Goal: Task Accomplishment & Management: Complete application form

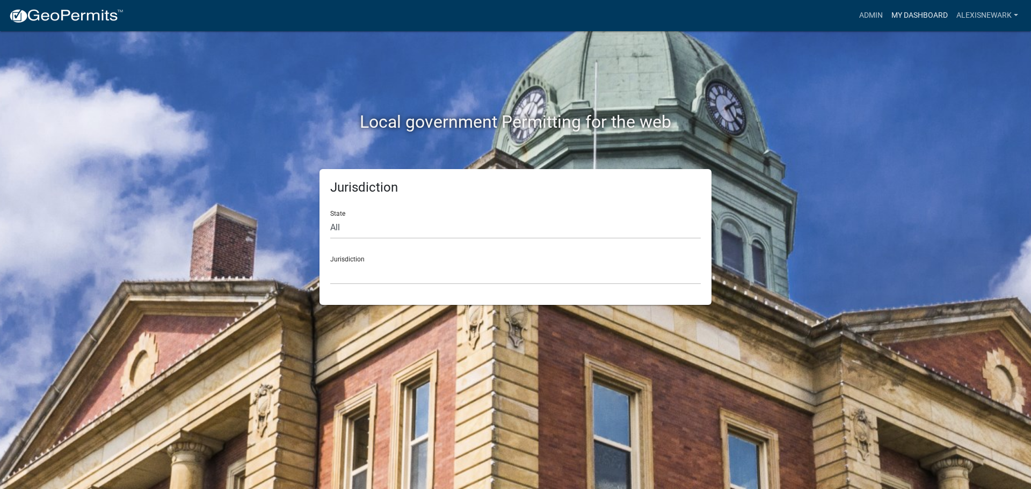
click at [824, 14] on link "My Dashboard" at bounding box center [919, 15] width 65 height 20
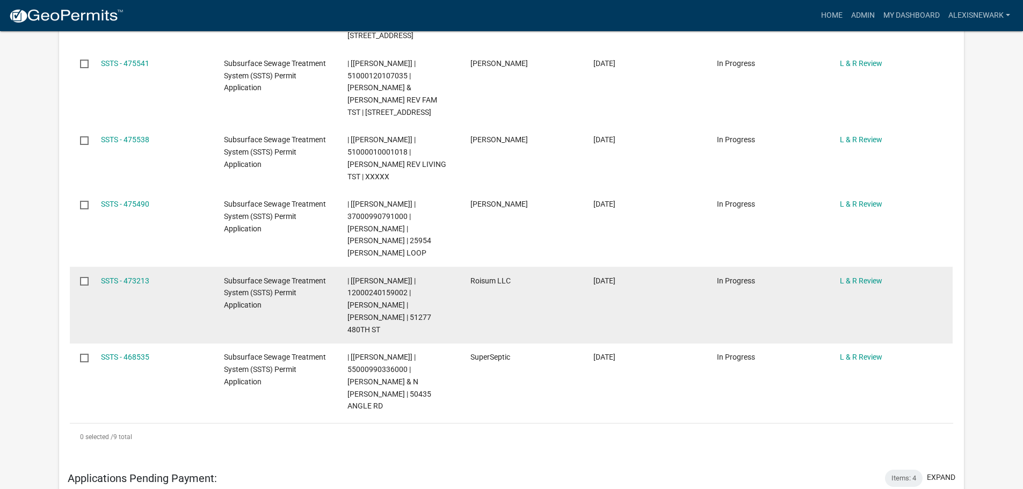
scroll to position [658, 0]
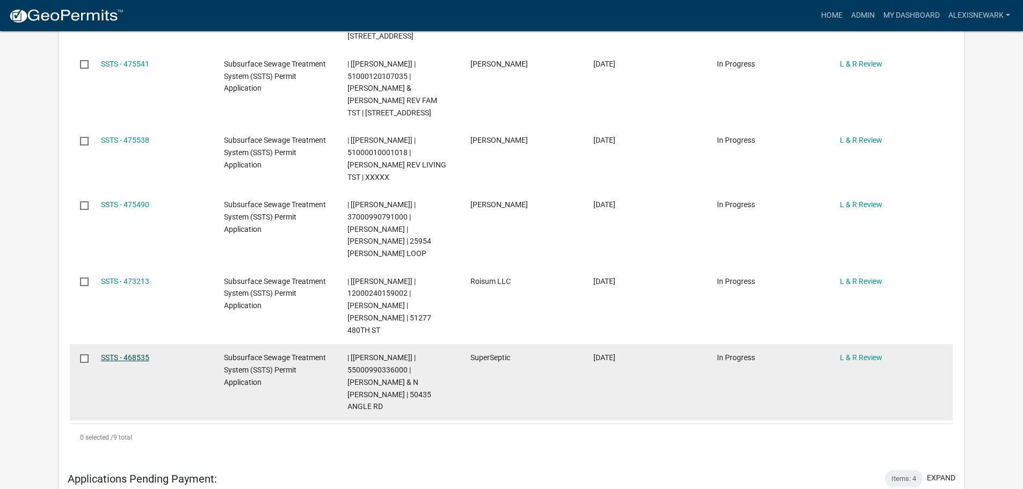
click at [130, 353] on link "SSTS - 468535" at bounding box center [125, 357] width 48 height 9
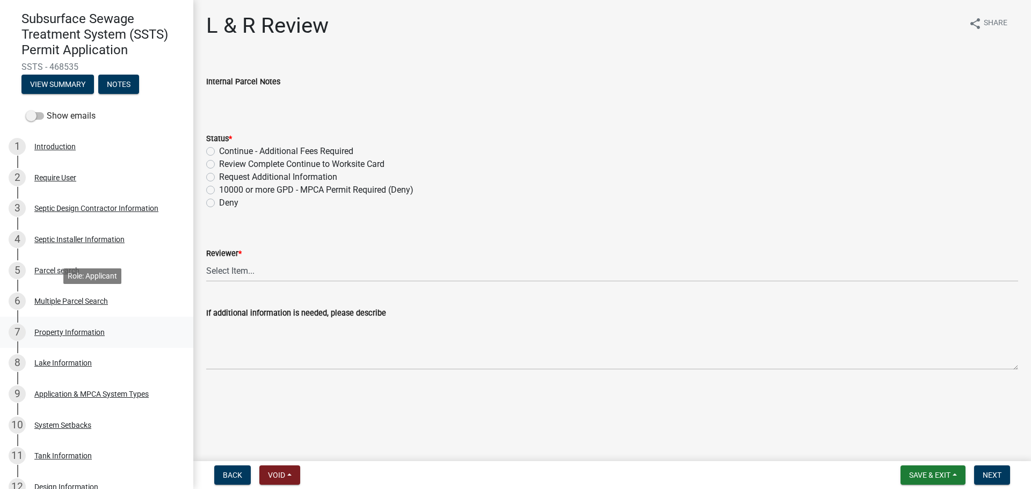
scroll to position [94, 0]
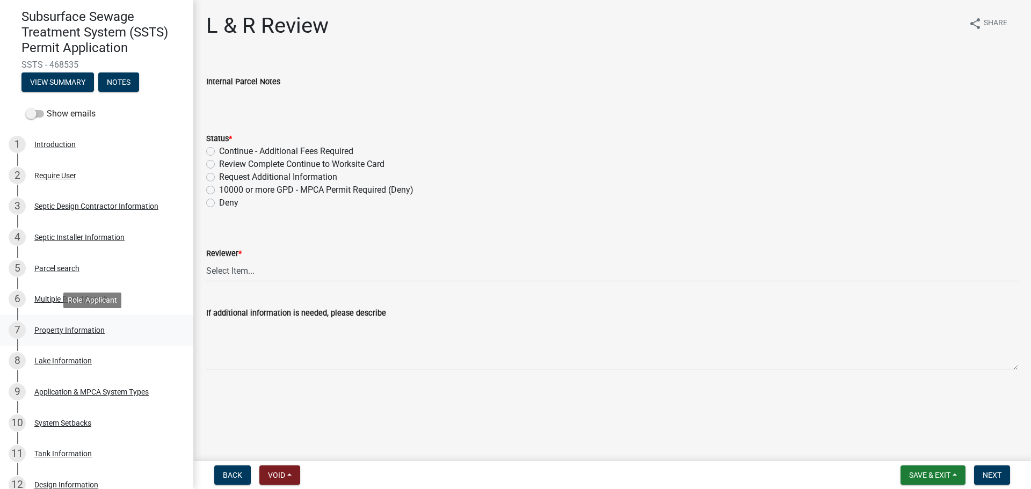
click at [136, 336] on div "7 Property Information" at bounding box center [93, 330] width 168 height 17
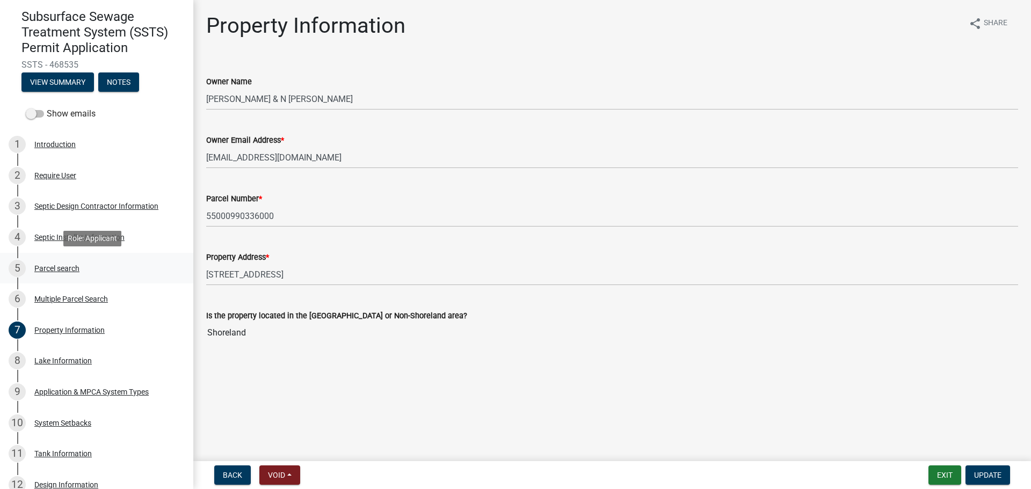
click at [50, 270] on div "Parcel search" at bounding box center [56, 269] width 45 height 8
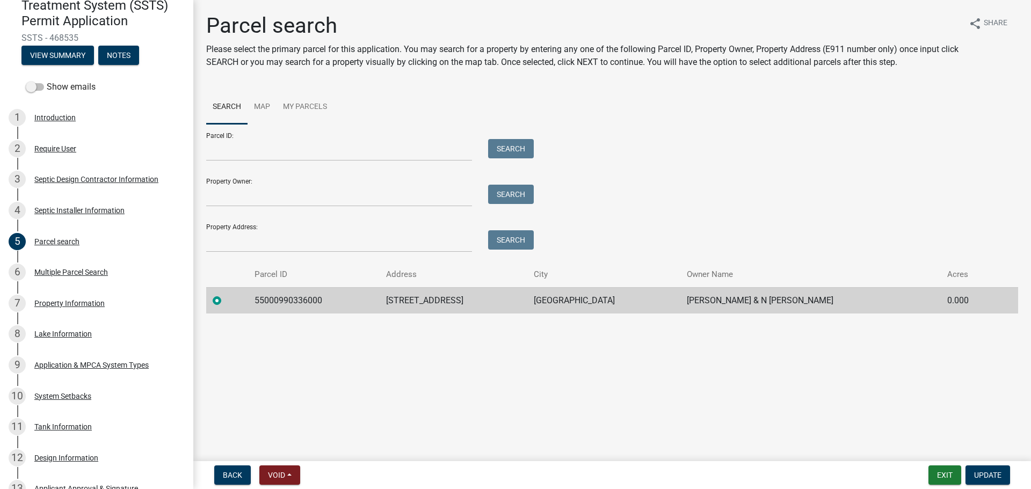
scroll to position [362, 0]
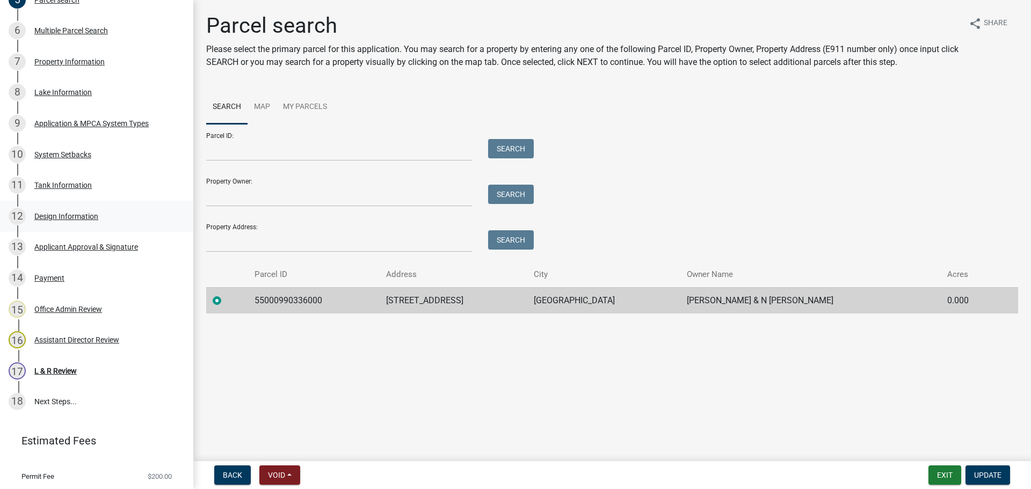
drag, startPoint x: 88, startPoint y: 227, endPoint x: 88, endPoint y: 221, distance: 6.5
click at [88, 221] on div "12 Design Information" at bounding box center [93, 216] width 168 height 17
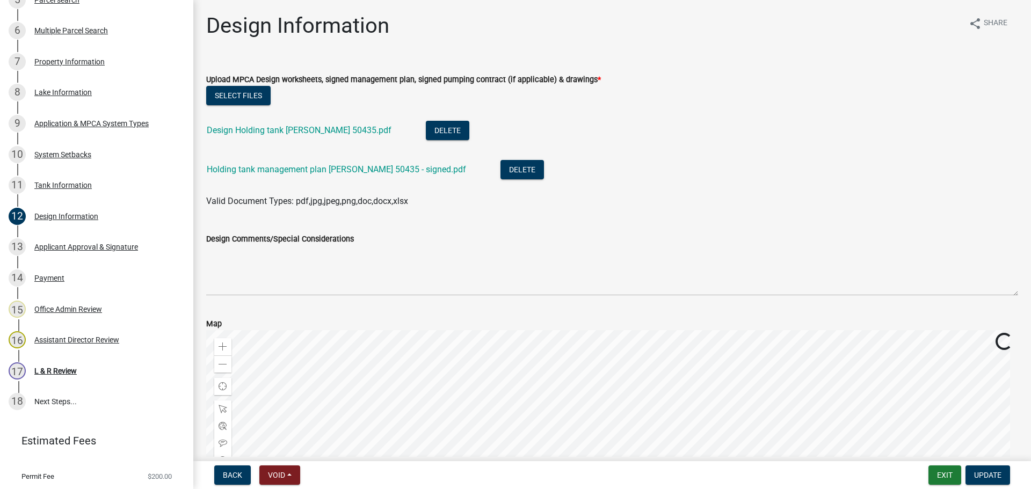
click at [242, 105] on div "Select files" at bounding box center [612, 97] width 812 height 22
click at [241, 97] on button "Select files" at bounding box center [238, 95] width 64 height 19
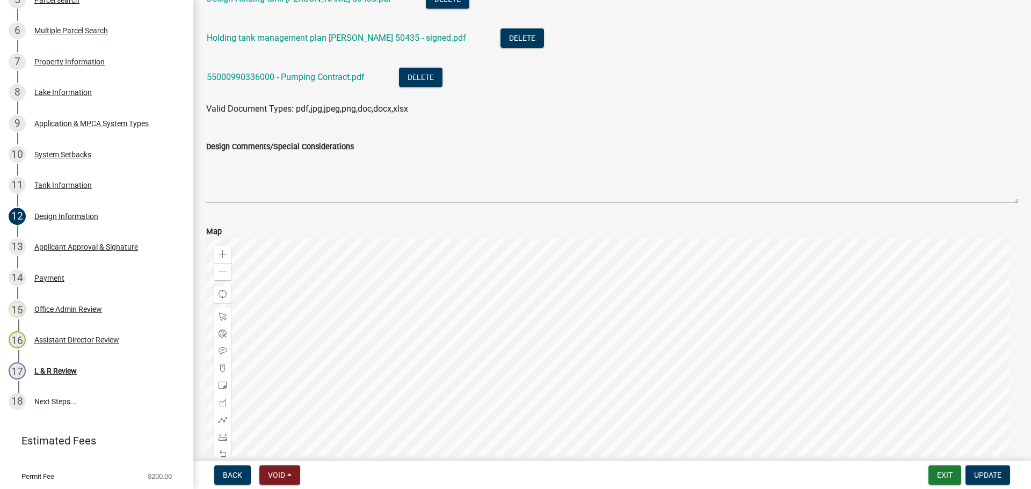
scroll to position [134, 0]
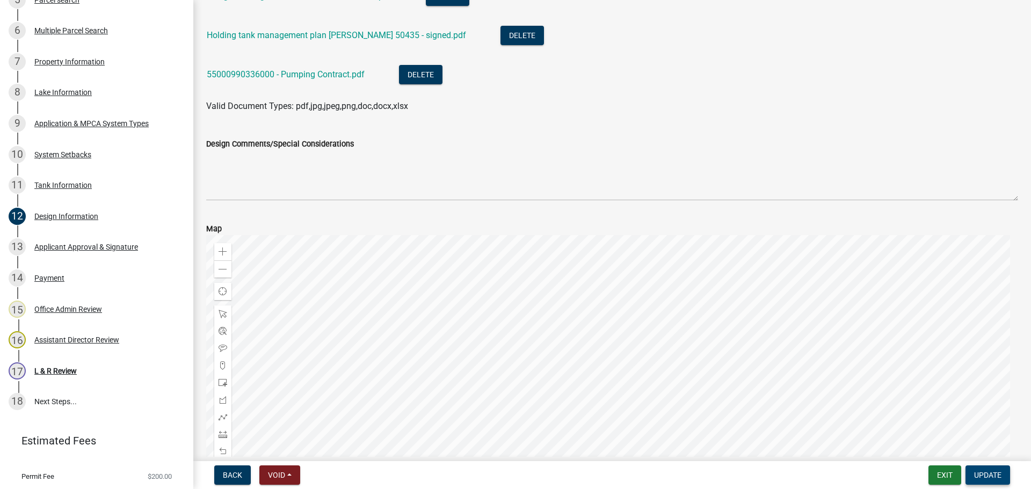
click at [824, 424] on span "Update" at bounding box center [987, 475] width 27 height 9
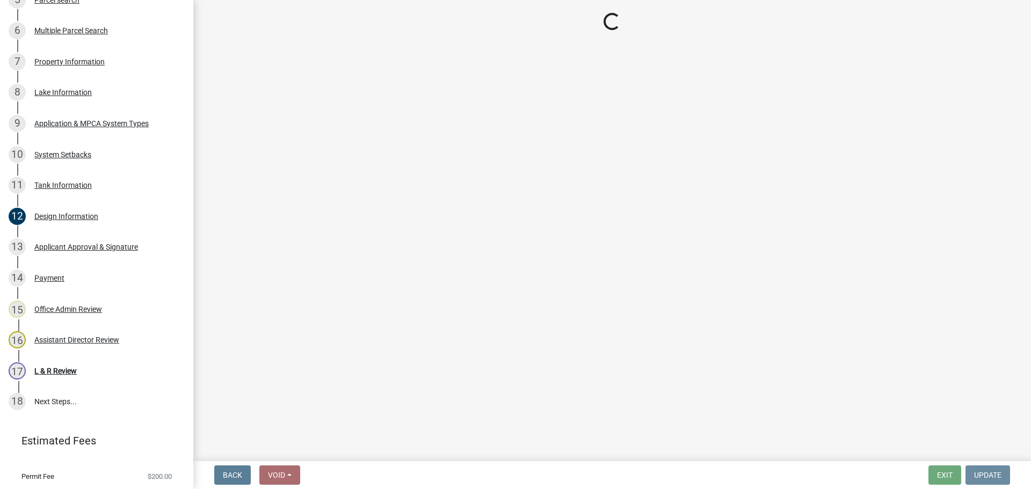
scroll to position [0, 0]
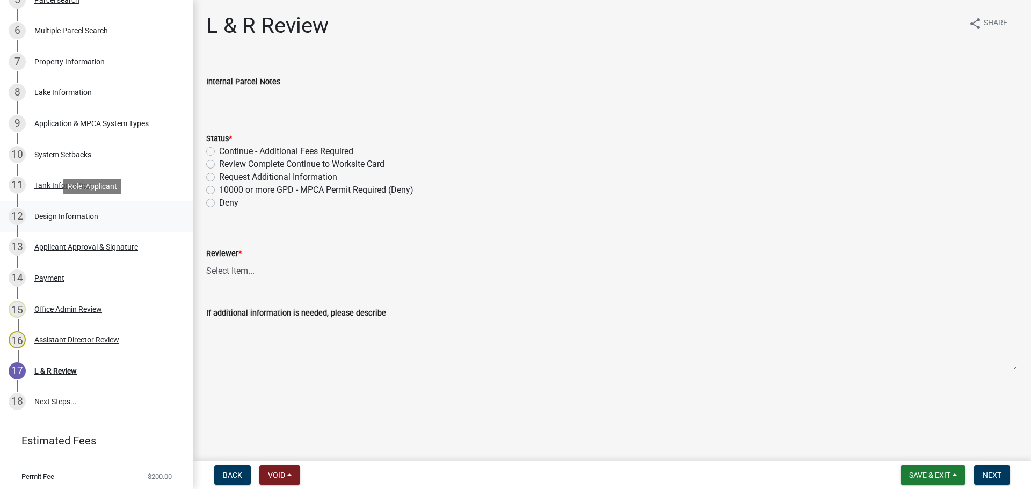
click at [83, 210] on div "12 Design Information" at bounding box center [93, 216] width 168 height 17
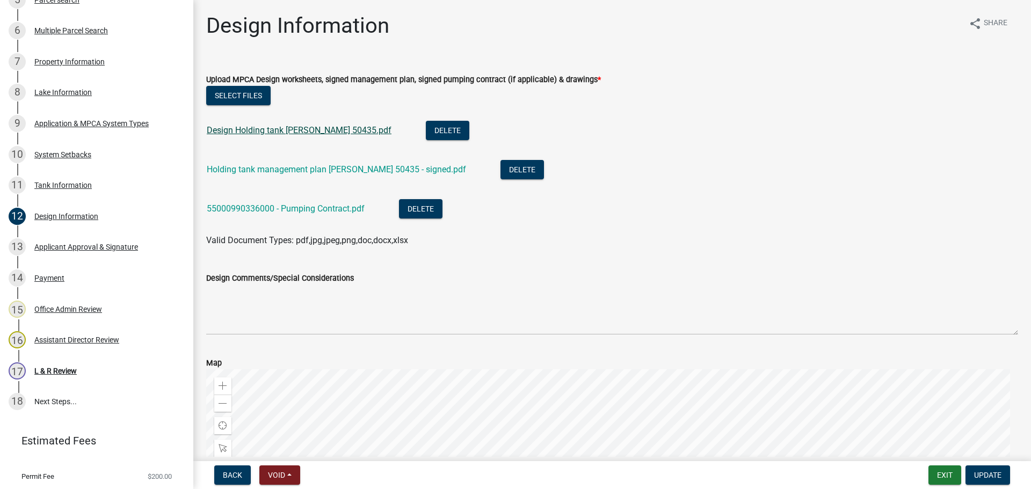
click at [302, 130] on link "Design Holding tank [PERSON_NAME] 50435.pdf" at bounding box center [299, 130] width 185 height 10
click at [113, 191] on div "11 Tank Information" at bounding box center [93, 185] width 168 height 17
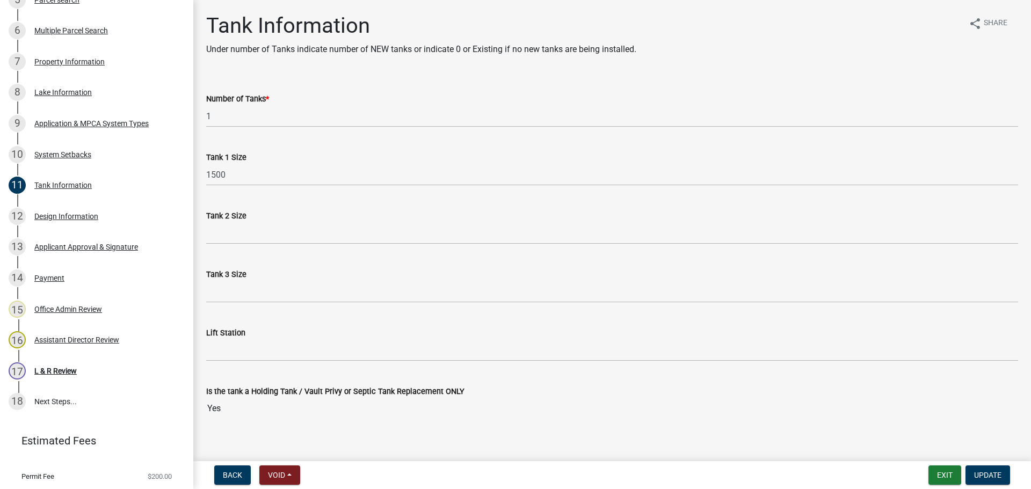
scroll to position [13, 0]
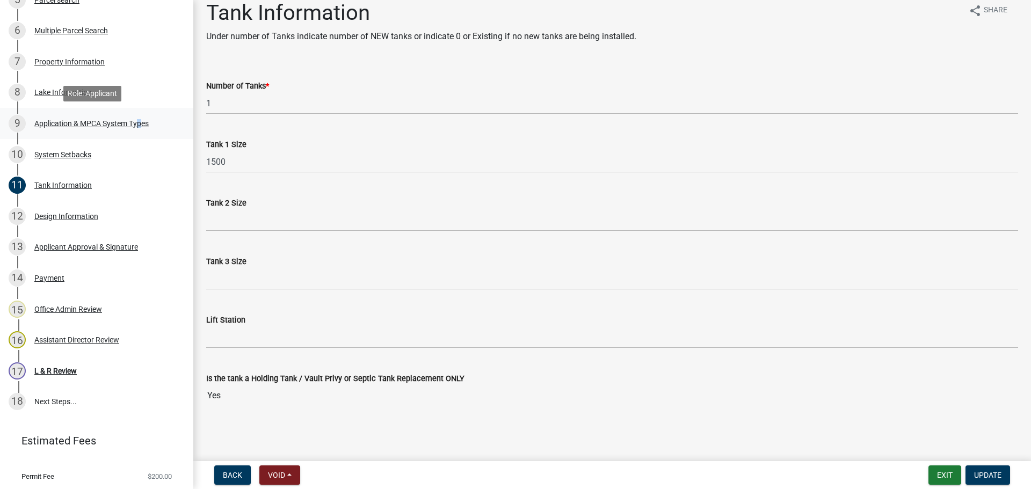
click at [136, 123] on div "Application & MPCA System Types" at bounding box center [91, 124] width 114 height 8
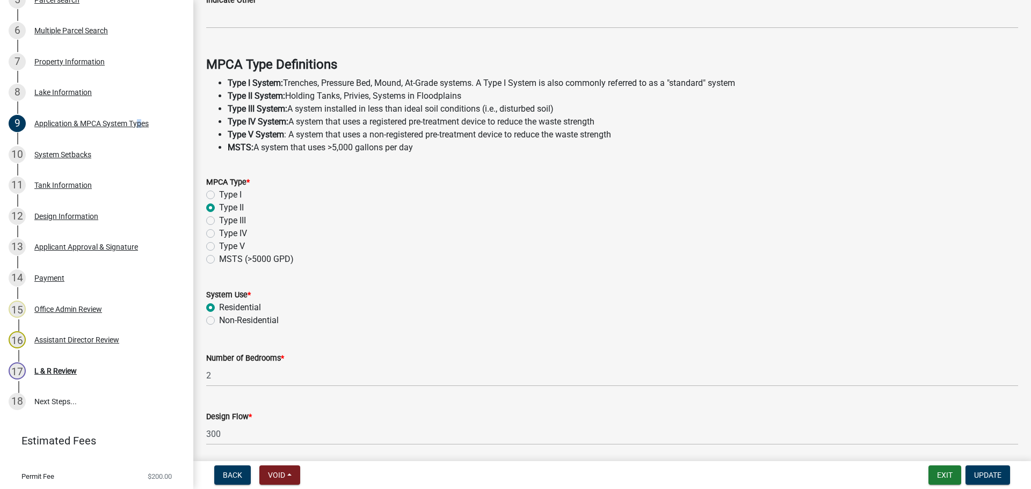
scroll to position [307, 0]
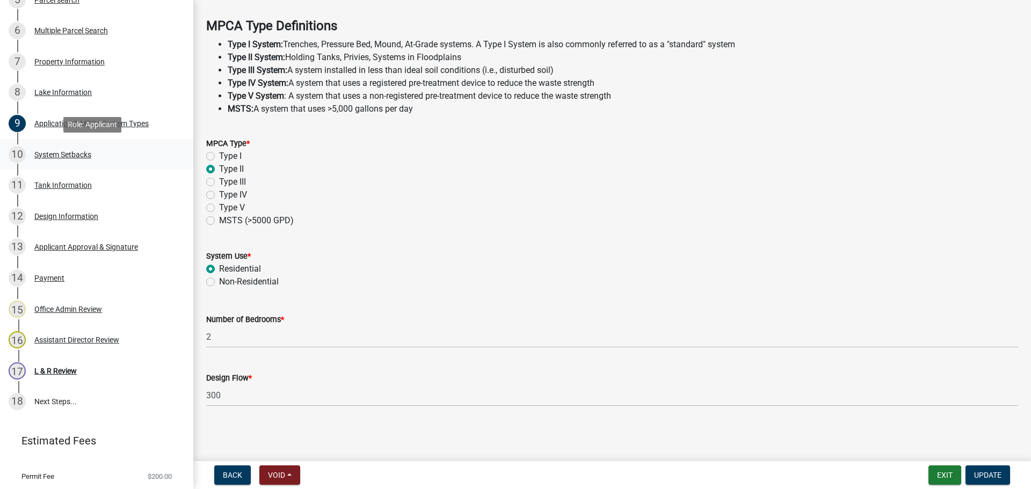
click at [165, 161] on div "10 System Setbacks" at bounding box center [93, 154] width 168 height 17
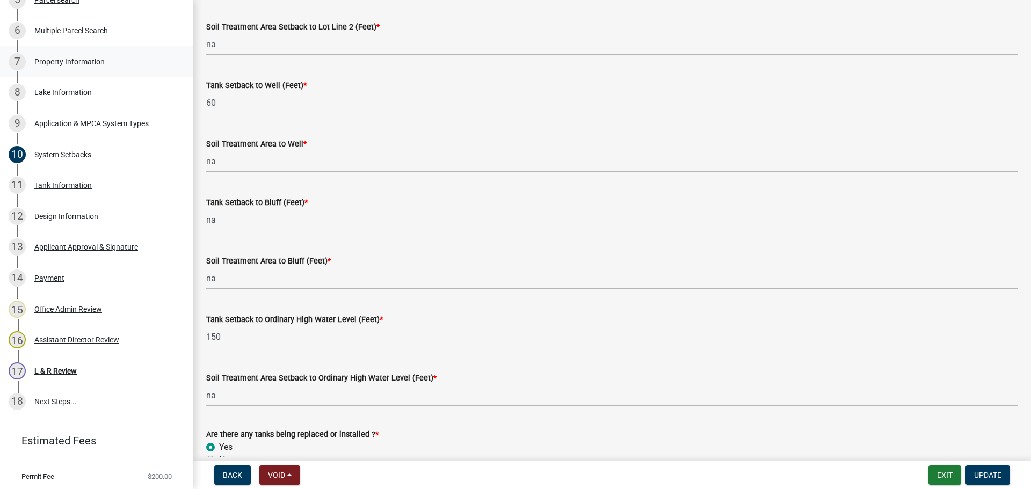
scroll to position [476, 0]
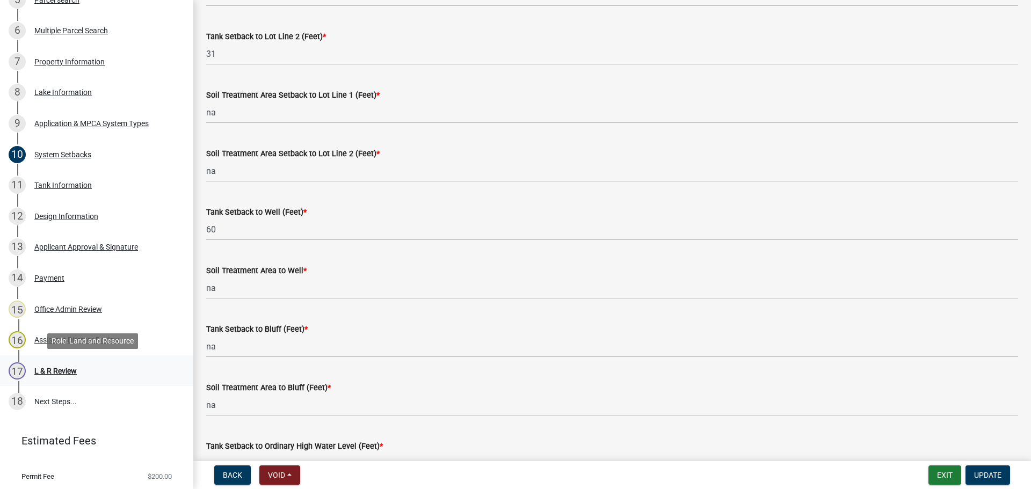
click at [140, 372] on div "17 L & R Review" at bounding box center [93, 370] width 168 height 17
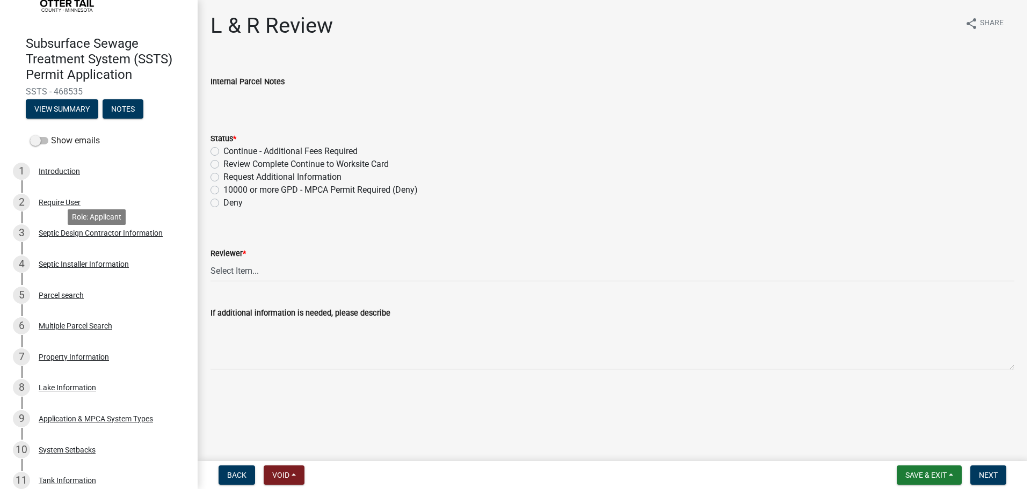
scroll to position [0, 0]
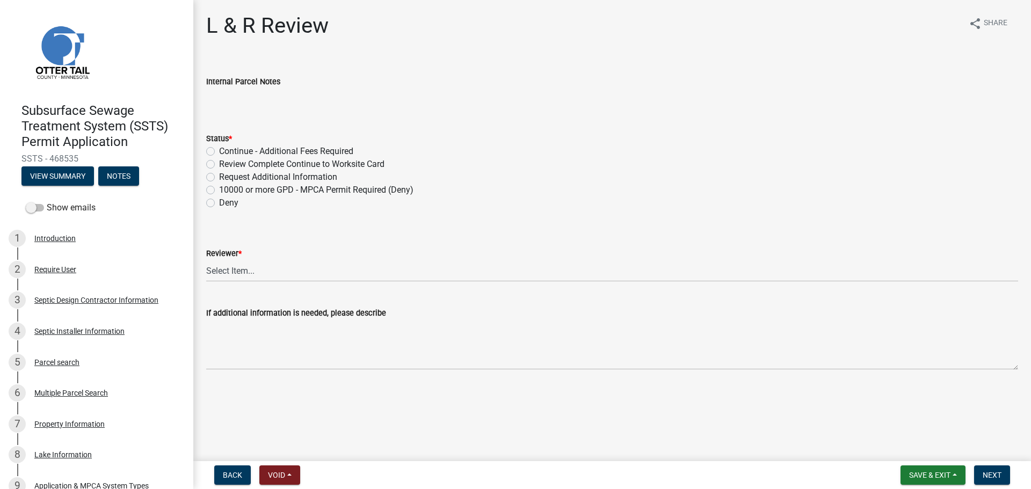
click at [259, 163] on label "Review Complete Continue to Worksite Card" at bounding box center [301, 164] width 165 height 13
click at [226, 163] on input "Review Complete Continue to Worksite Card" at bounding box center [222, 161] width 7 height 7
radio input "true"
click at [285, 271] on select "Select Item... [PERSON_NAME] [PERSON_NAME] [PERSON_NAME] [PERSON_NAME] [PERSON_…" at bounding box center [612, 271] width 812 height 22
click at [206, 260] on select "Select Item... [PERSON_NAME] [PERSON_NAME] [PERSON_NAME] [PERSON_NAME] [PERSON_…" at bounding box center [612, 271] width 812 height 22
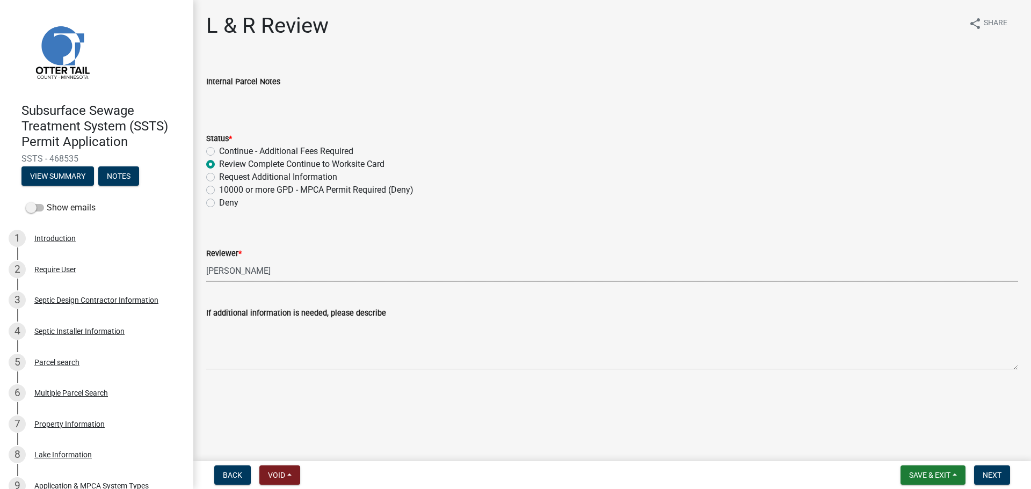
select select "05826fb5-7c18-481d-abe0-188b58e93217"
click at [824, 424] on span "Next" at bounding box center [991, 475] width 19 height 9
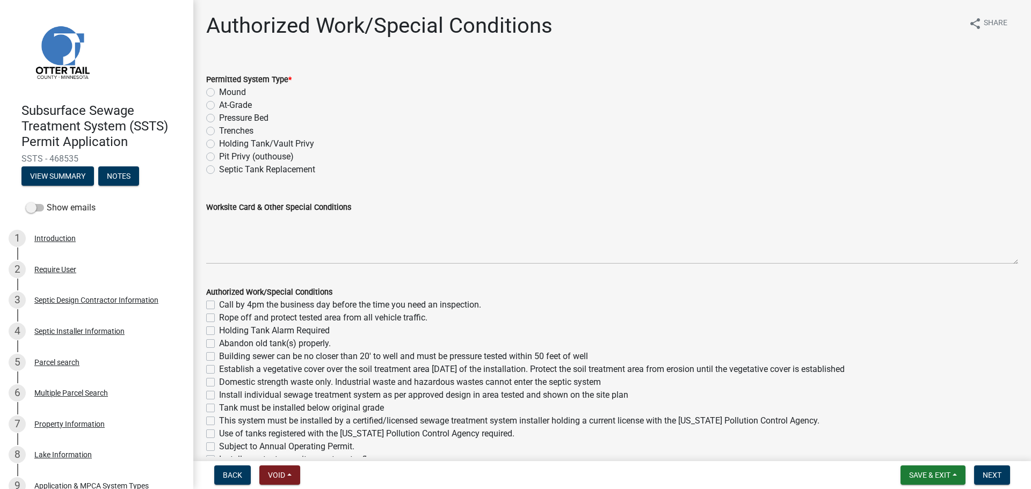
click at [280, 148] on label "Holding Tank/Vault Privy" at bounding box center [266, 143] width 95 height 13
click at [226, 144] on input "Holding Tank/Vault Privy" at bounding box center [222, 140] width 7 height 7
radio input "true"
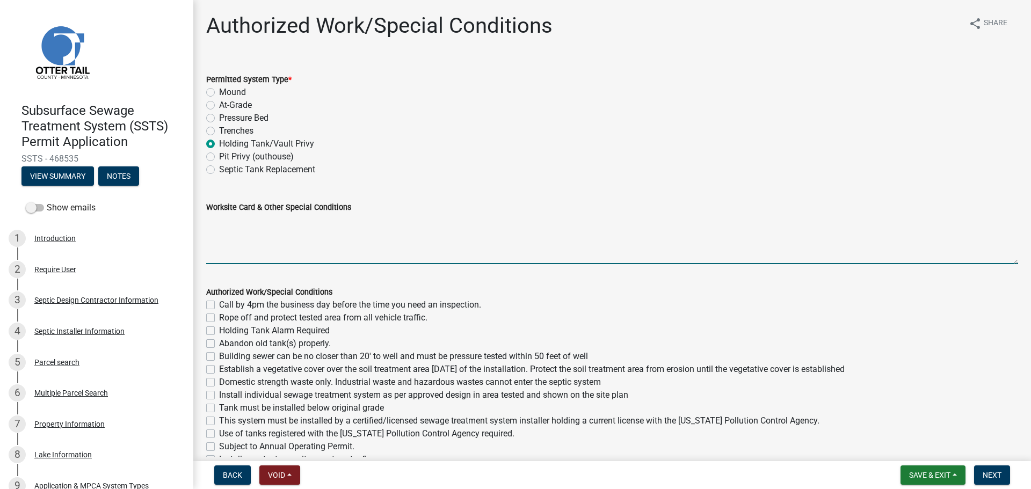
click at [319, 241] on textarea "Worksite Card & Other Special Conditions" at bounding box center [612, 239] width 812 height 50
type textarea "Install 1500 gallon holding tank Will have mechanical float alarm Tank must be …"
click at [266, 304] on label "Call by 4pm the business day before the time you need an inspection." at bounding box center [350, 304] width 262 height 13
click at [226, 304] on input "Call by 4pm the business day before the time you need an inspection." at bounding box center [222, 301] width 7 height 7
checkbox input "true"
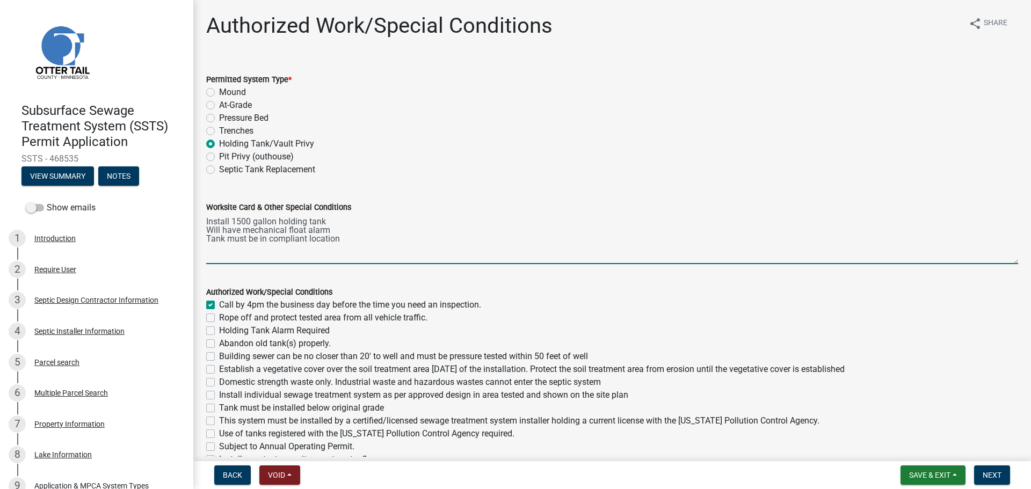
checkbox input "false"
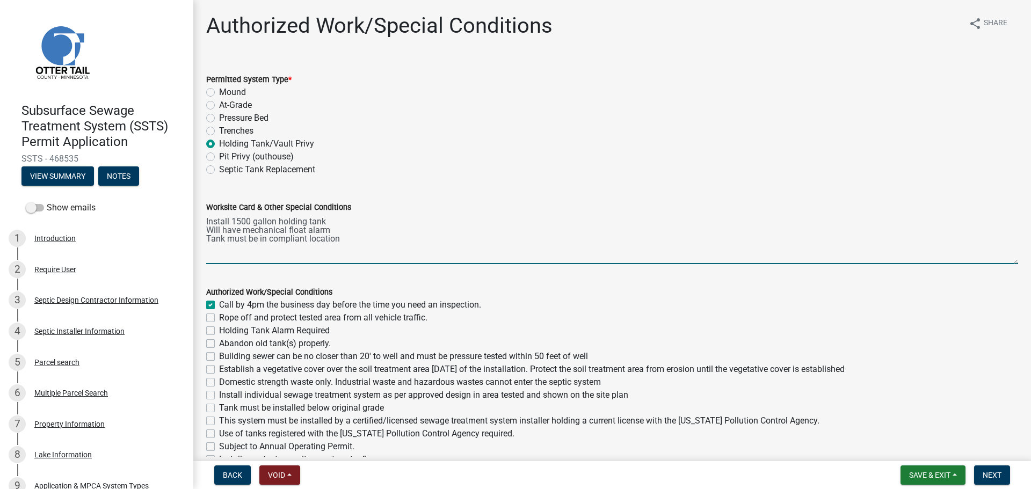
checkbox input "false"
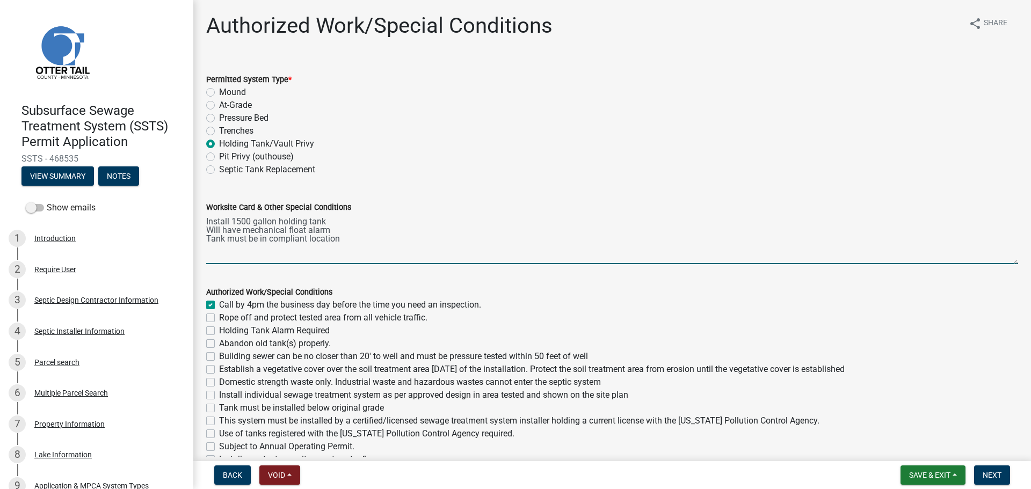
checkbox input "false"
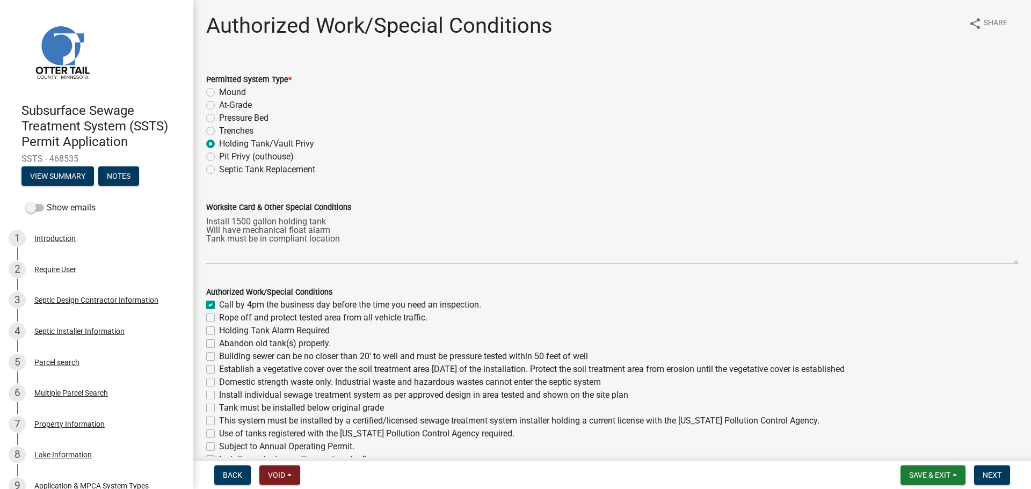
click at [260, 332] on label "Holding Tank Alarm Required" at bounding box center [274, 330] width 111 height 13
click at [226, 331] on input "Holding Tank Alarm Required" at bounding box center [222, 327] width 7 height 7
checkbox input "true"
checkbox input "false"
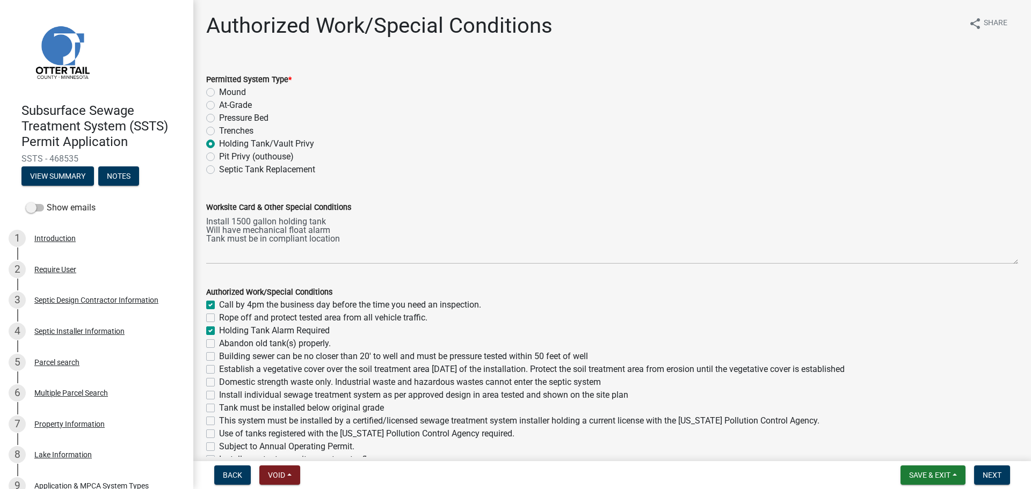
checkbox input "true"
checkbox input "false"
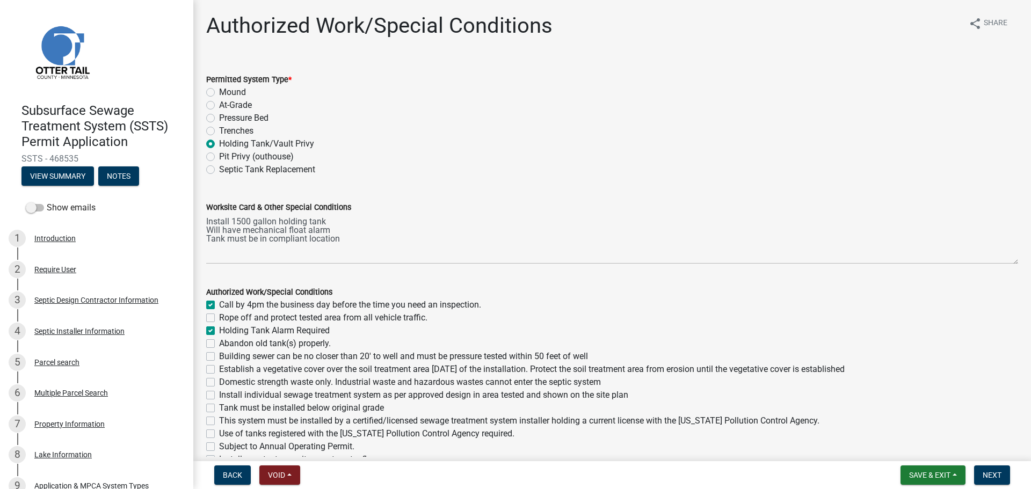
checkbox input "false"
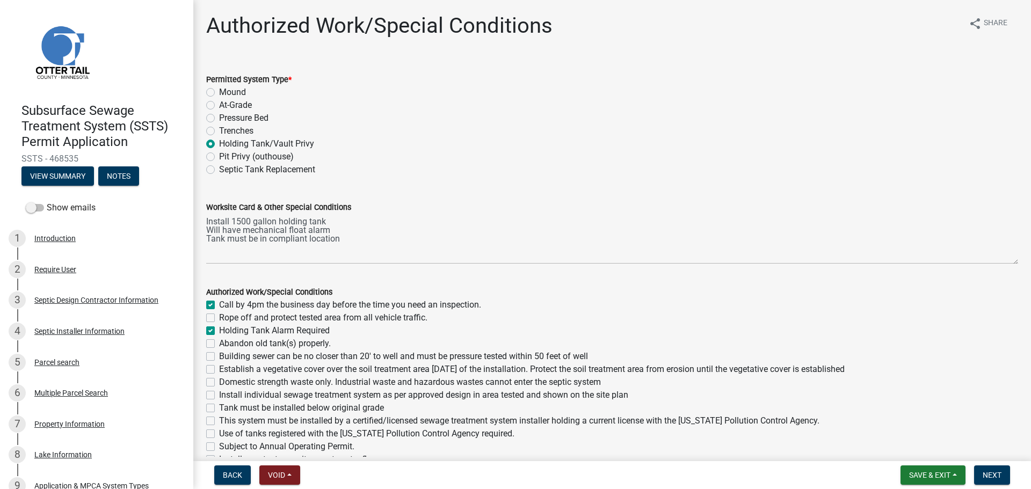
checkbox input "false"
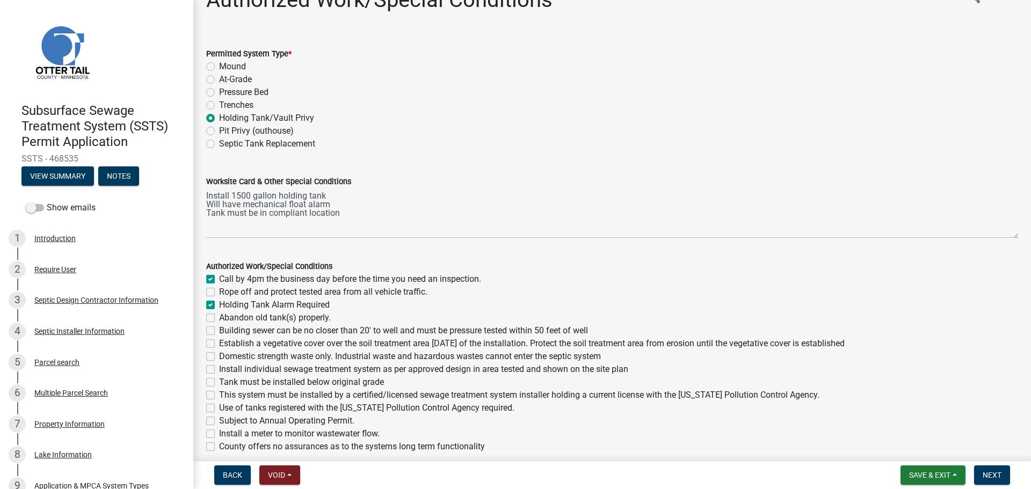
scroll to position [133, 0]
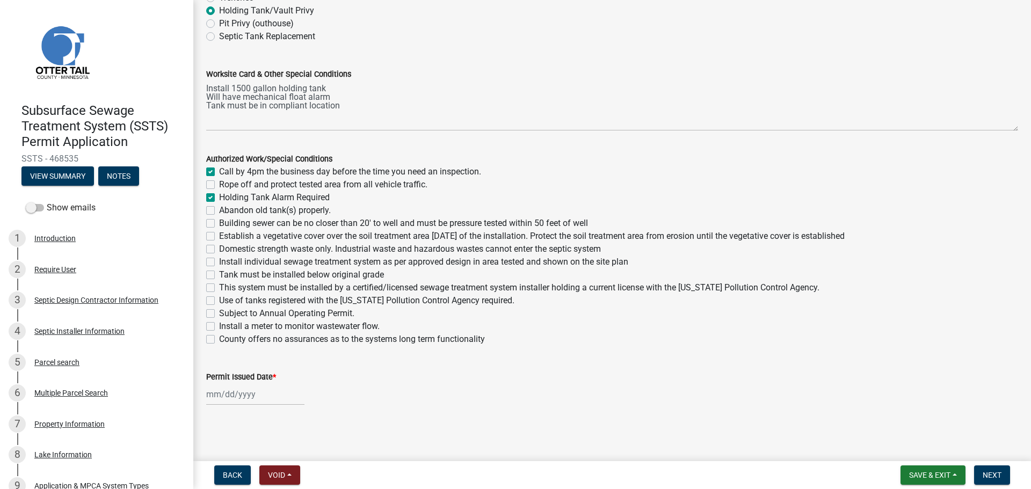
click at [238, 303] on label "Use of tanks registered with the [US_STATE] Pollution Control Agency required." at bounding box center [366, 300] width 295 height 13
click at [226, 301] on input "Use of tanks registered with the [US_STATE] Pollution Control Agency required." at bounding box center [222, 297] width 7 height 7
checkbox input "true"
checkbox input "false"
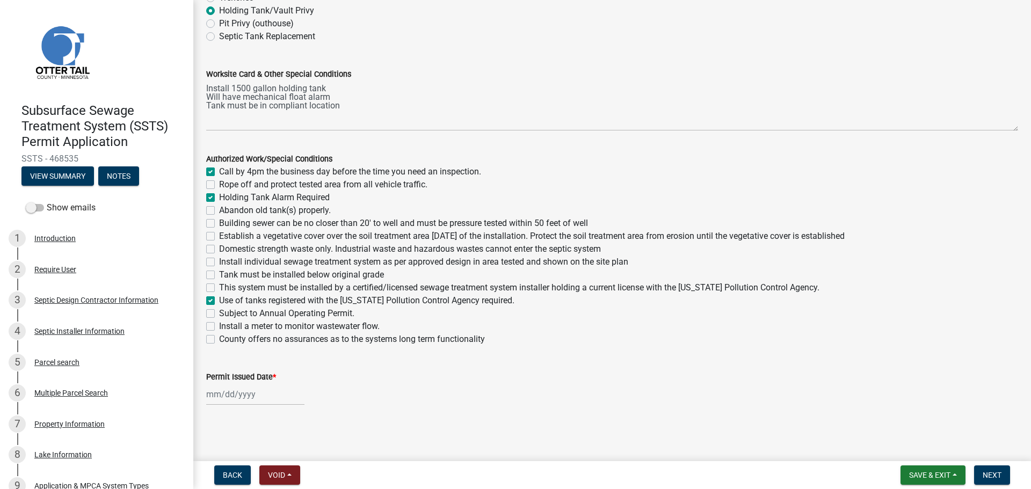
checkbox input "true"
checkbox input "false"
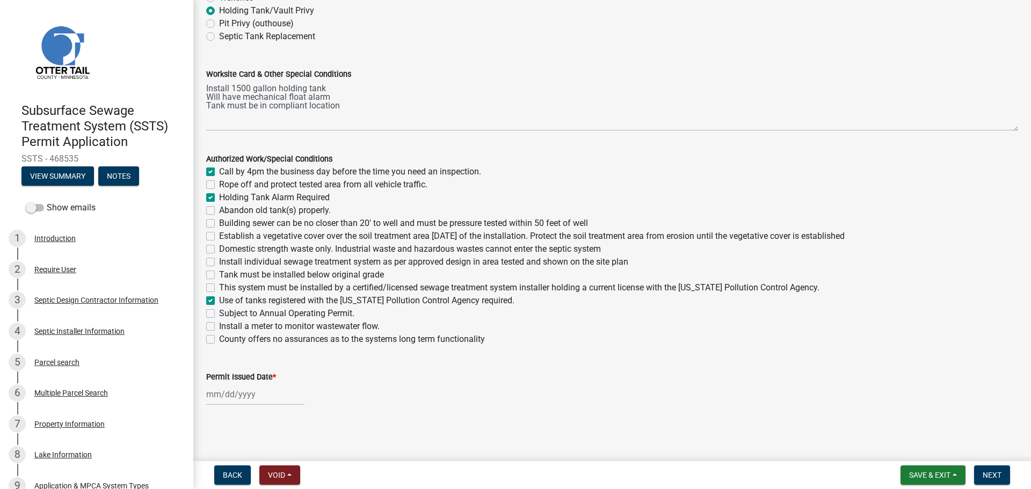
checkbox input "false"
checkbox input "true"
checkbox input "false"
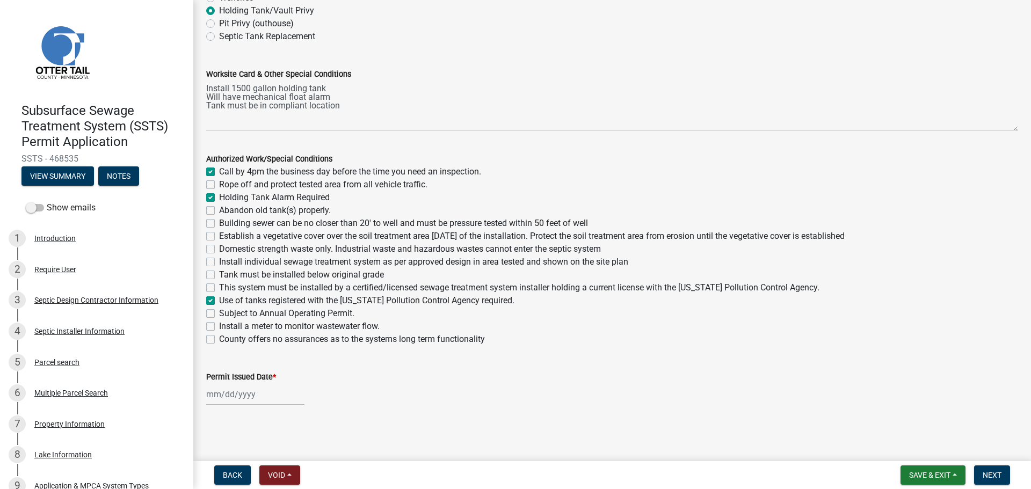
checkbox input "false"
click at [237, 290] on label "This system must be installed by a certified/licensed sewage treatment system i…" at bounding box center [519, 287] width 600 height 13
click at [226, 288] on input "This system must be installed by a certified/licensed sewage treatment system i…" at bounding box center [222, 284] width 7 height 7
checkbox input "true"
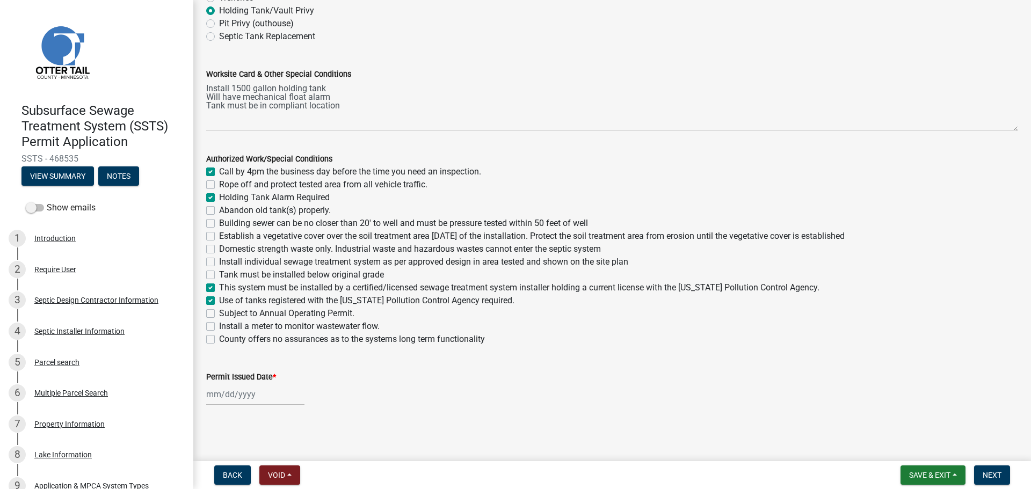
checkbox input "true"
checkbox input "false"
checkbox input "true"
checkbox input "false"
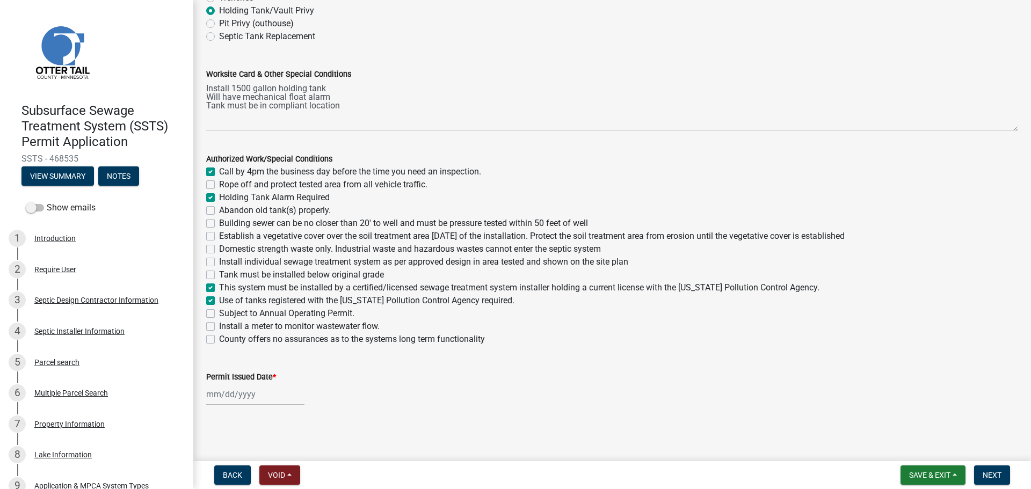
checkbox input "false"
checkbox input "true"
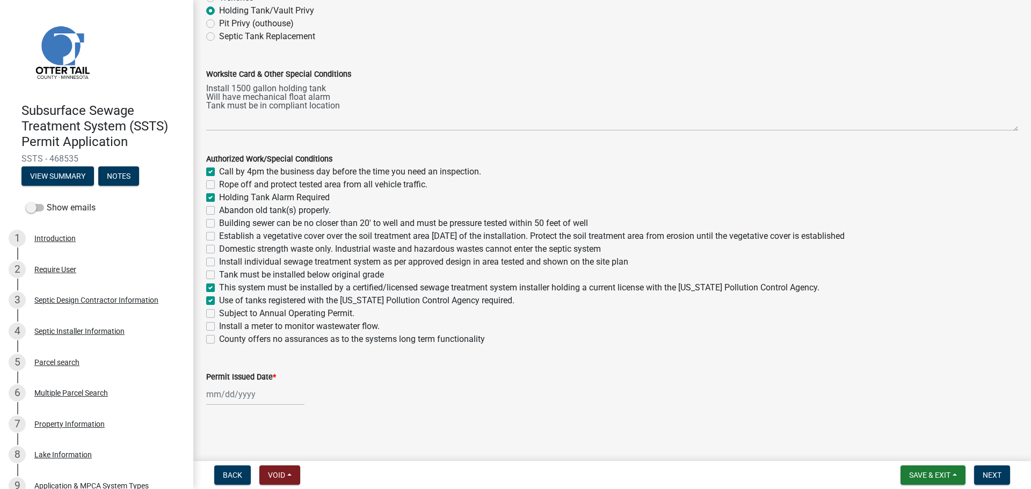
checkbox input "true"
checkbox input "false"
click at [237, 280] on label "Tank must be installed below original grade" at bounding box center [301, 274] width 165 height 13
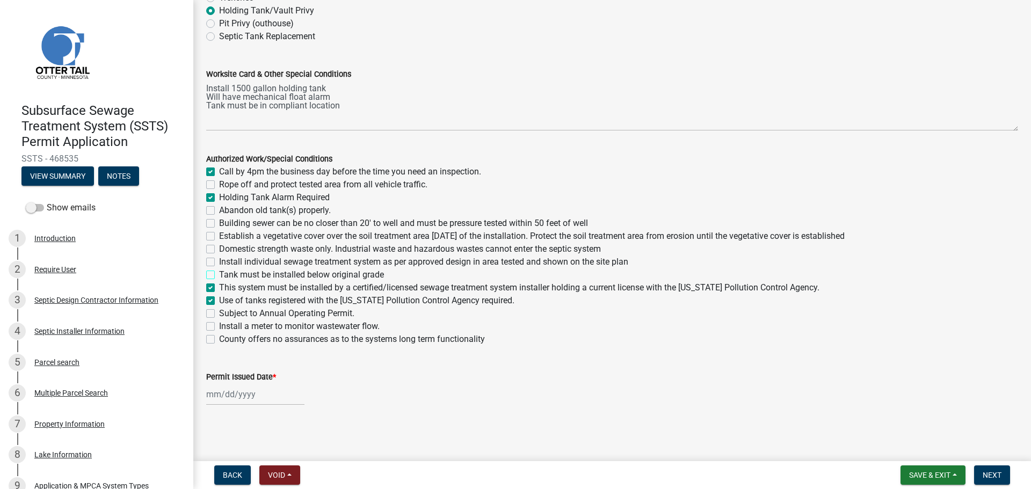
click at [226, 275] on input "Tank must be installed below original grade" at bounding box center [222, 271] width 7 height 7
checkbox input "true"
checkbox input "false"
checkbox input "true"
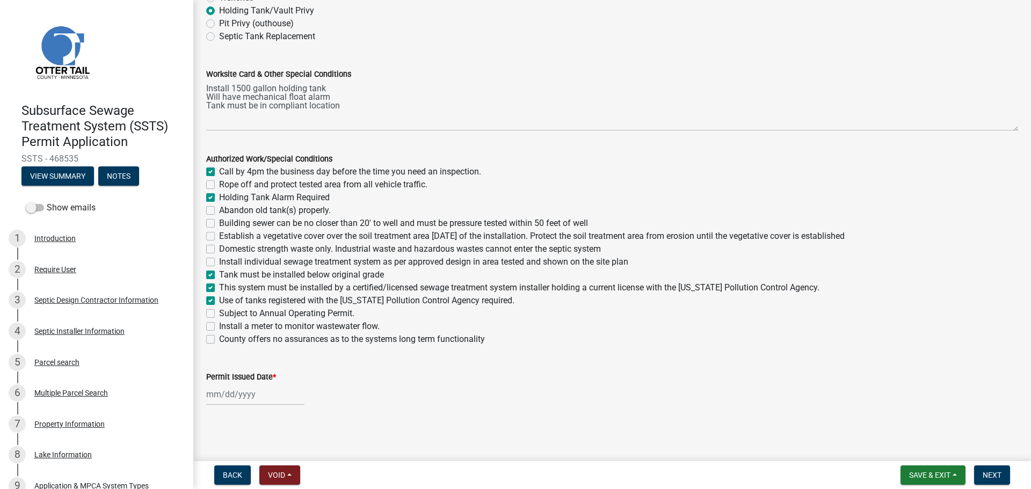
checkbox input "false"
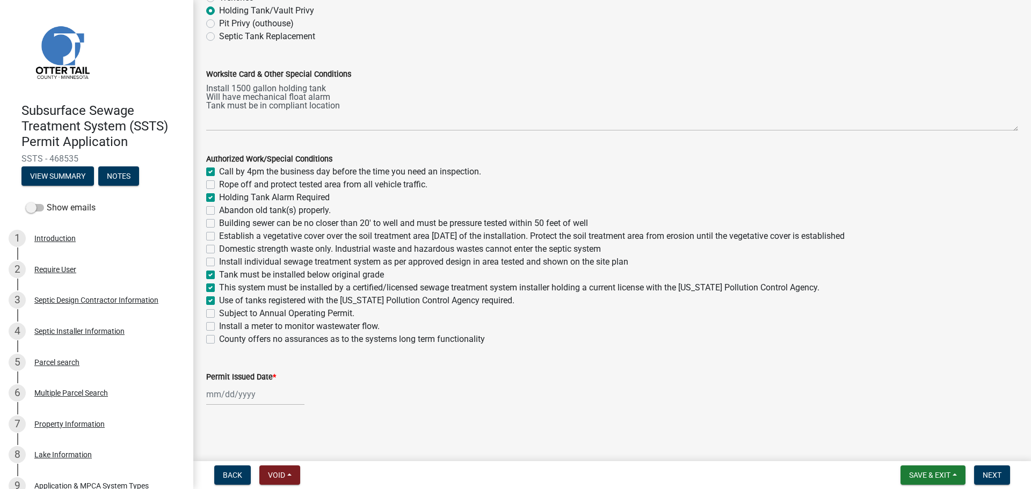
checkbox input "true"
checkbox input "false"
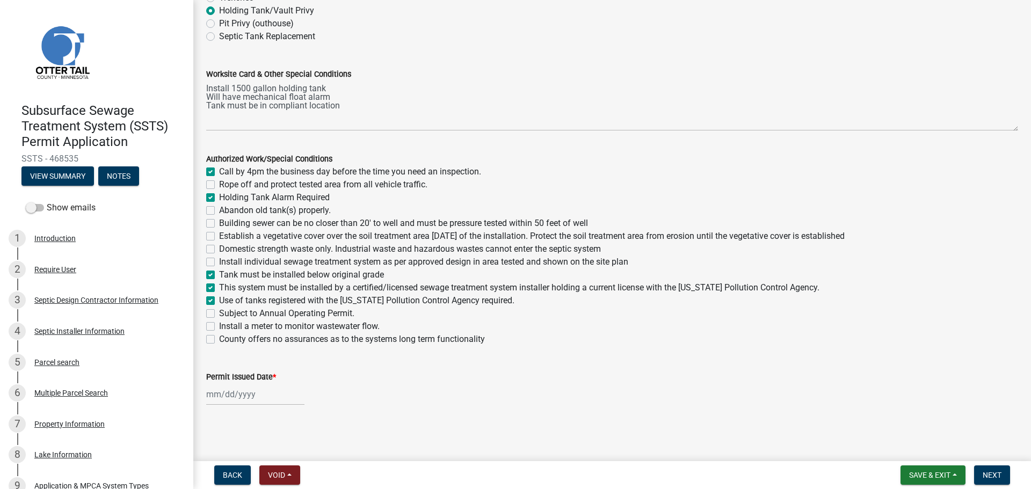
checkbox input "false"
click at [236, 270] on label "Tank must be installed below original grade" at bounding box center [301, 274] width 165 height 13
click at [226, 270] on input "Tank must be installed below original grade" at bounding box center [222, 271] width 7 height 7
checkbox input "false"
checkbox input "true"
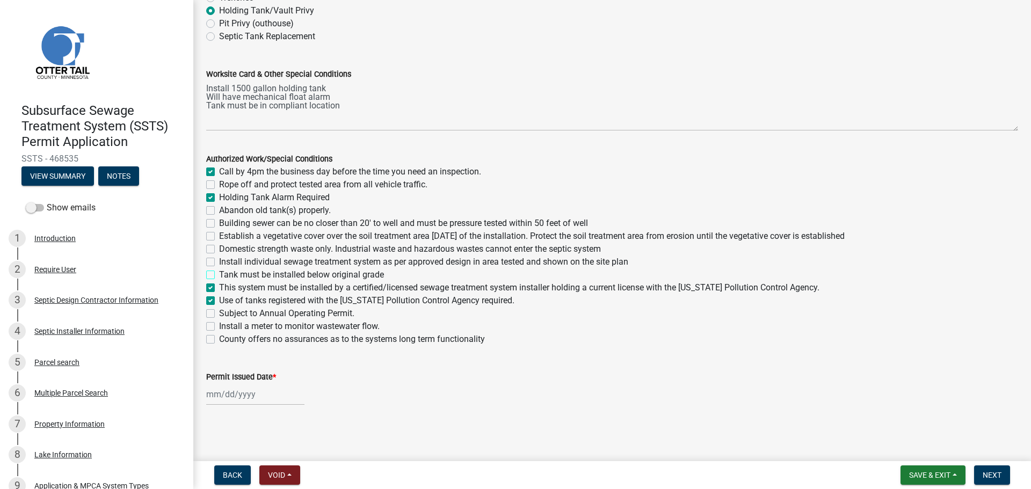
checkbox input "false"
checkbox input "true"
checkbox input "false"
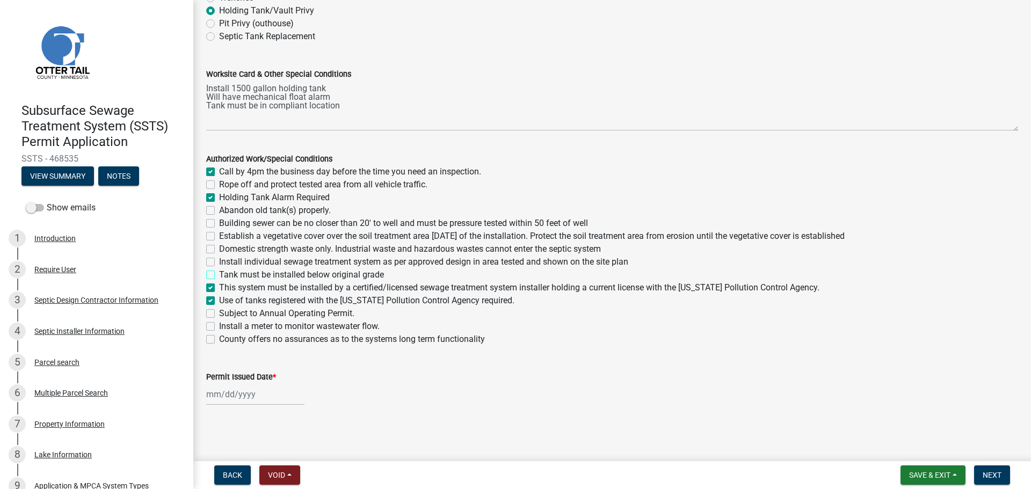
checkbox input "false"
checkbox input "true"
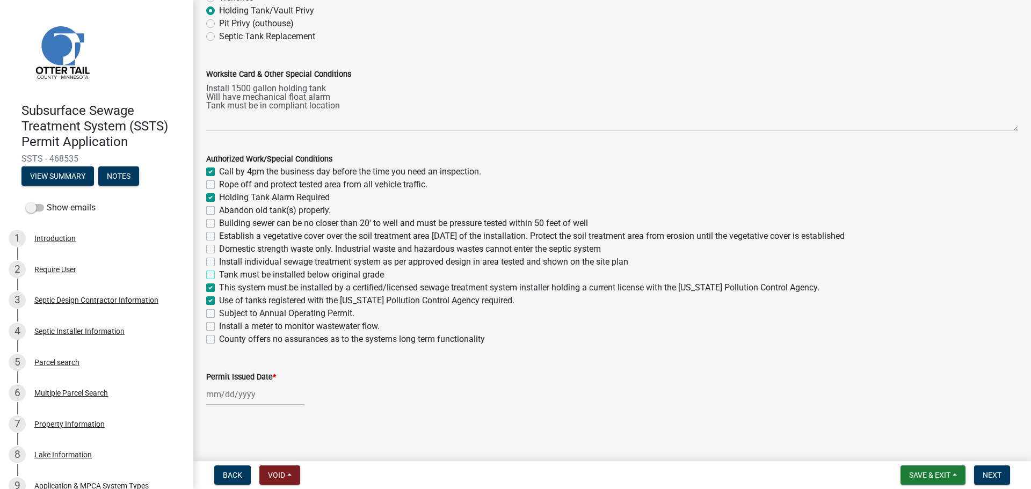
checkbox input "false"
click at [232, 272] on label "Tank must be installed below original grade" at bounding box center [301, 274] width 165 height 13
click at [226, 272] on input "Tank must be installed below original grade" at bounding box center [222, 271] width 7 height 7
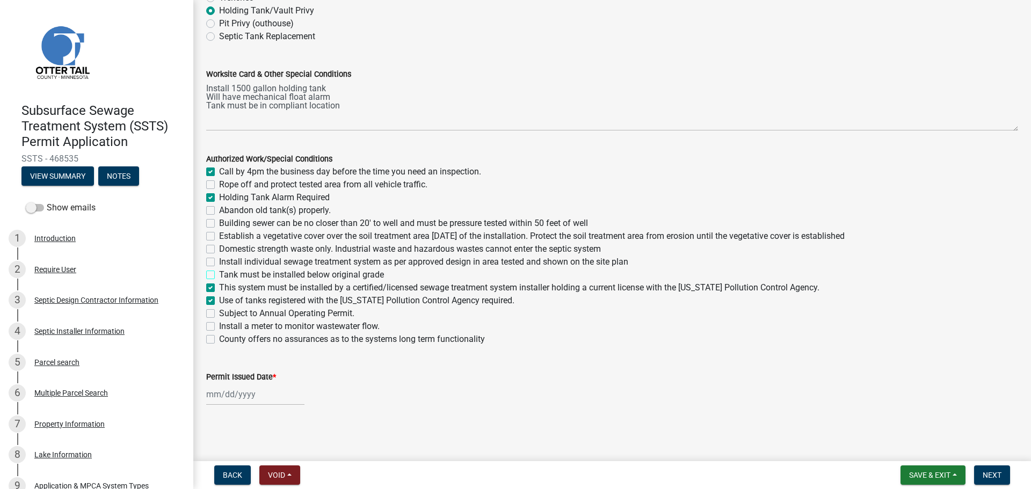
checkbox input "true"
checkbox input "false"
checkbox input "true"
checkbox input "false"
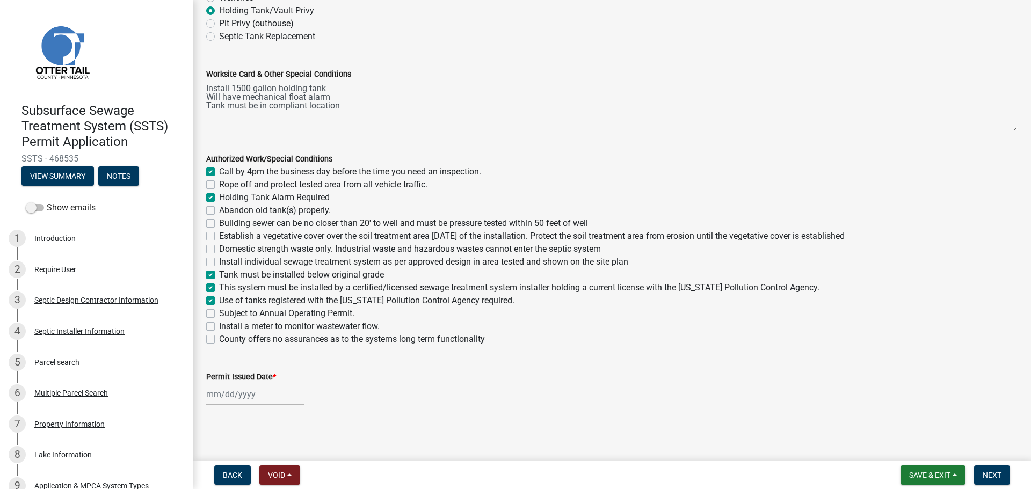
checkbox input "false"
checkbox input "true"
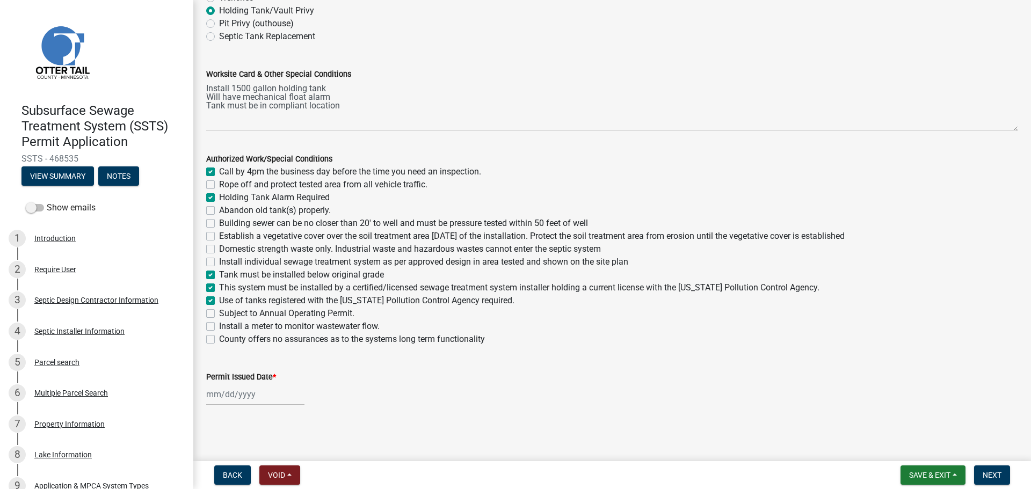
checkbox input "true"
checkbox input "false"
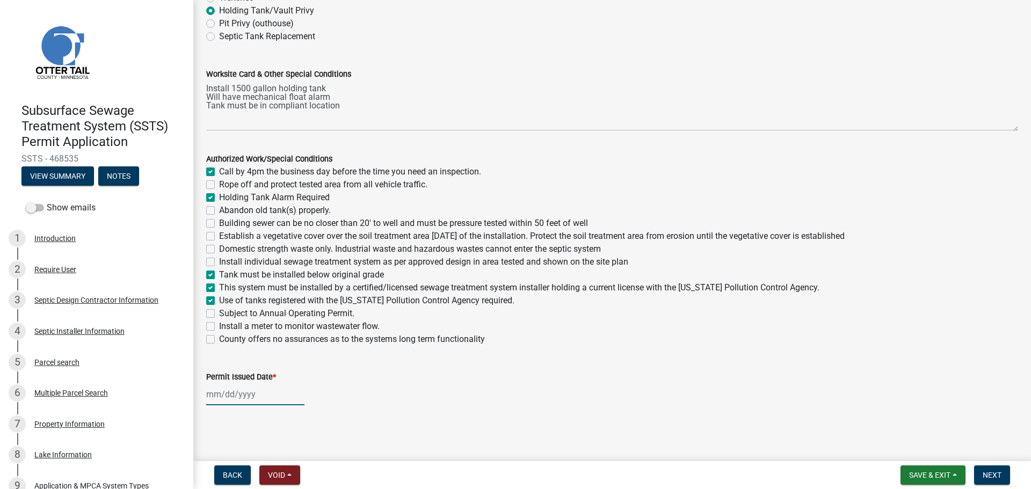
click at [234, 399] on div at bounding box center [255, 394] width 98 height 22
select select "9"
select select "2025"
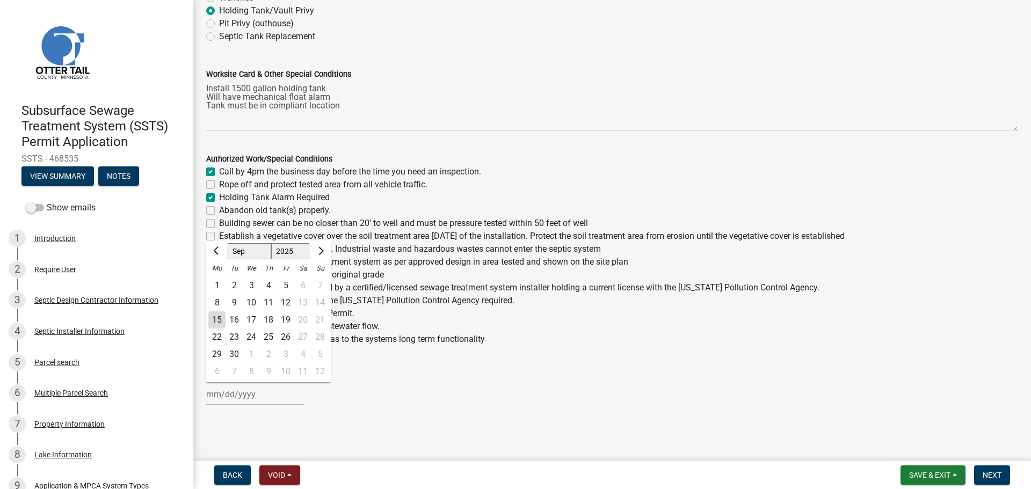
click at [216, 320] on div "15" at bounding box center [216, 319] width 17 height 17
type input "[DATE]"
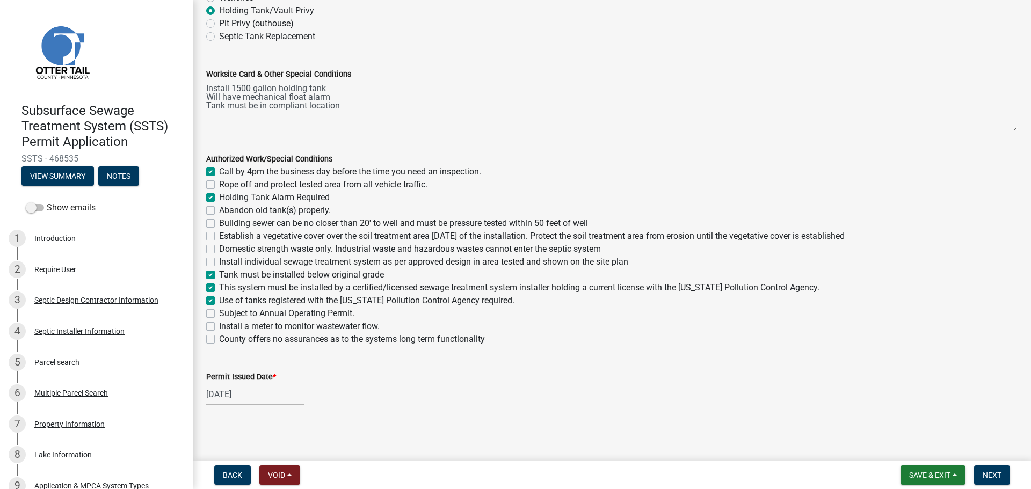
click at [252, 213] on label "Abandon old tank(s) properly." at bounding box center [275, 210] width 112 height 13
click at [226, 211] on input "Abandon old tank(s) properly." at bounding box center [222, 207] width 7 height 7
checkbox input "true"
checkbox input "false"
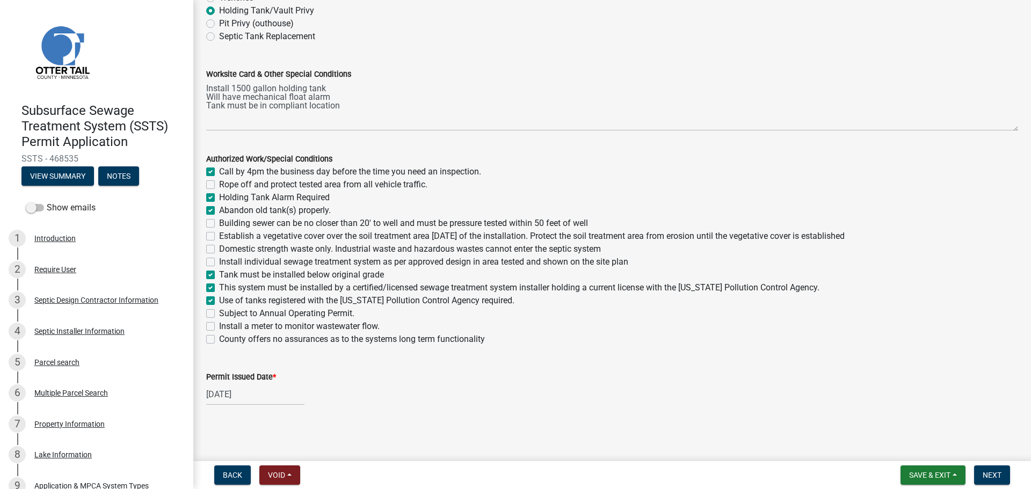
checkbox input "true"
checkbox input "false"
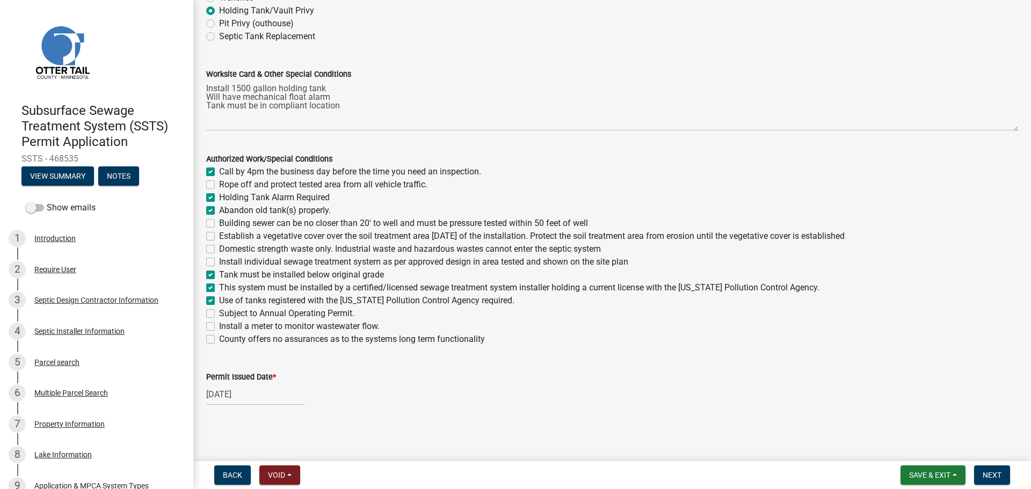
checkbox input "false"
checkbox input "true"
checkbox input "false"
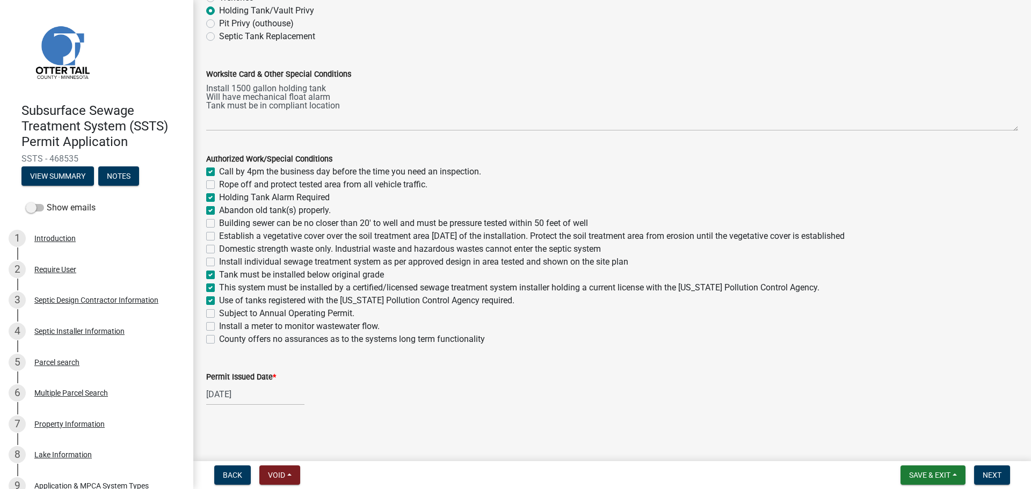
checkbox input "false"
click at [824, 424] on button "Next" at bounding box center [992, 474] width 36 height 19
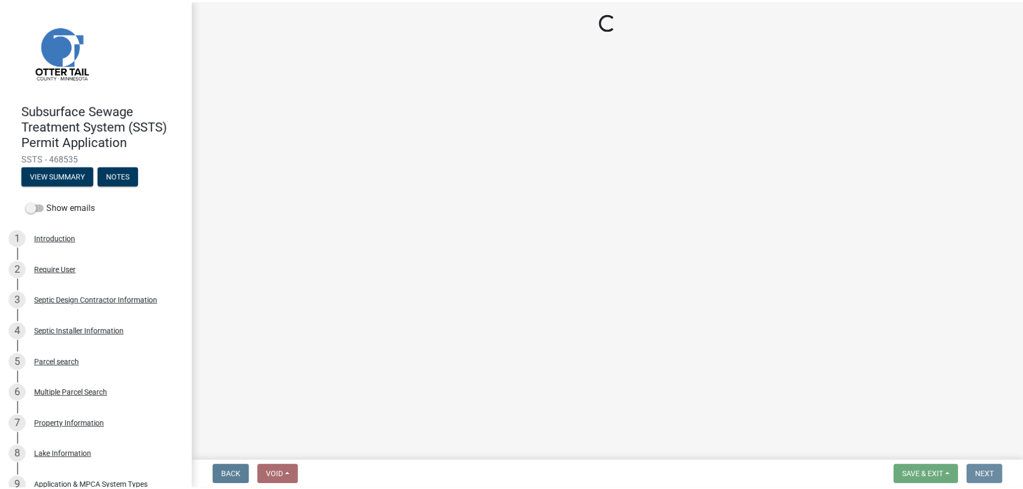
scroll to position [0, 0]
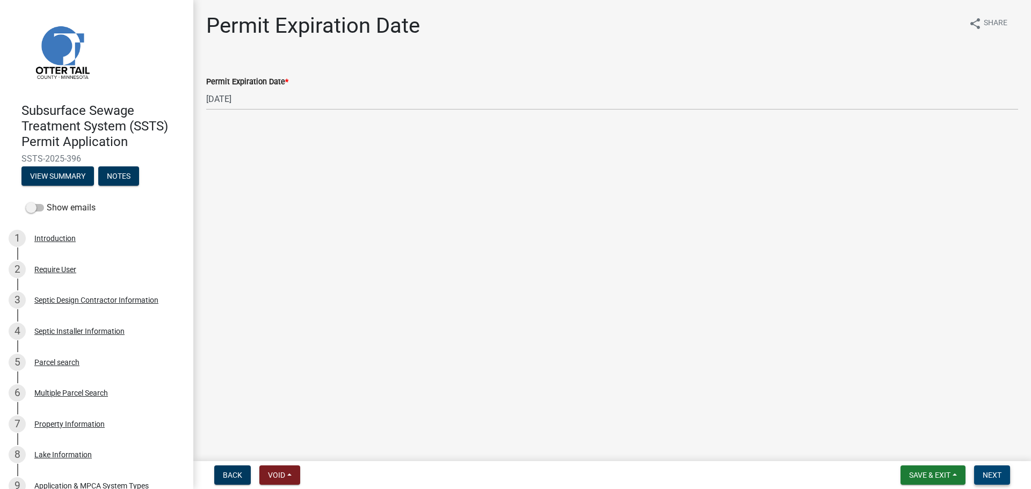
click at [824, 424] on span "Next" at bounding box center [991, 475] width 19 height 9
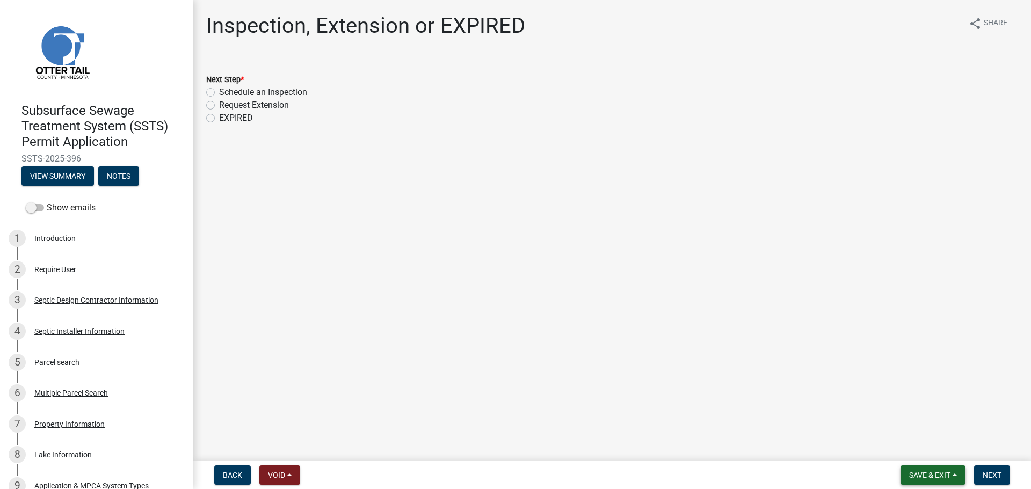
click at [824, 424] on span "Save & Exit" at bounding box center [929, 475] width 41 height 9
click at [824, 424] on button "Save & Exit" at bounding box center [922, 447] width 86 height 26
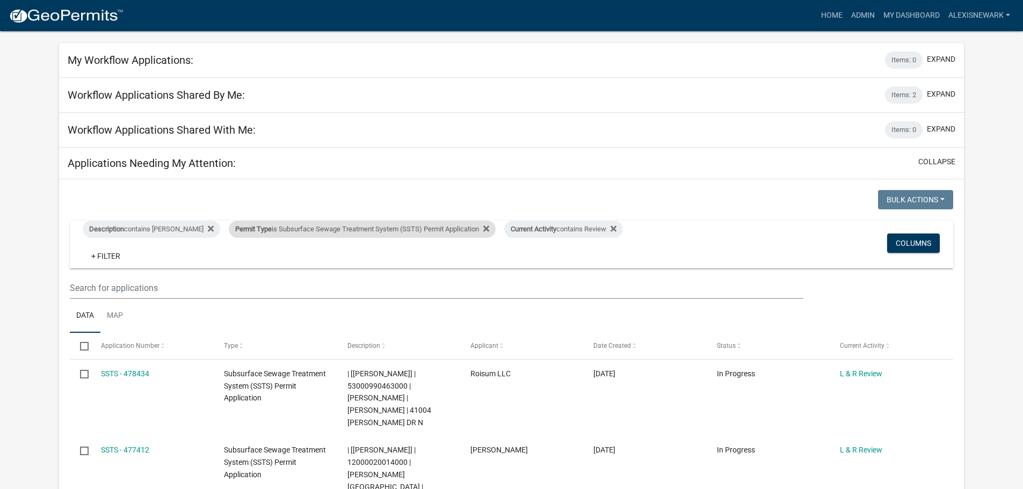
scroll to position [40, 0]
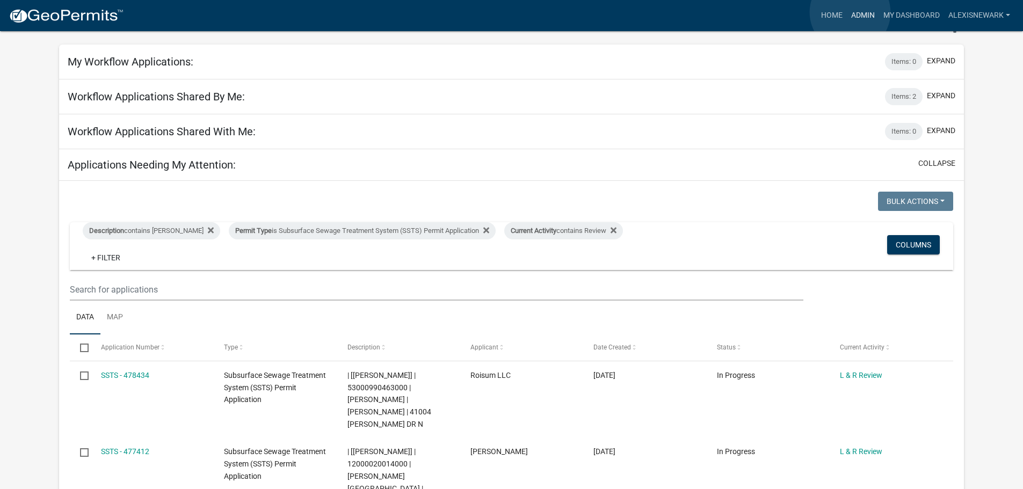
click at [824, 12] on link "Admin" at bounding box center [863, 15] width 32 height 20
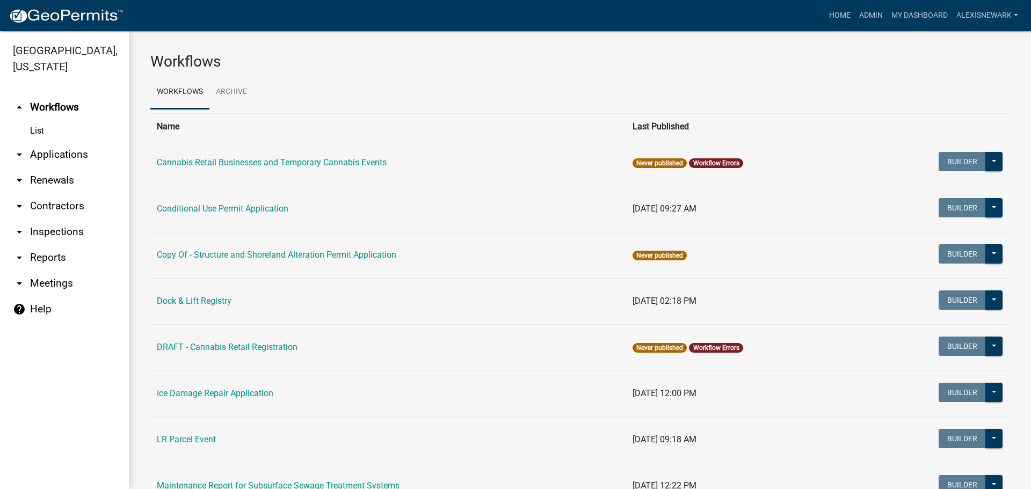
click at [67, 149] on link "arrow_drop_down Applications" at bounding box center [64, 155] width 129 height 26
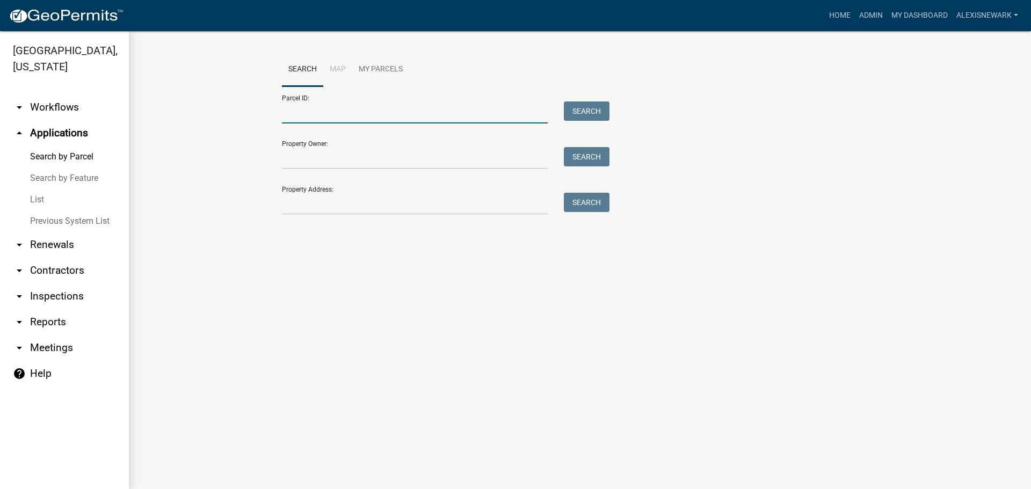
click at [450, 111] on input "Parcel ID:" at bounding box center [415, 112] width 266 height 22
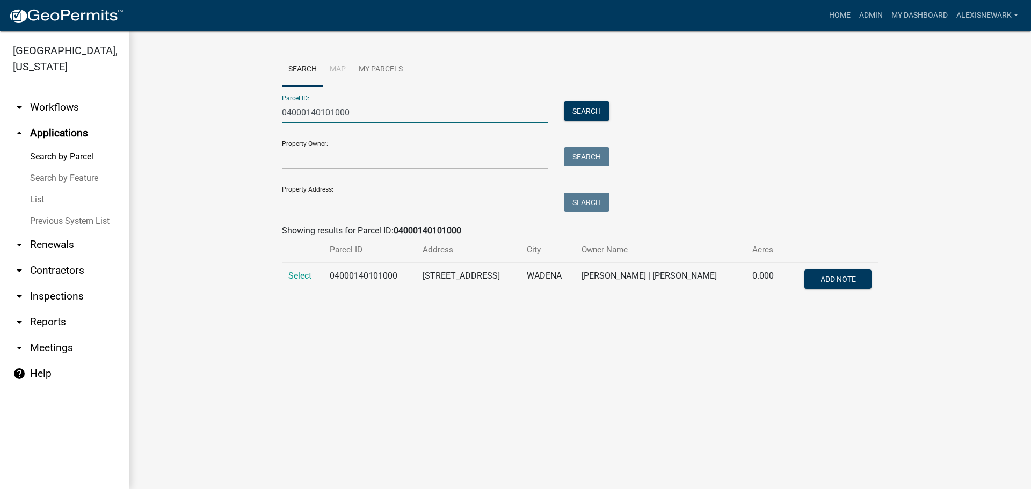
type input "04000140101000"
drag, startPoint x: 299, startPoint y: 270, endPoint x: 307, endPoint y: 266, distance: 8.9
click at [299, 270] on td "Select" at bounding box center [302, 280] width 41 height 35
click at [303, 275] on span "Select" at bounding box center [299, 276] width 23 height 10
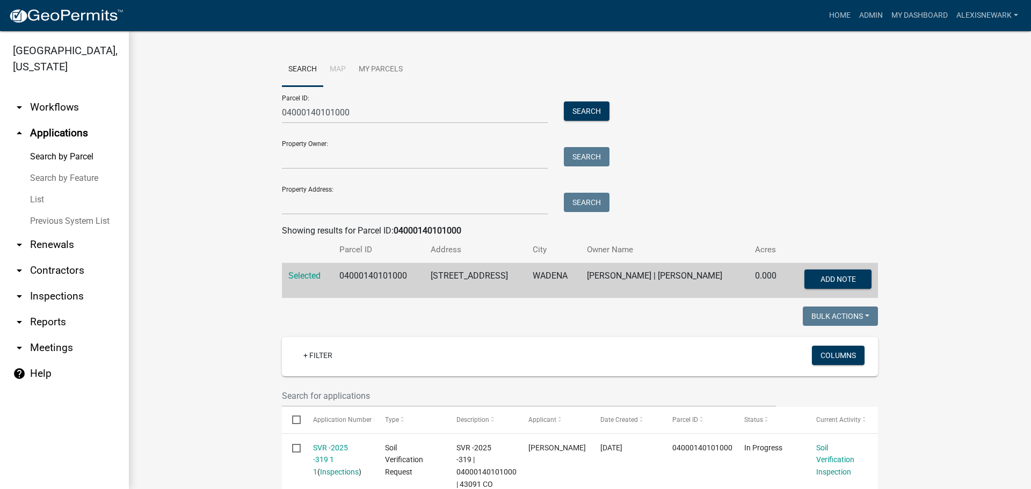
scroll to position [268, 0]
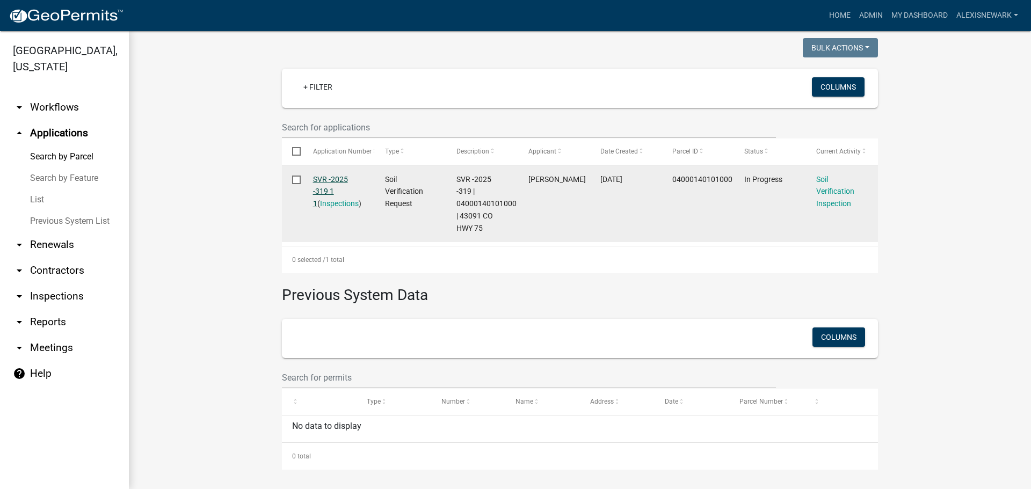
click at [332, 178] on link "SVR -2025 -319 1 1" at bounding box center [330, 191] width 35 height 33
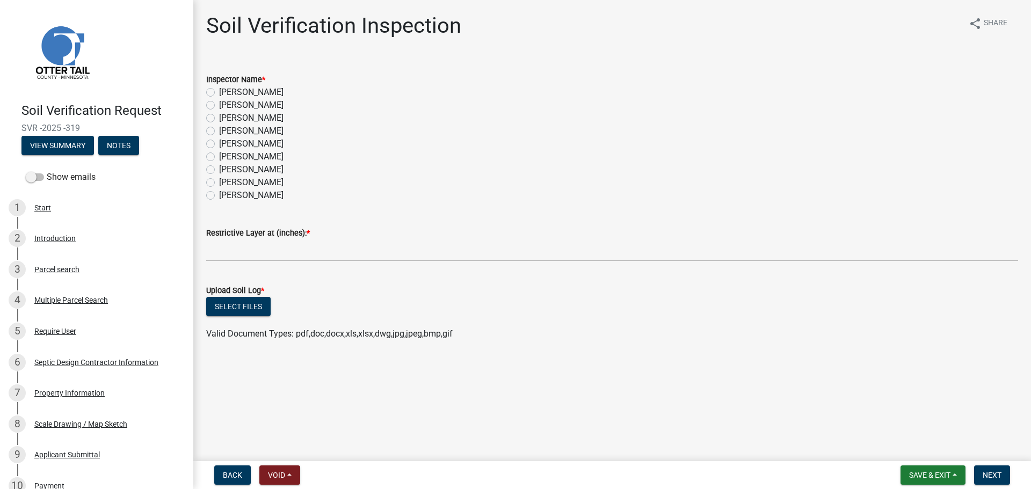
click at [254, 89] on label "[PERSON_NAME]" at bounding box center [251, 92] width 64 height 13
click at [226, 89] on input "[PERSON_NAME]" at bounding box center [222, 89] width 7 height 7
radio input "true"
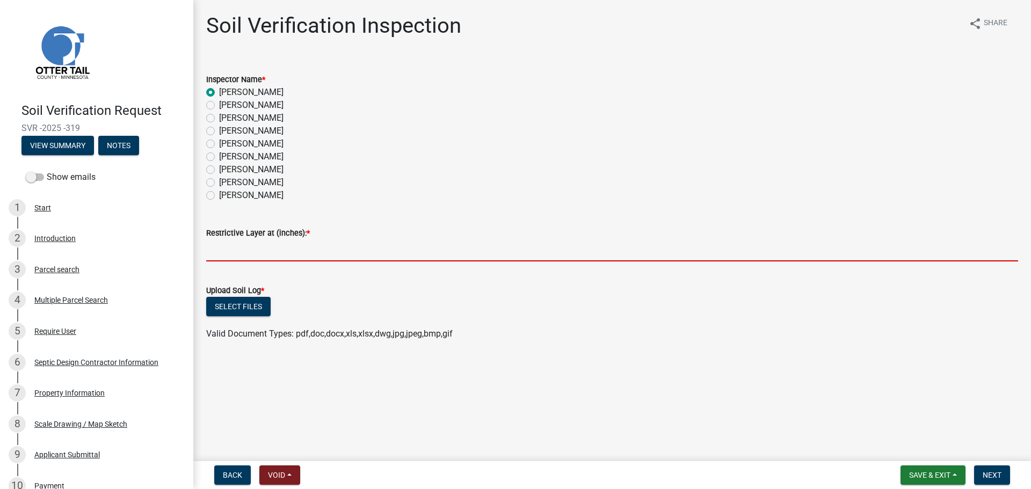
click at [269, 249] on input "text" at bounding box center [612, 250] width 812 height 22
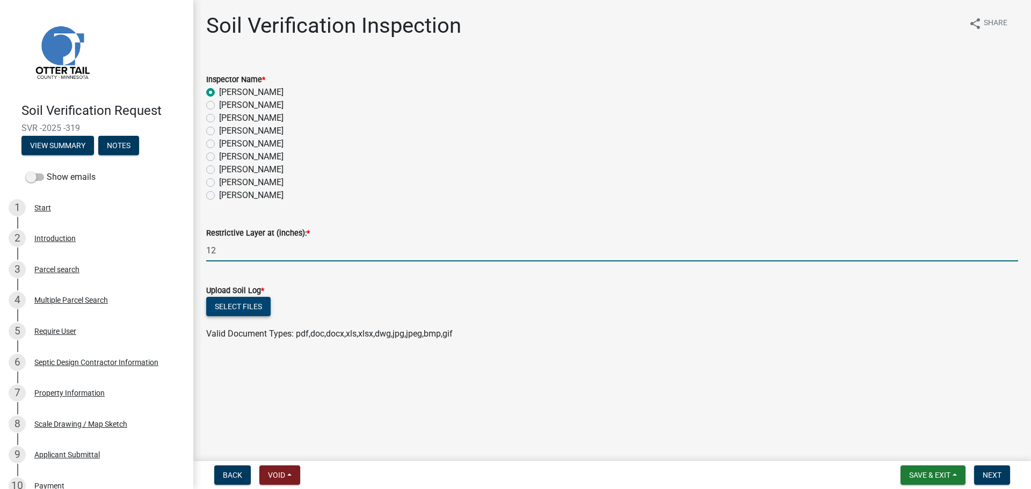
type input "12"
click at [230, 310] on button "Select files" at bounding box center [238, 306] width 64 height 19
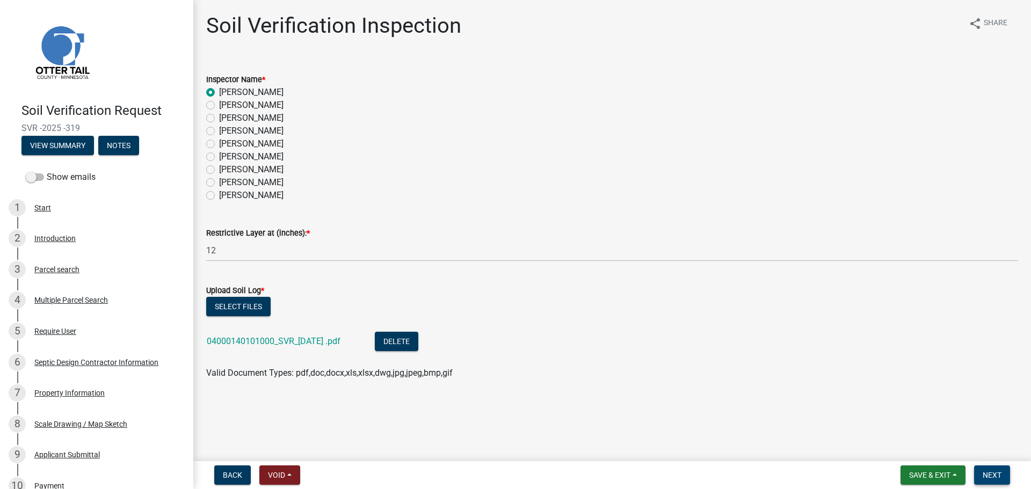
click at [824, 424] on button "Next" at bounding box center [992, 474] width 36 height 19
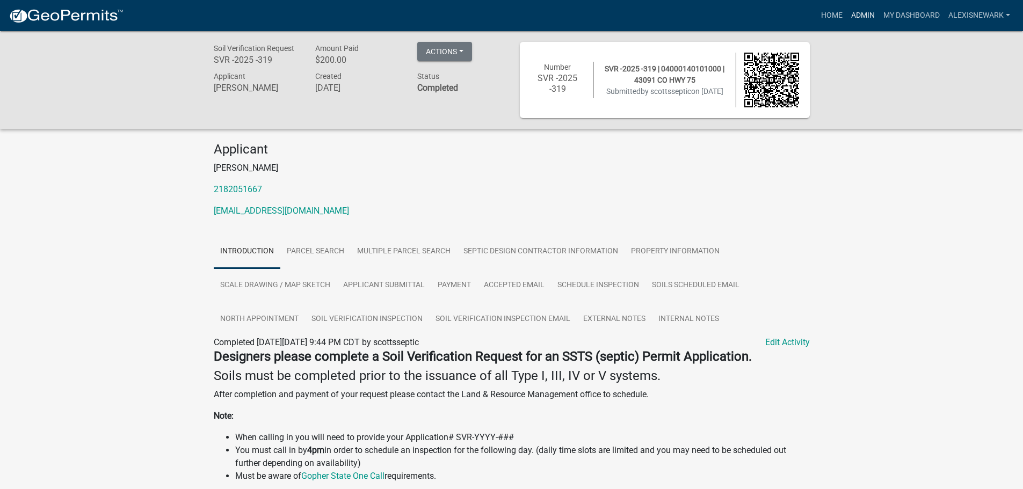
click at [824, 17] on link "Admin" at bounding box center [863, 15] width 32 height 20
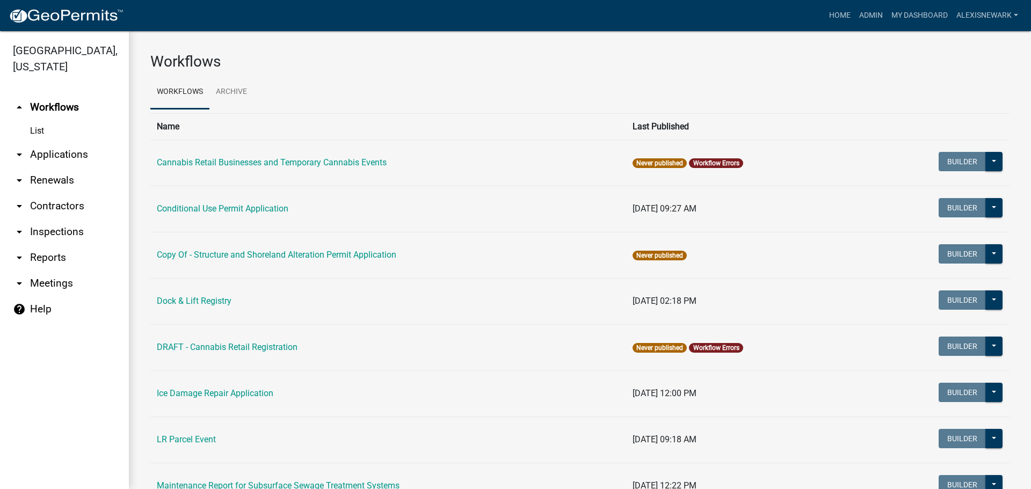
click at [88, 147] on link "arrow_drop_down Applications" at bounding box center [64, 155] width 129 height 26
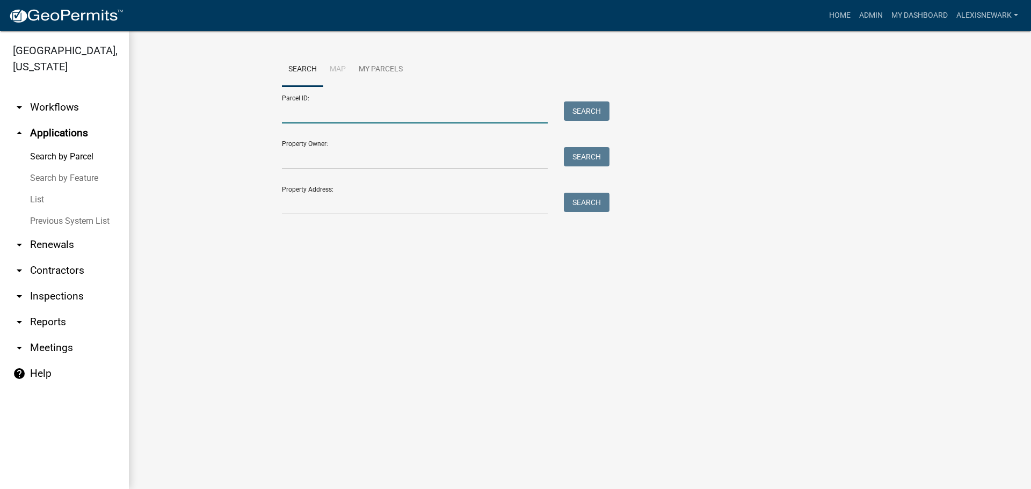
click at [310, 110] on input "Parcel ID:" at bounding box center [415, 112] width 266 height 22
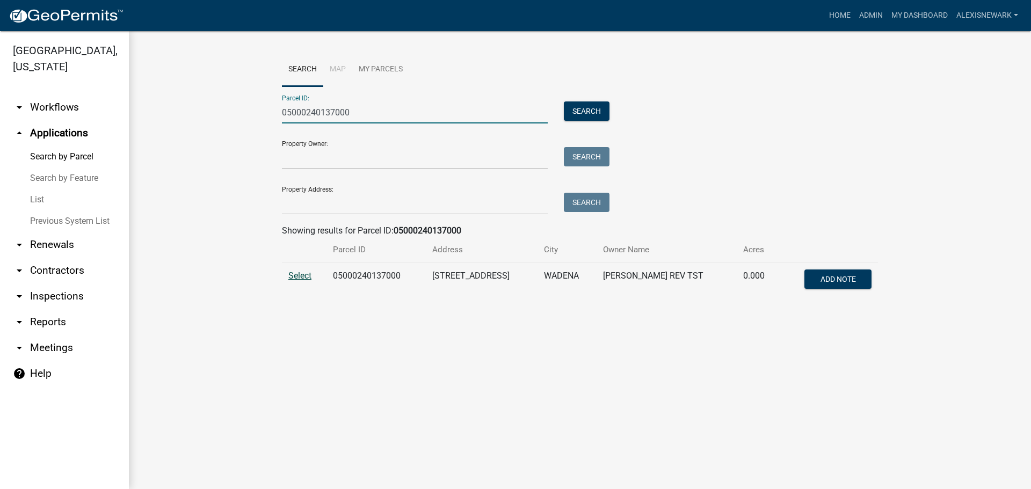
type input "05000240137000"
click at [309, 278] on span "Select" at bounding box center [299, 276] width 23 height 10
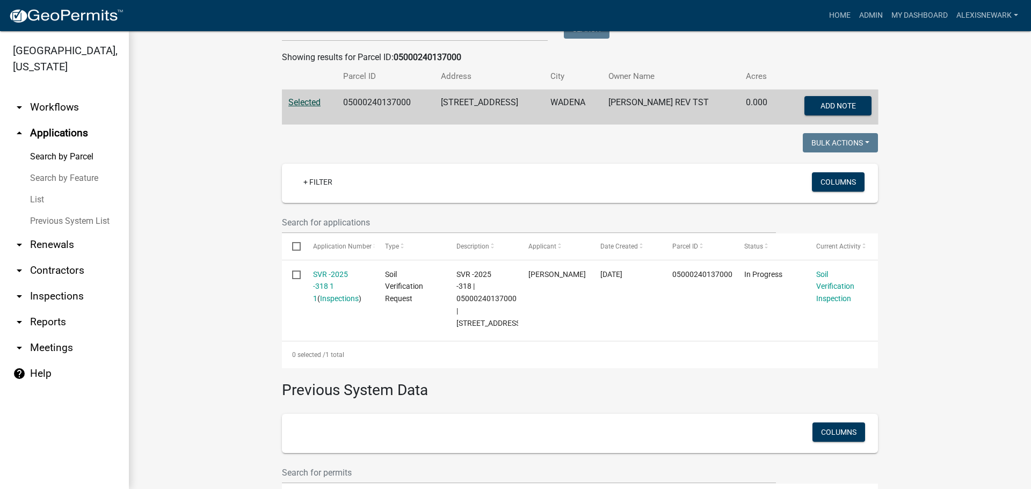
scroll to position [242, 0]
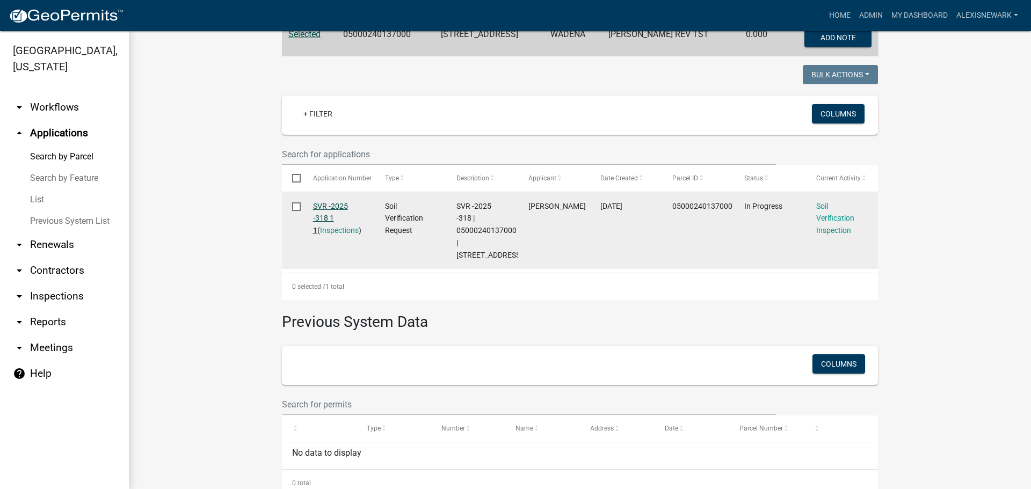
click at [336, 209] on link "SVR -2025 -318 1 1" at bounding box center [330, 218] width 35 height 33
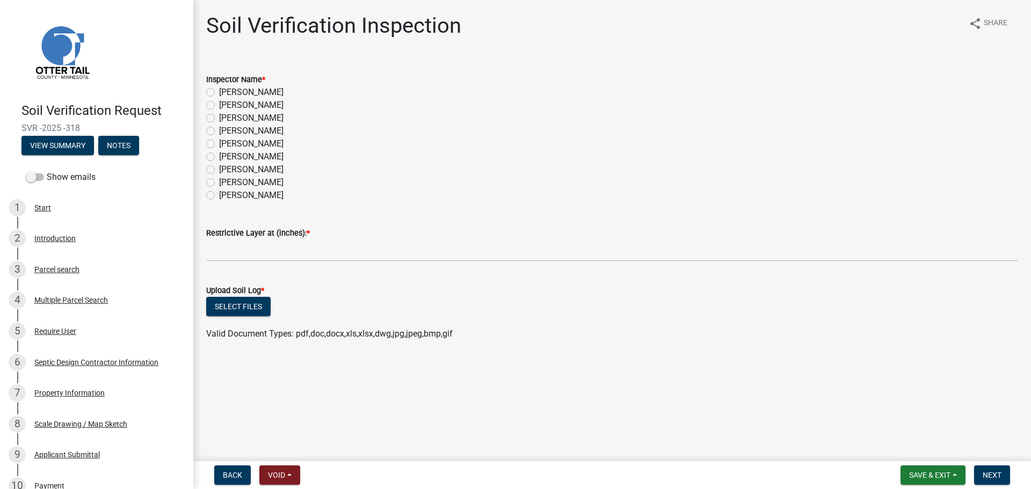
click at [256, 89] on label "[PERSON_NAME]" at bounding box center [251, 92] width 64 height 13
click at [226, 89] on input "[PERSON_NAME]" at bounding box center [222, 89] width 7 height 7
radio input "true"
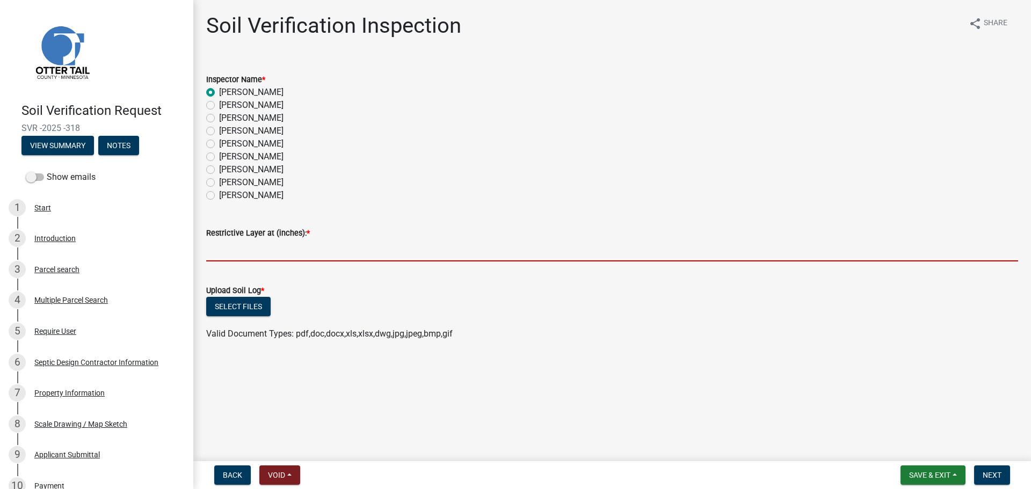
click at [296, 257] on input "text" at bounding box center [612, 250] width 812 height 22
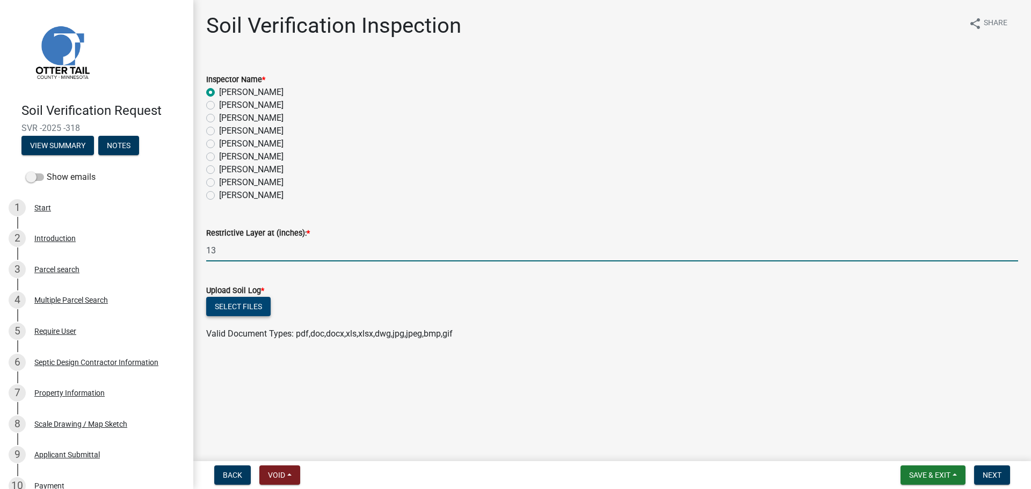
type input "13"
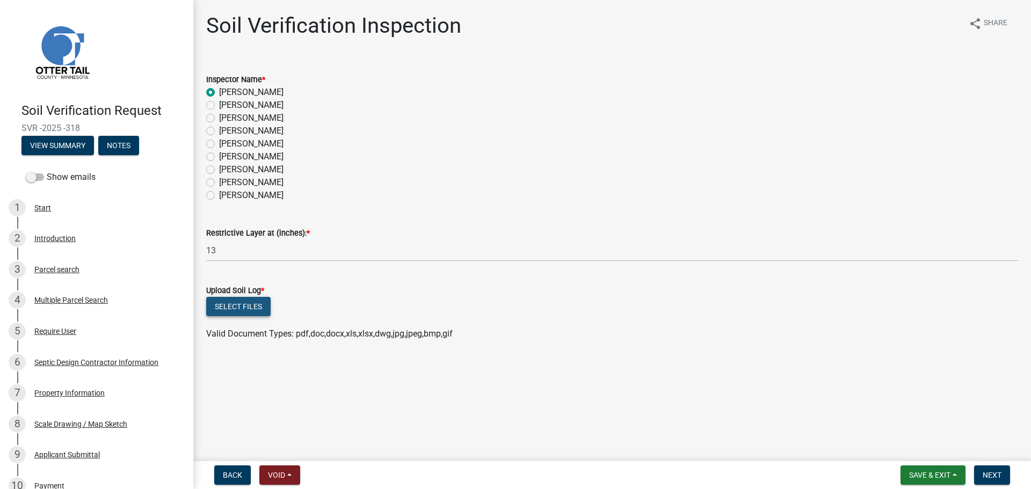
click at [246, 309] on button "Select files" at bounding box center [238, 306] width 64 height 19
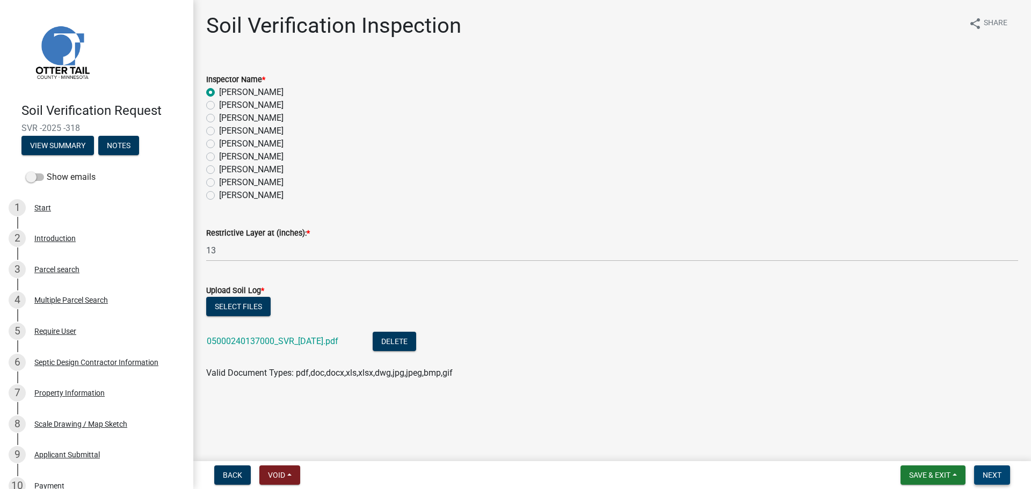
click at [824, 424] on span "Next" at bounding box center [991, 475] width 19 height 9
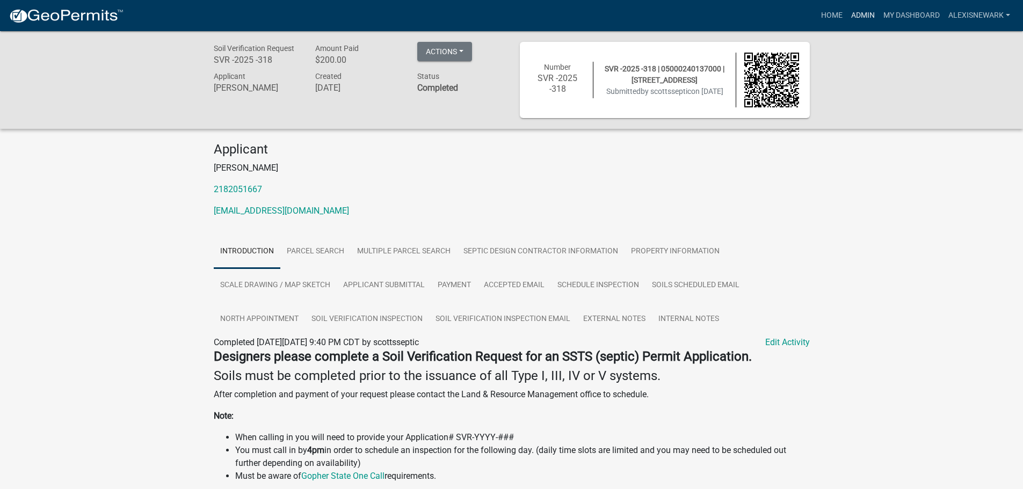
click at [824, 13] on link "Admin" at bounding box center [863, 15] width 32 height 20
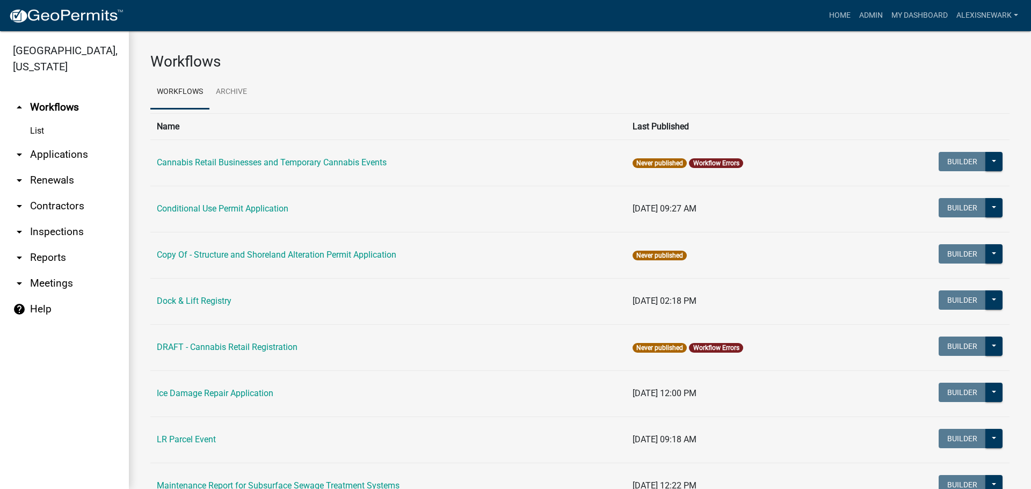
click at [114, 152] on link "arrow_drop_down Applications" at bounding box center [64, 155] width 129 height 26
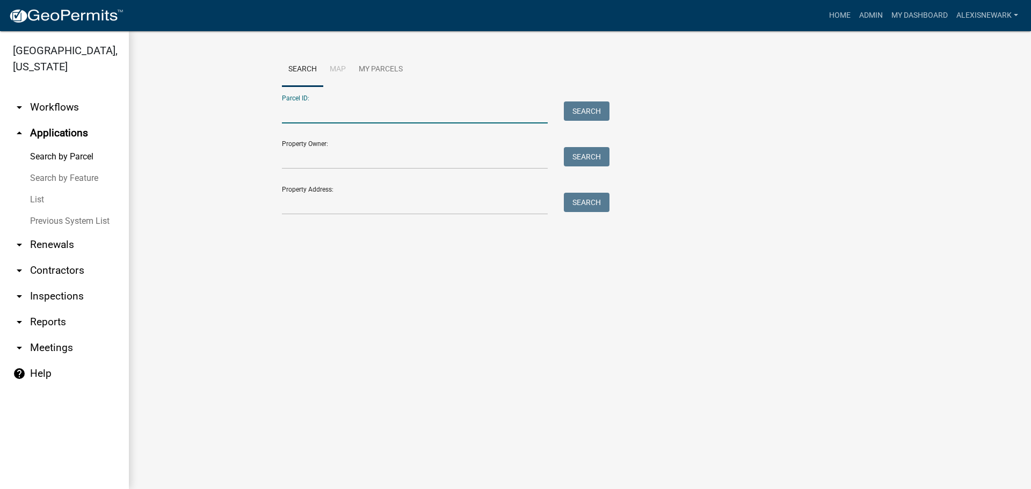
click at [289, 114] on input "Parcel ID:" at bounding box center [415, 112] width 266 height 22
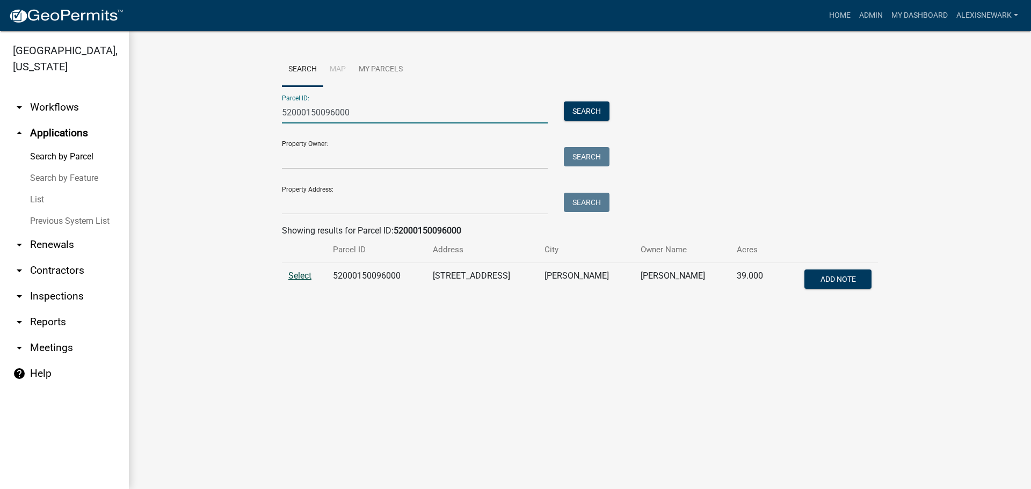
type input "52000150096000"
click at [310, 277] on span "Select" at bounding box center [299, 276] width 23 height 10
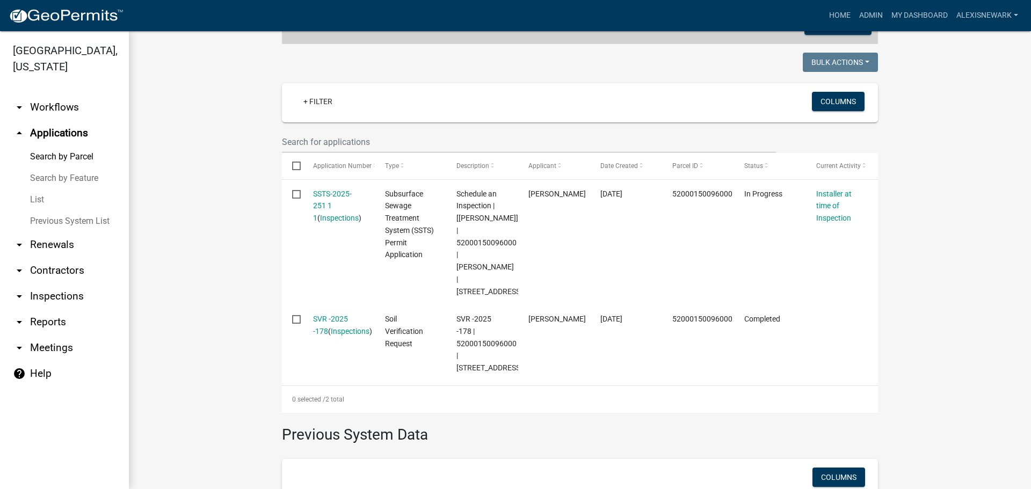
scroll to position [255, 0]
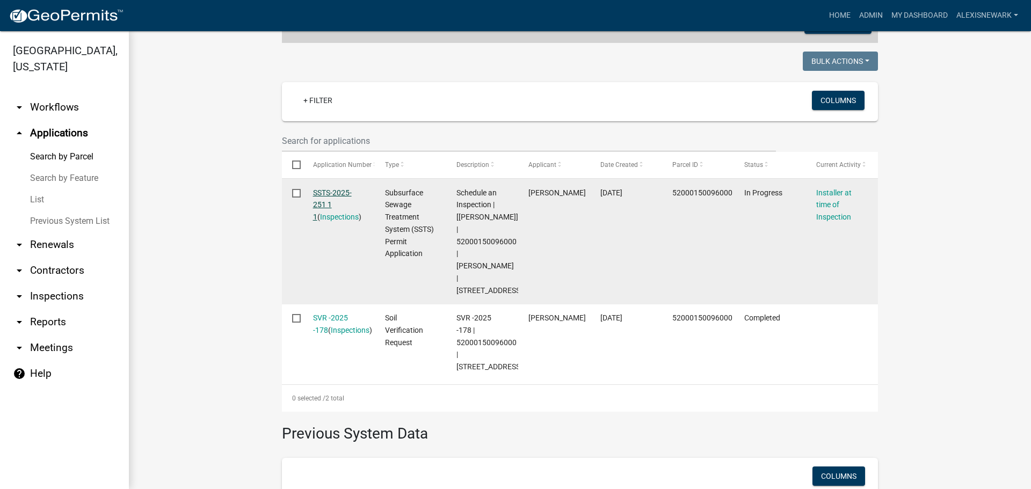
click at [337, 196] on link "SSTS-2025-251 1 1" at bounding box center [332, 204] width 39 height 33
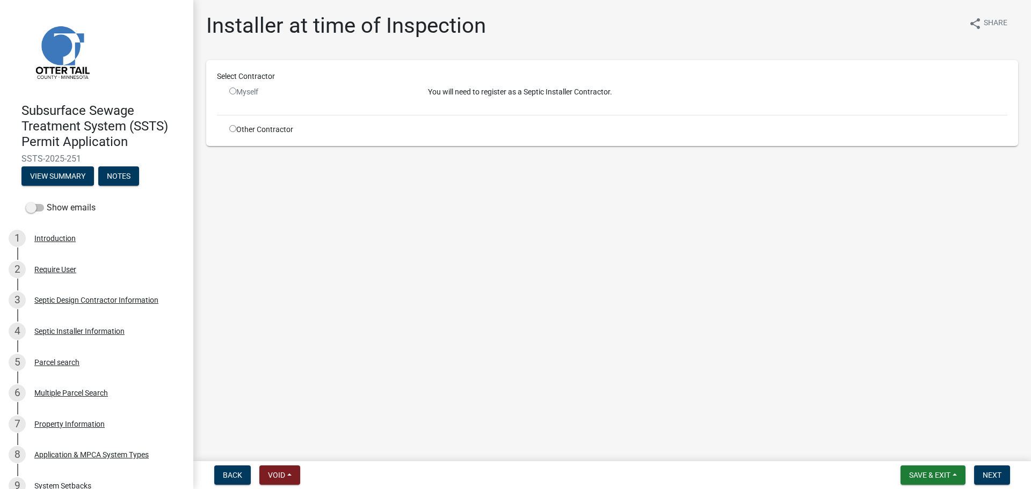
click at [233, 129] on input "radio" at bounding box center [232, 128] width 7 height 7
radio input "true"
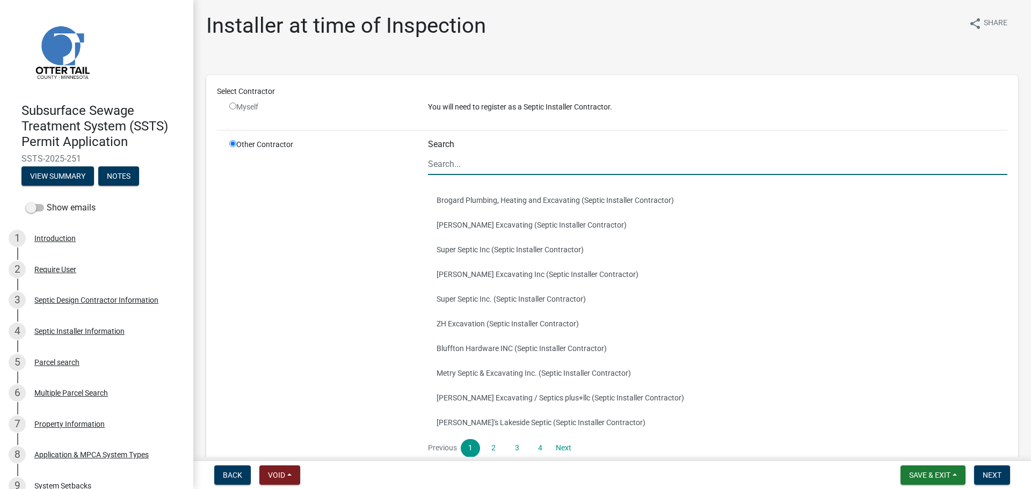
click at [455, 170] on input "Search" at bounding box center [717, 164] width 579 height 22
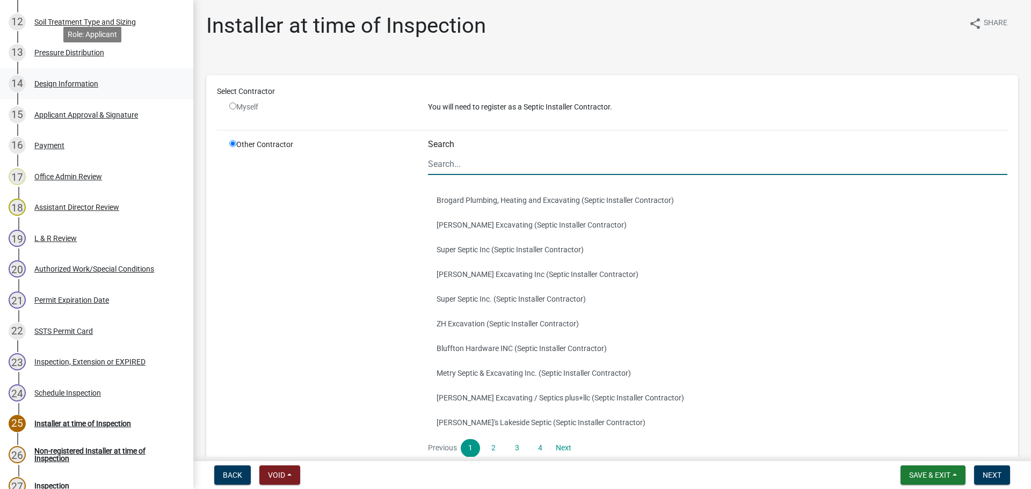
scroll to position [700, 0]
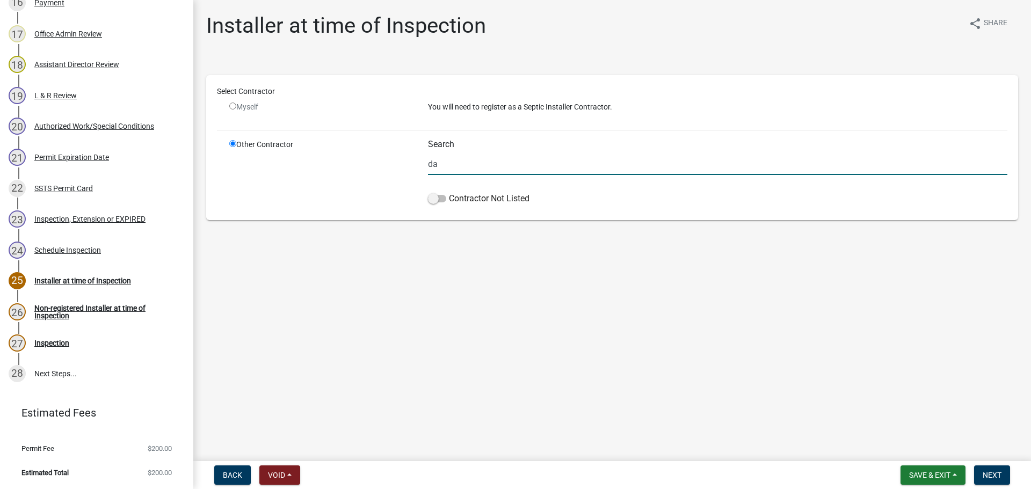
type input "d"
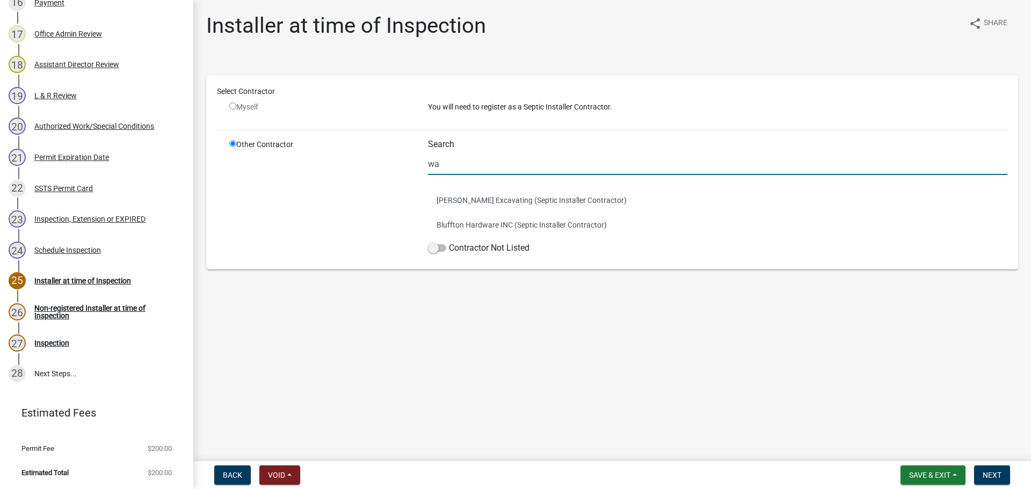
type input "w"
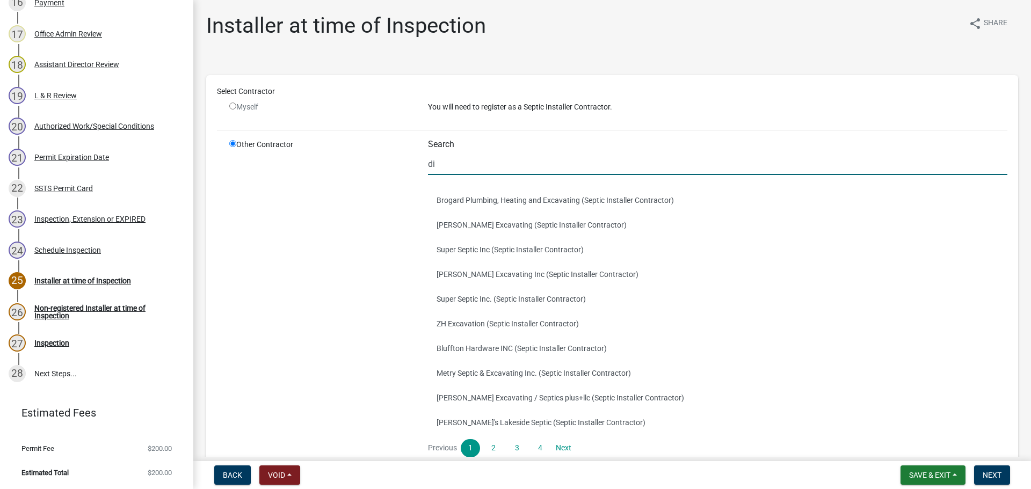
type input "dig"
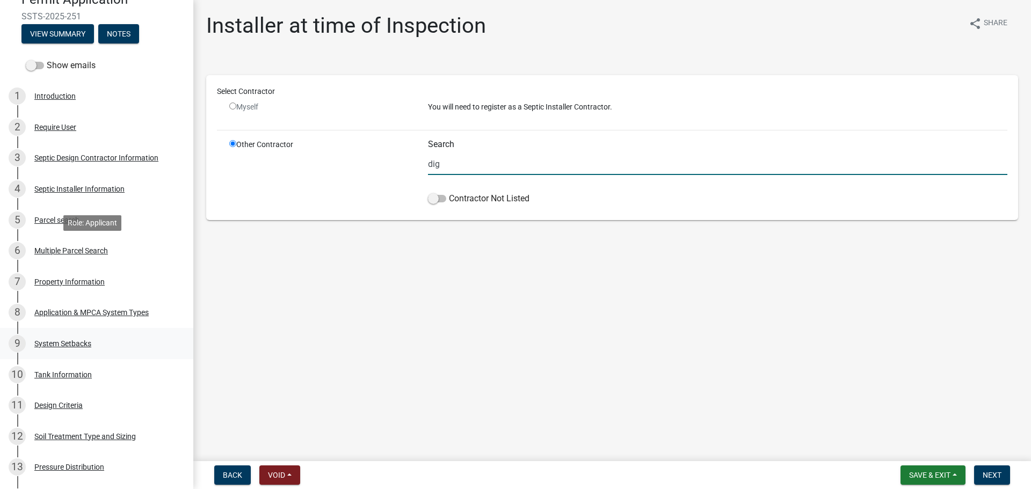
scroll to position [109, 0]
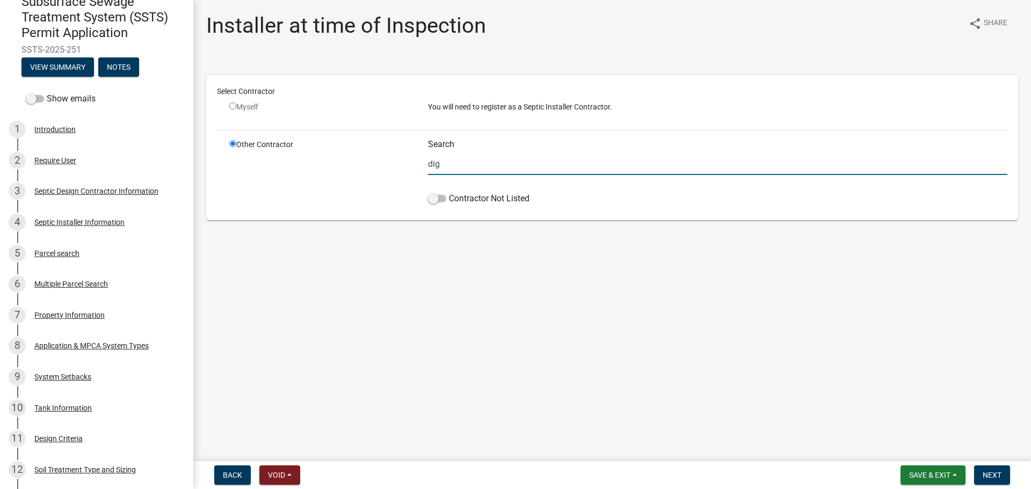
click at [462, 169] on input "dig" at bounding box center [717, 164] width 579 height 22
click at [454, 169] on input "dig" at bounding box center [717, 164] width 579 height 22
type input "digger exc"
click at [479, 157] on input "digger exc" at bounding box center [717, 164] width 579 height 22
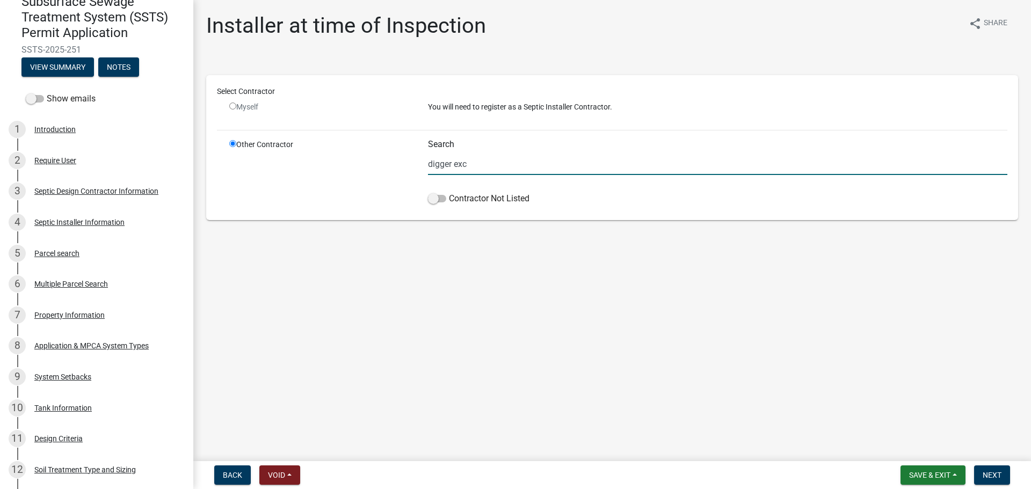
click at [479, 157] on input "digger exc" at bounding box center [717, 164] width 579 height 22
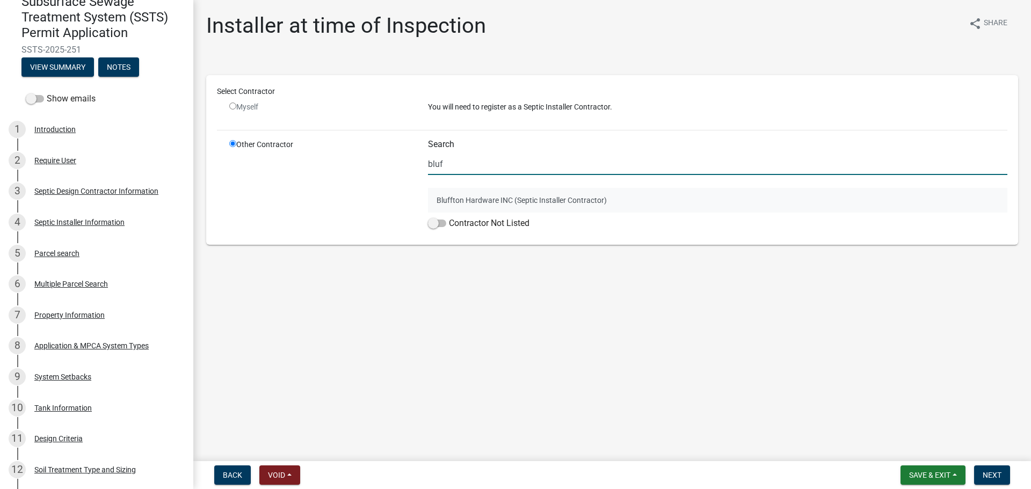
type input "bluf"
click at [499, 199] on button "Bluffton Hardware INC (Septic Installer Contractor)" at bounding box center [717, 200] width 579 height 25
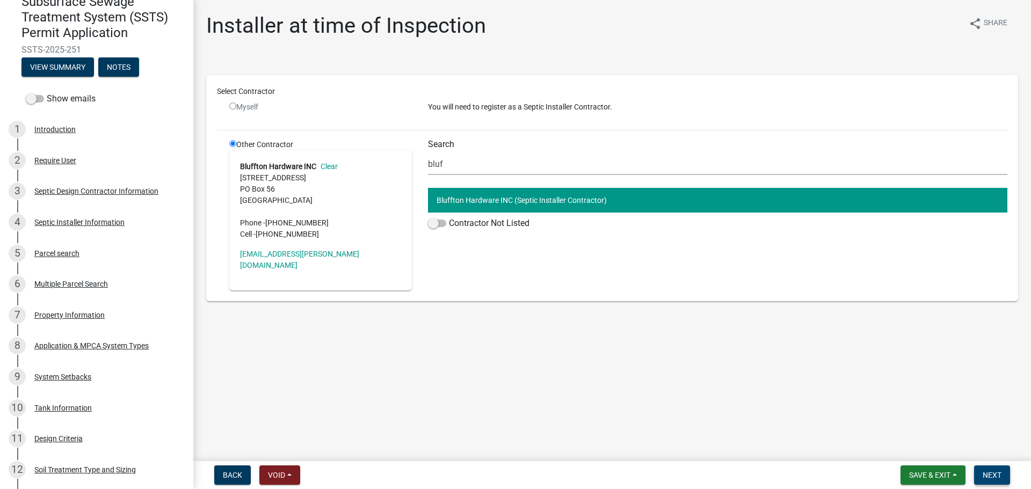
click at [824, 424] on button "Next" at bounding box center [992, 474] width 36 height 19
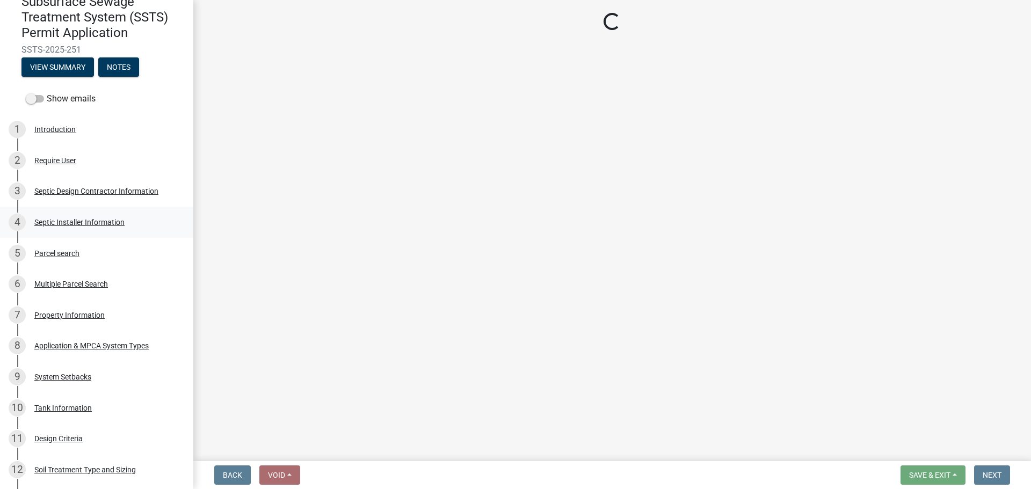
select select "710d5f49-2663-4e73-9718-d0c4e189f5ed"
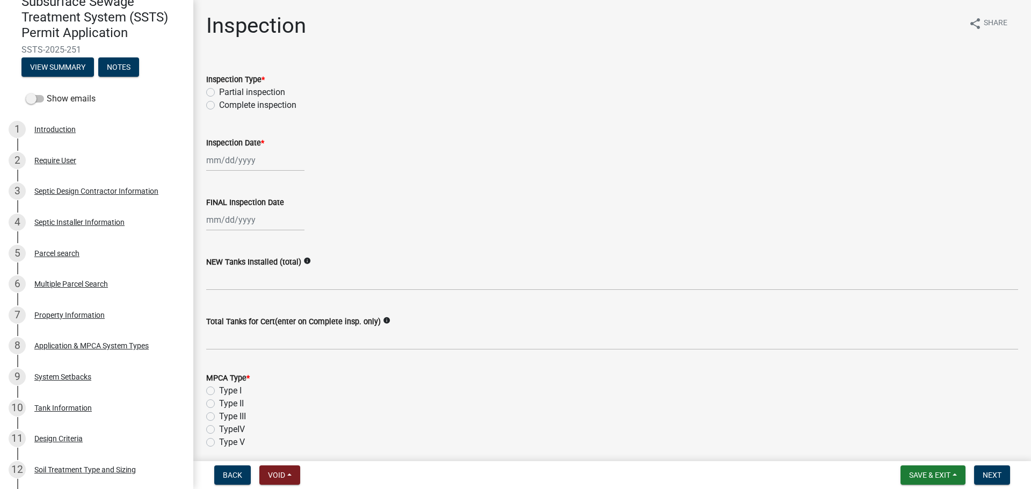
click at [226, 105] on label "Complete inspection" at bounding box center [257, 105] width 77 height 13
click at [226, 105] on input "Complete inspection" at bounding box center [222, 102] width 7 height 7
radio input "true"
click at [251, 162] on div at bounding box center [255, 160] width 98 height 22
select select "9"
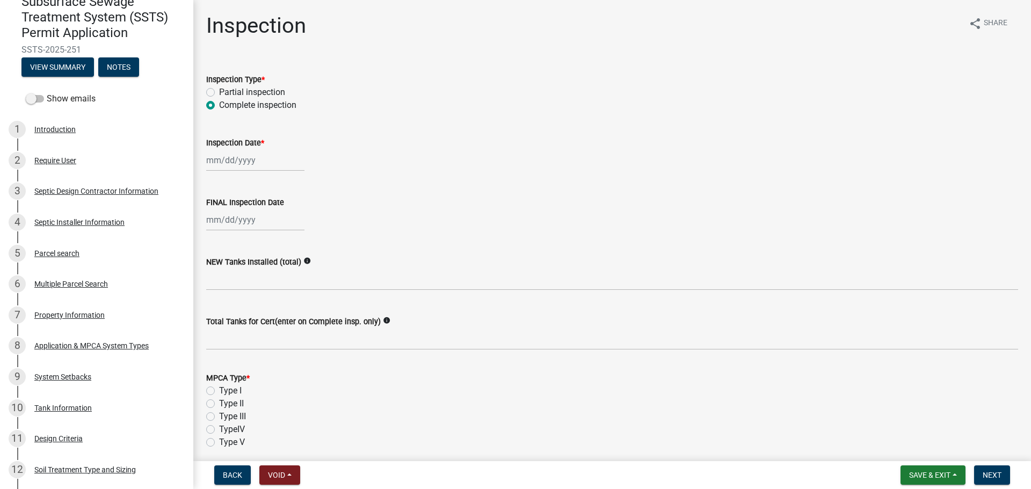
select select "2025"
click at [215, 255] on div "15" at bounding box center [216, 251] width 17 height 17
type input "[DATE]"
select select "9"
select select "2025"
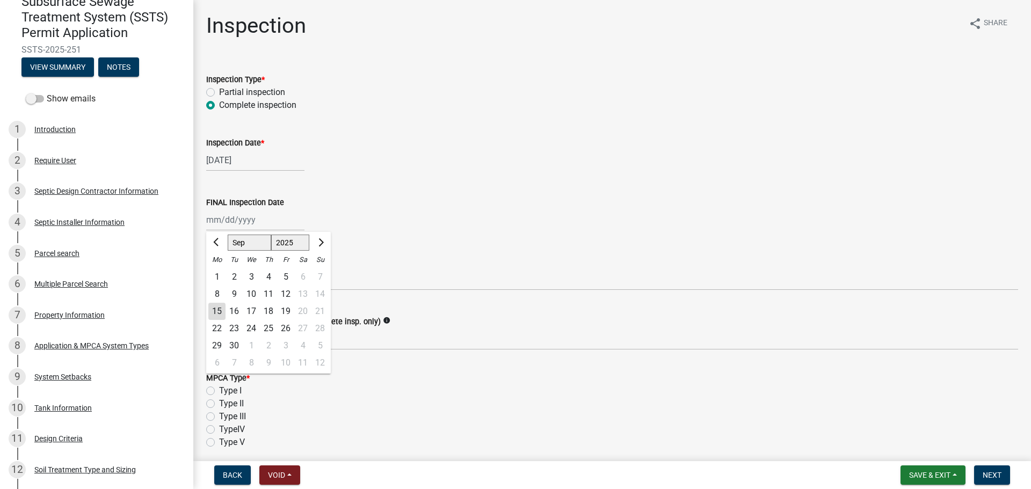
click at [228, 219] on div "[PERSON_NAME] Feb Mar Apr [PERSON_NAME][DATE] Oct Nov [DATE] 1526 1527 1528 152…" at bounding box center [255, 220] width 98 height 22
click at [216, 306] on div "15" at bounding box center [216, 311] width 17 height 17
type input "[DATE]"
click at [234, 268] on div "NEW Tanks Installed (total) info" at bounding box center [612, 262] width 812 height 13
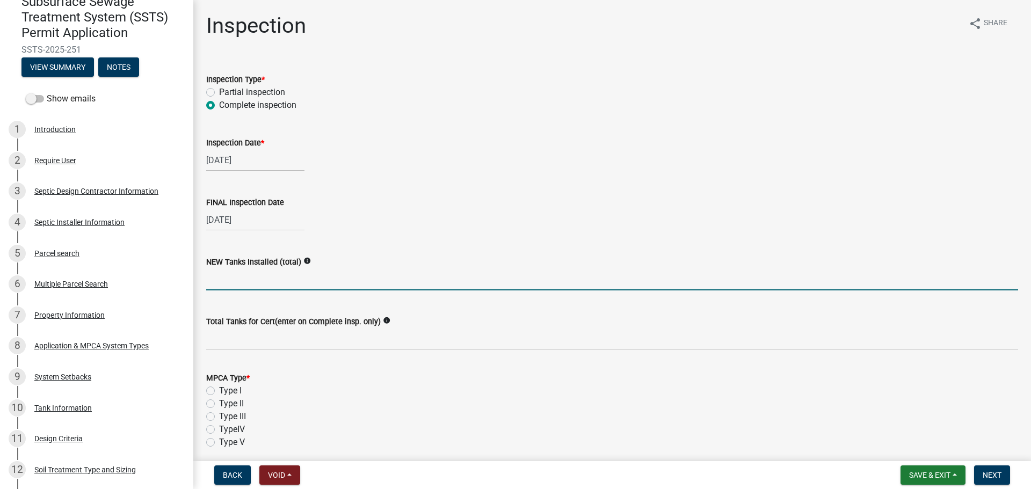
click at [239, 275] on input "text" at bounding box center [612, 279] width 812 height 22
type input "2"
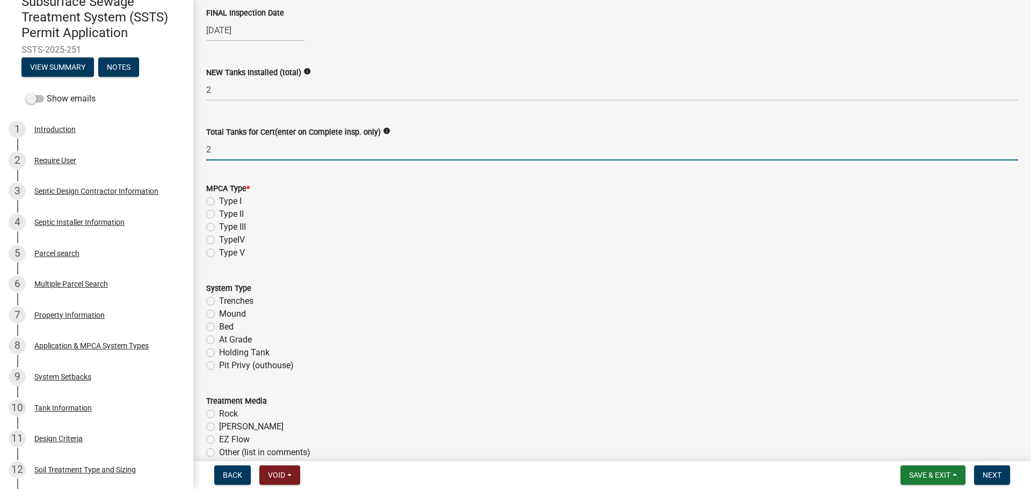
scroll to position [215, 0]
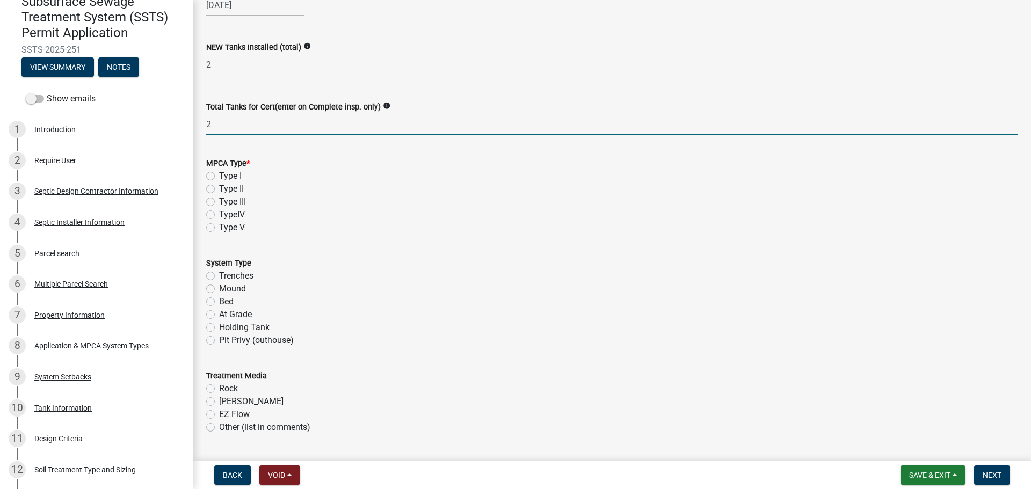
type input "2"
click at [241, 179] on label "Type I" at bounding box center [230, 176] width 23 height 13
click at [226, 177] on input "Type I" at bounding box center [222, 173] width 7 height 7
radio input "true"
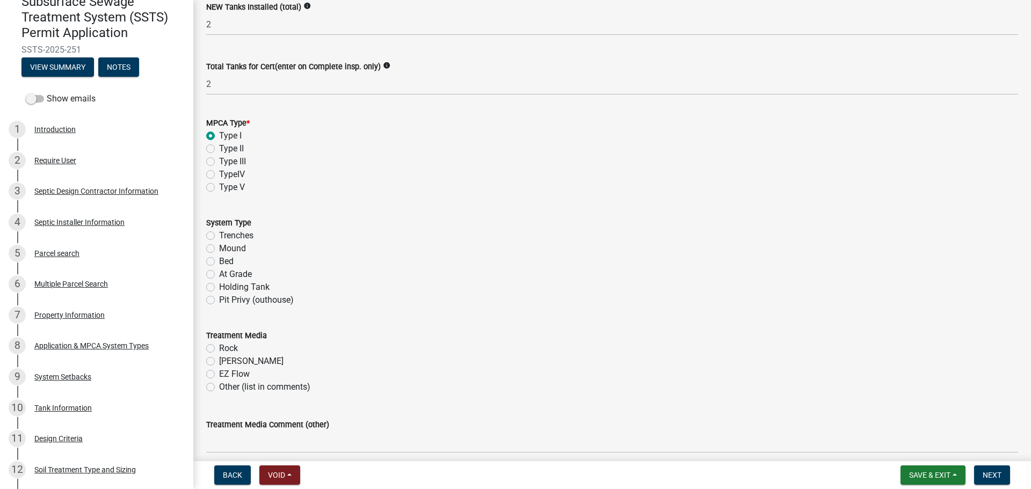
click at [236, 245] on label "Mound" at bounding box center [232, 248] width 27 height 13
click at [226, 245] on input "Mound" at bounding box center [222, 245] width 7 height 7
radio input "true"
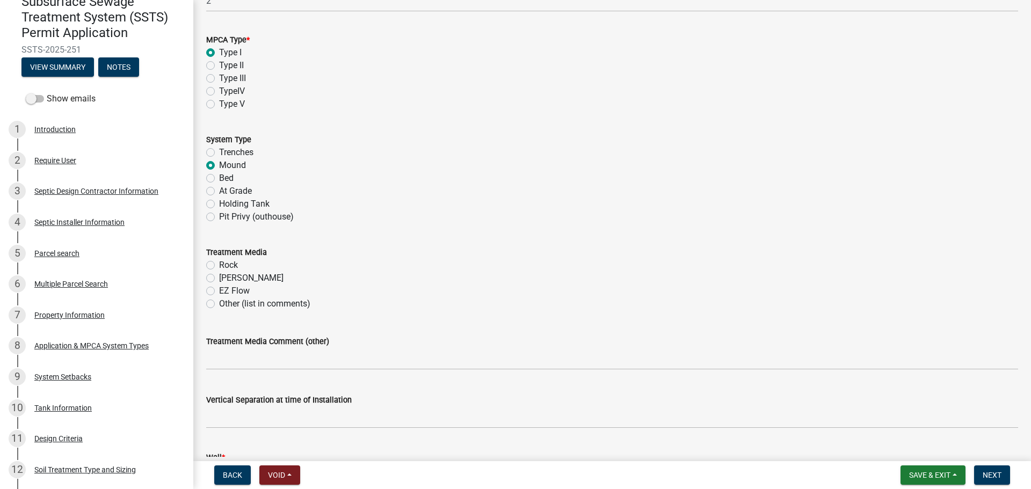
scroll to position [336, 0]
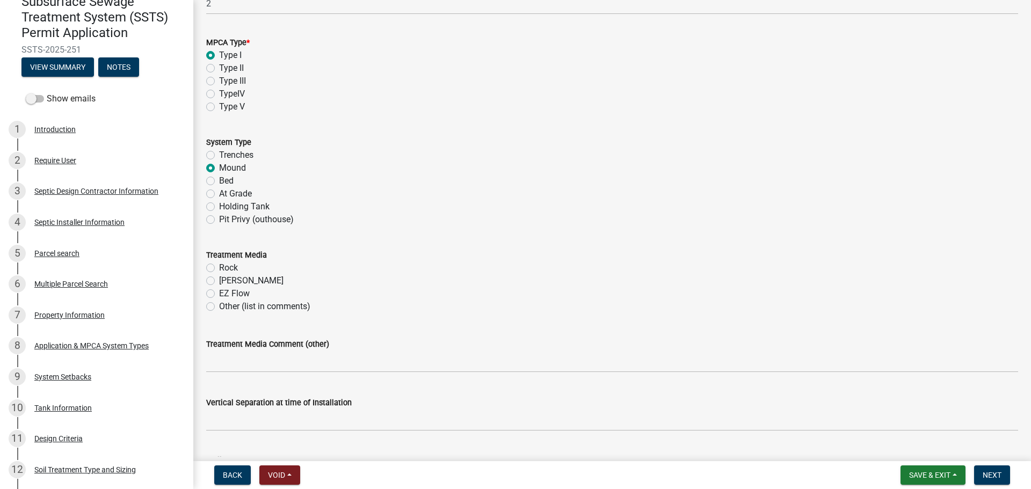
click at [234, 268] on label "Rock" at bounding box center [228, 267] width 19 height 13
click at [226, 268] on input "Rock" at bounding box center [222, 264] width 7 height 7
radio input "true"
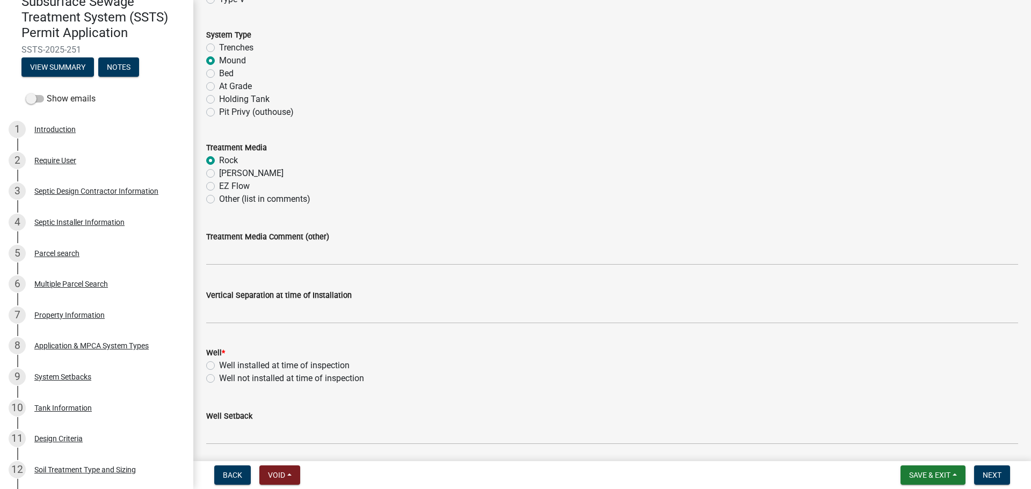
scroll to position [470, 0]
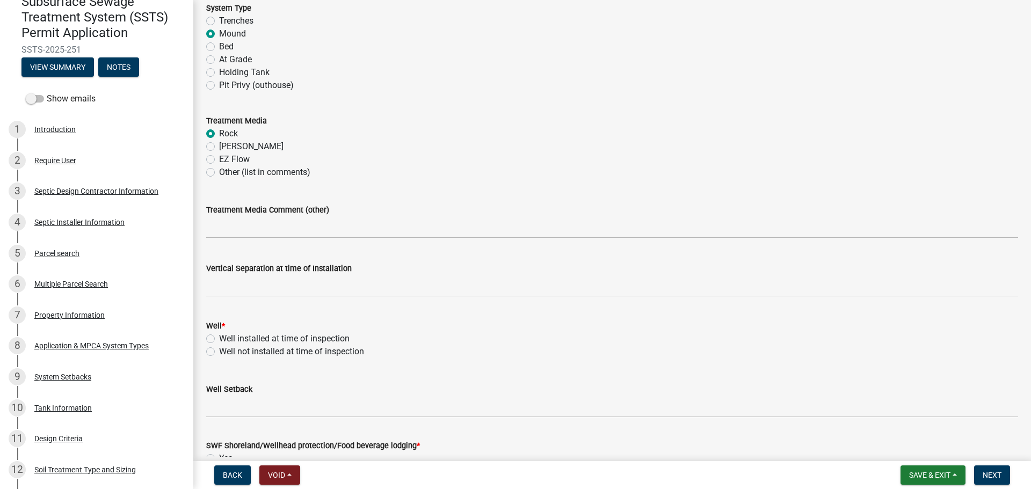
click at [280, 271] on label "Vertical Separation at time of Installation" at bounding box center [278, 269] width 145 height 8
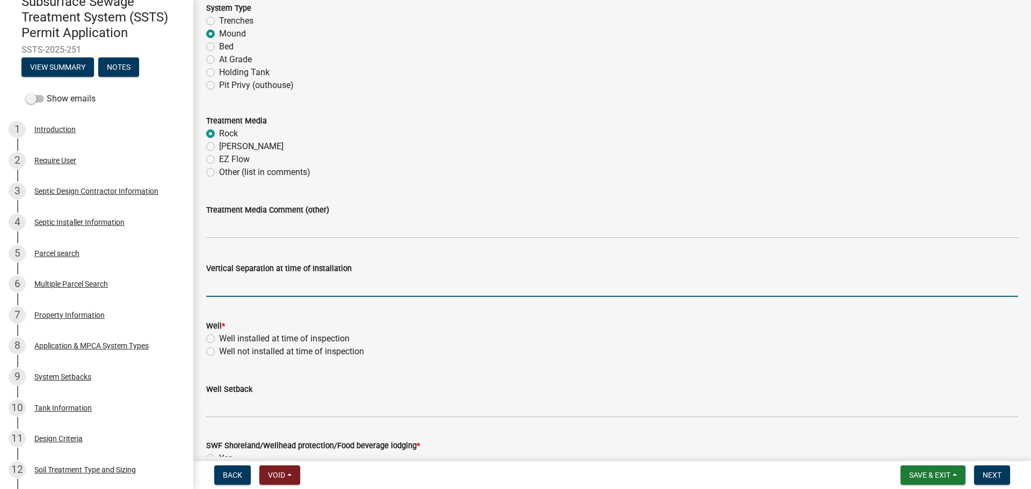
click at [294, 286] on input "text" at bounding box center [612, 286] width 812 height 22
type input "37"
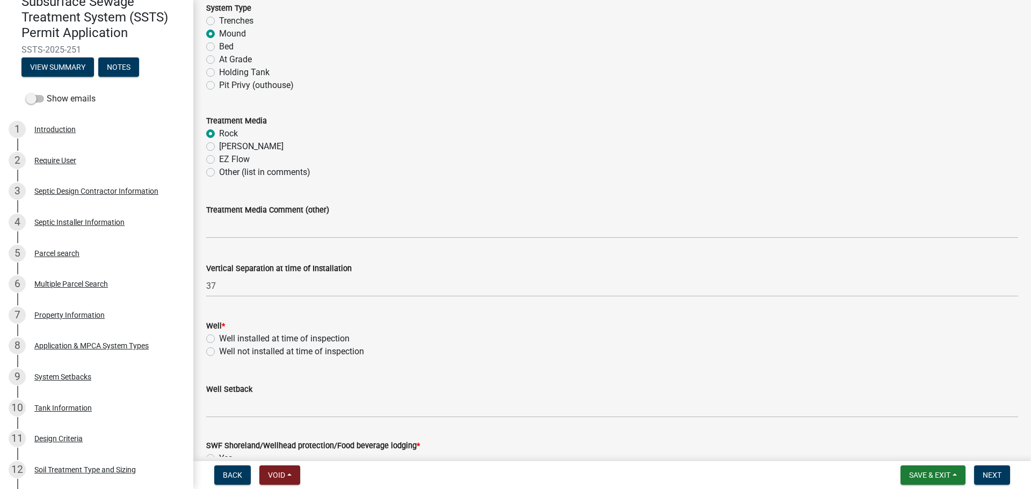
click at [324, 345] on label "Well installed at time of inspection" at bounding box center [284, 338] width 130 height 13
click at [226, 339] on input "Well installed at time of inspection" at bounding box center [222, 335] width 7 height 7
radio input "true"
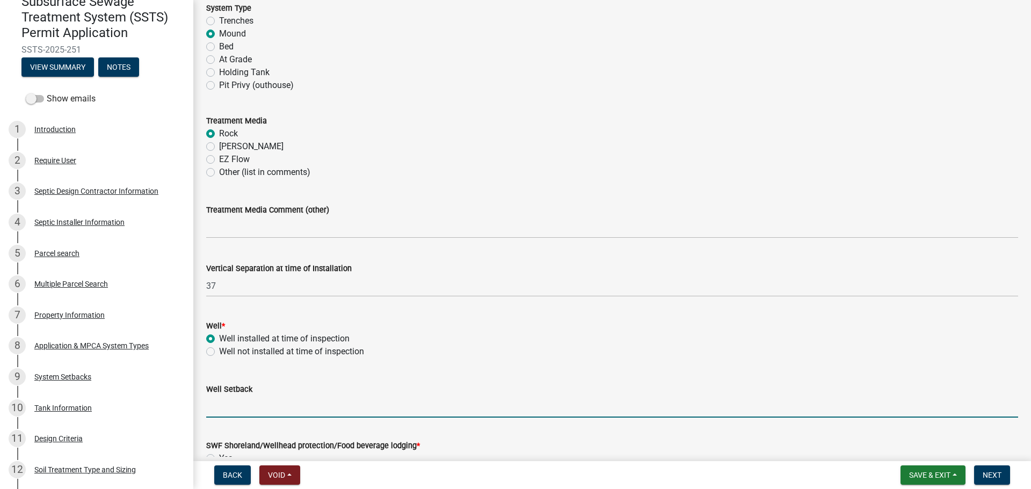
click at [352, 404] on input "Well Setback" at bounding box center [612, 407] width 812 height 22
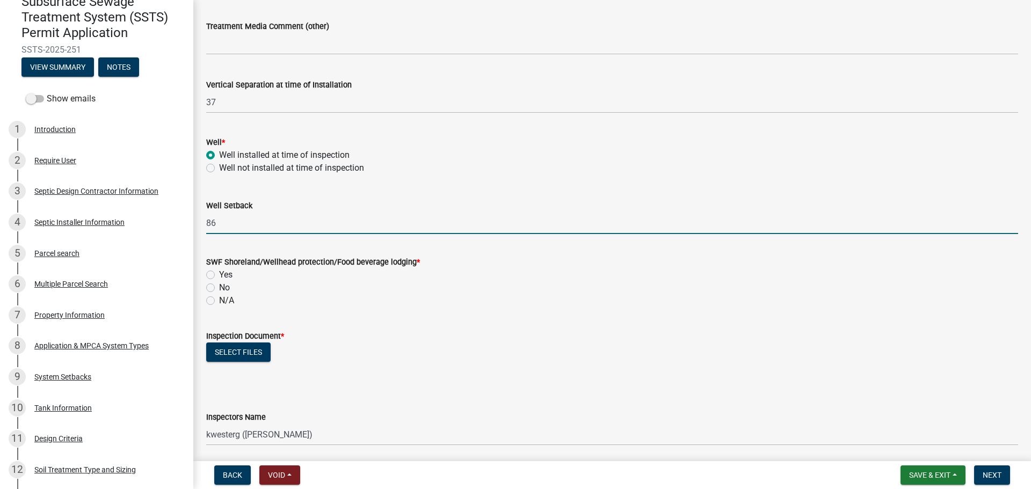
scroll to position [738, 0]
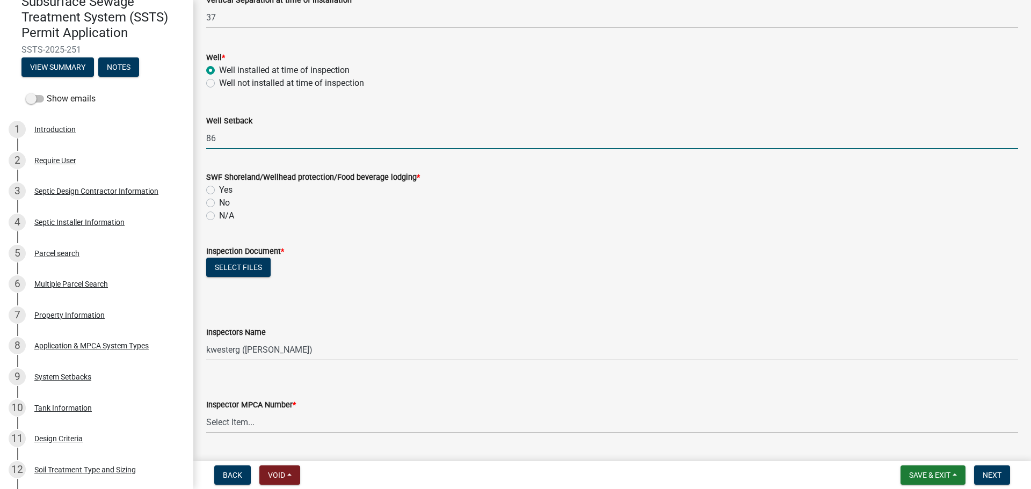
type input "86"
click at [223, 184] on label "Yes" at bounding box center [225, 190] width 13 height 13
click at [223, 184] on input "Yes" at bounding box center [222, 187] width 7 height 7
radio input "true"
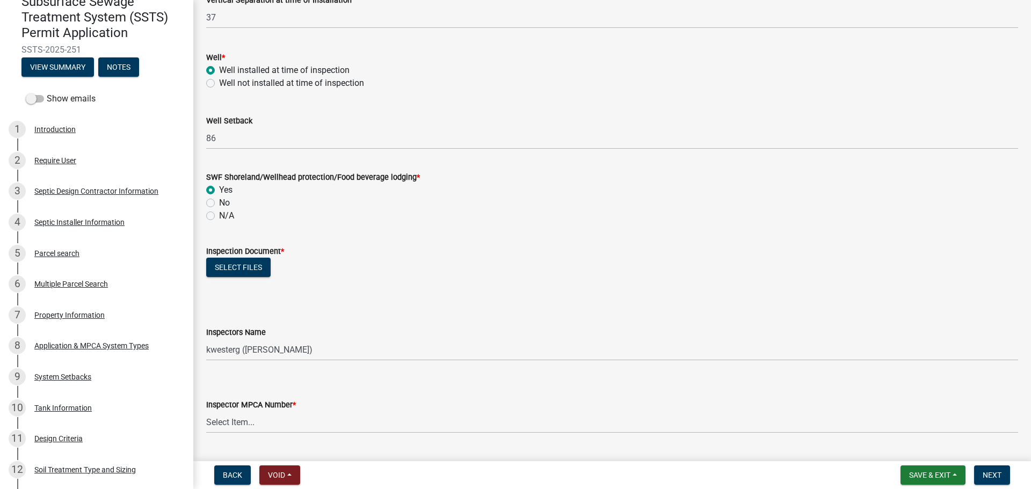
click at [219, 200] on label "No" at bounding box center [224, 202] width 11 height 13
click at [219, 200] on input "No" at bounding box center [222, 199] width 7 height 7
radio input "true"
click at [219, 218] on label "N/A" at bounding box center [226, 215] width 15 height 13
click at [219, 216] on input "N/A" at bounding box center [222, 212] width 7 height 7
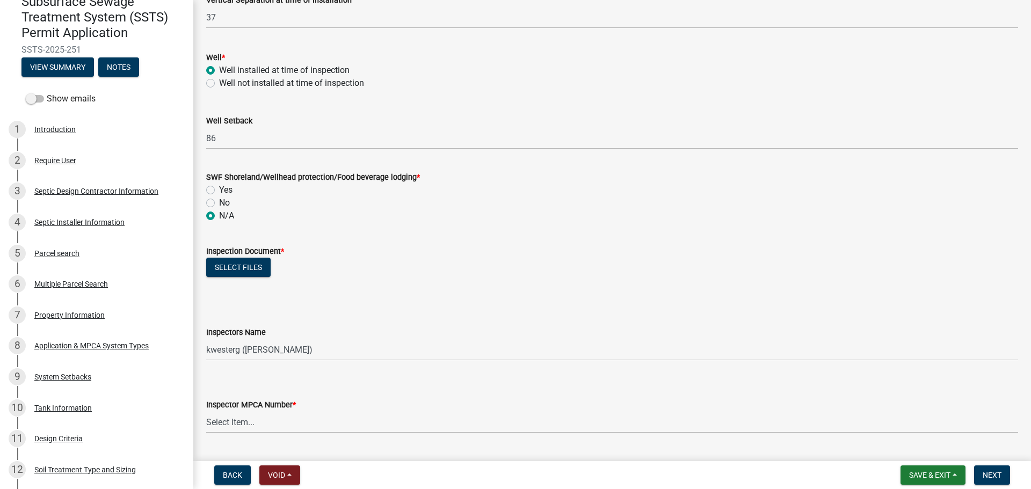
radio input "true"
click at [219, 203] on label "No" at bounding box center [224, 202] width 11 height 13
click at [219, 203] on input "No" at bounding box center [222, 199] width 7 height 7
radio input "true"
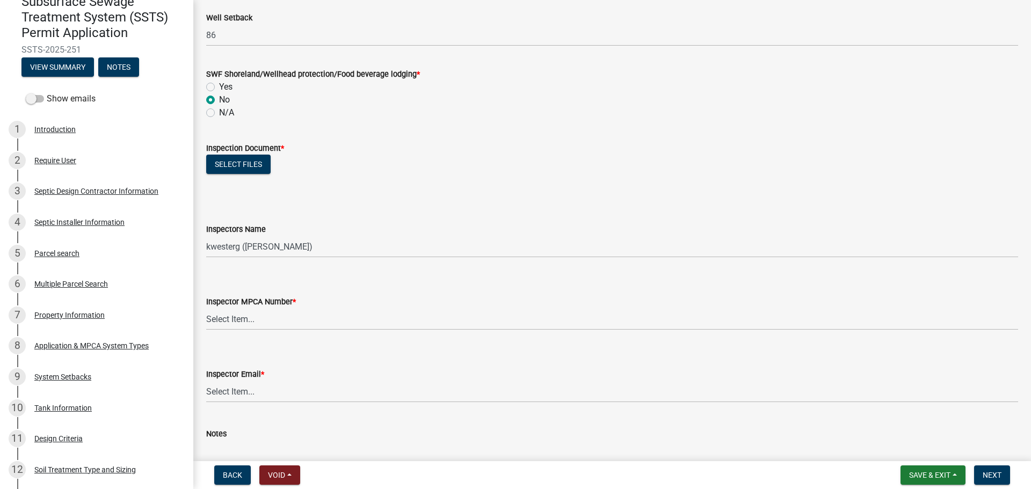
scroll to position [846, 0]
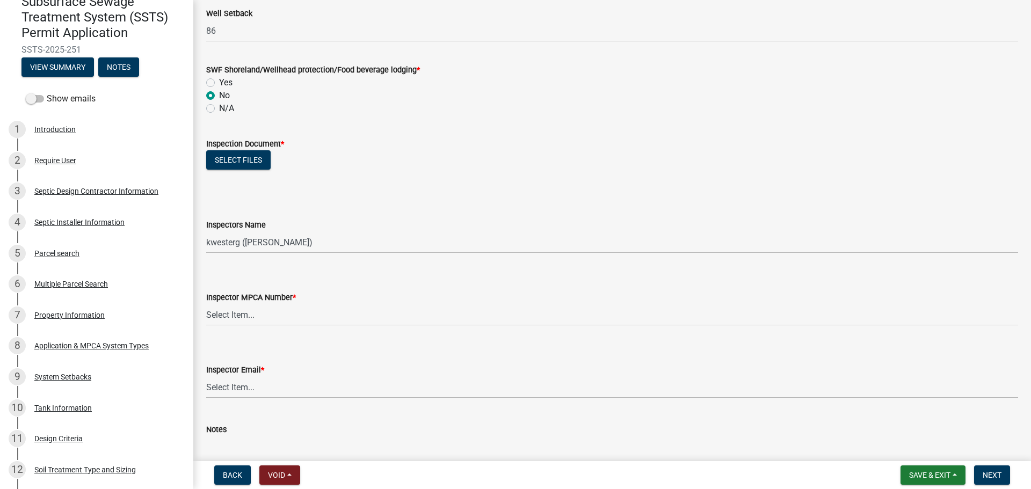
click at [223, 147] on label "Inspection Document *" at bounding box center [245, 145] width 78 height 8
click at [229, 163] on button "Select files" at bounding box center [238, 159] width 64 height 19
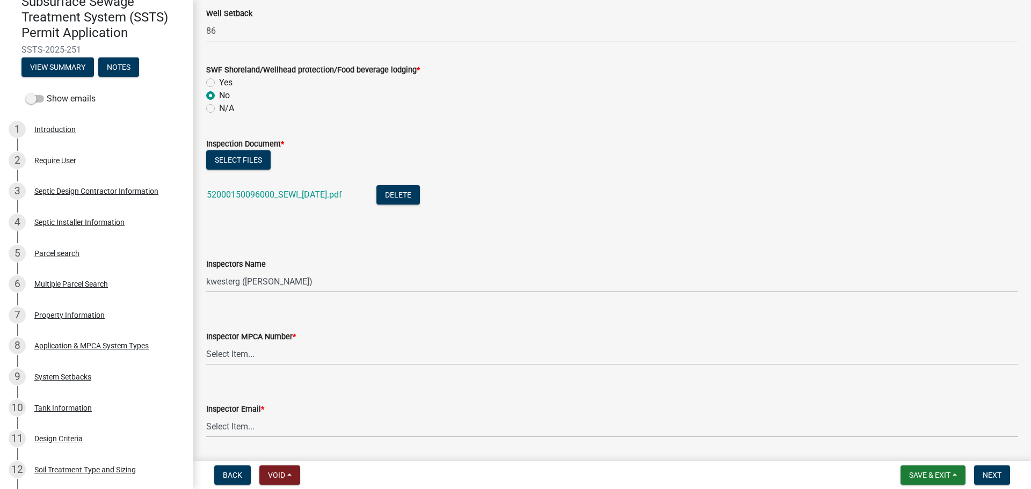
click at [259, 171] on div "Select files" at bounding box center [612, 161] width 812 height 22
click at [267, 160] on button "Select files" at bounding box center [238, 159] width 64 height 19
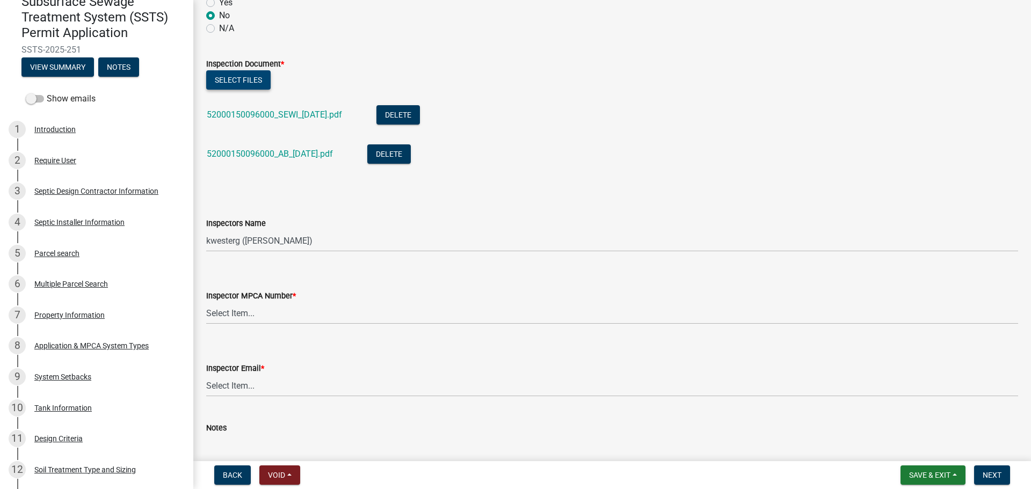
scroll to position [926, 0]
click at [267, 238] on select "Select Item... btollefson ([PERSON_NAME]) [PERSON_NAME] ([PERSON_NAME]) eplaste…" at bounding box center [612, 240] width 812 height 22
select select "540cdff0-8667-4a16-ad1f-2fbf1edb8379"
click at [206, 229] on select "Select Item... btollefson ([PERSON_NAME]) [PERSON_NAME] ([PERSON_NAME]) eplaste…" at bounding box center [612, 240] width 812 height 22
click at [270, 316] on select "Select Item... [PERSON_NAME] (10415) [PERSON_NAME] (924) [PERSON_NAME] (1957) […" at bounding box center [612, 313] width 812 height 22
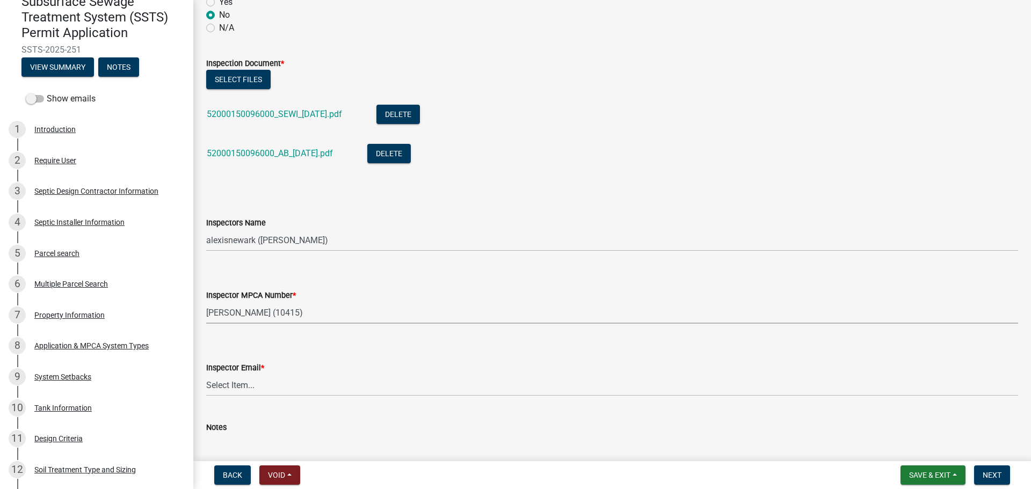
click at [206, 302] on select "Select Item... [PERSON_NAME] (10415) [PERSON_NAME] (924) [PERSON_NAME] (1957) […" at bounding box center [612, 313] width 812 height 22
select select "d127207f-e6b2-42e2-ba4c-6918cdf94176"
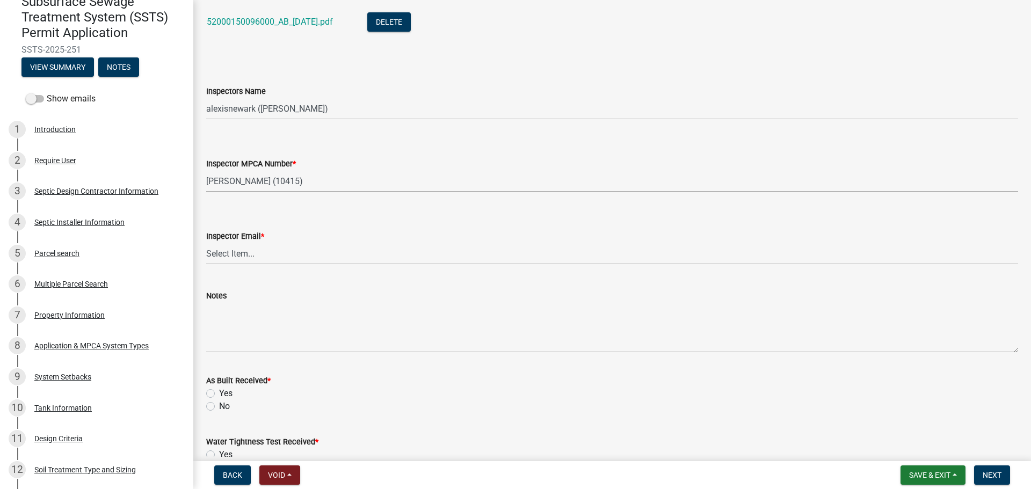
scroll to position [1060, 0]
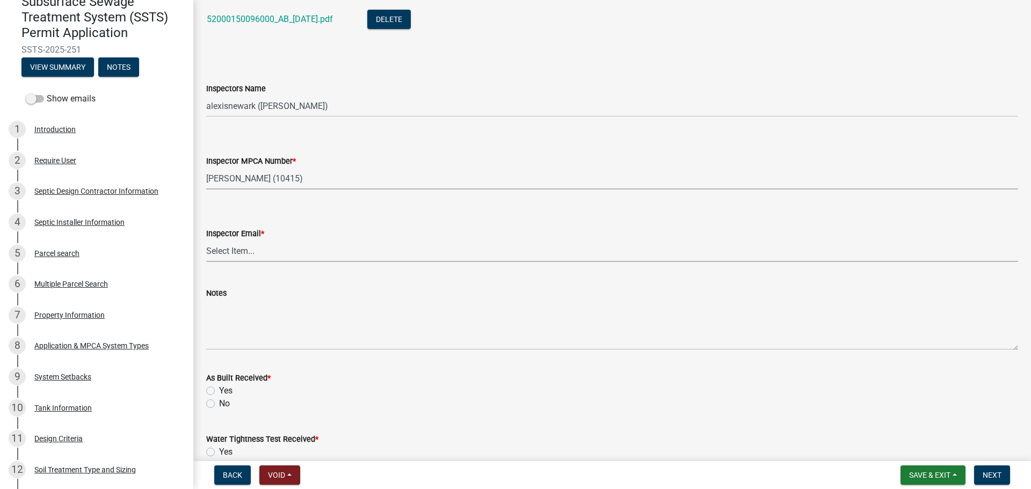
click at [248, 248] on select "Select Item... [PERSON_NAME] ([EMAIL_ADDRESS][DOMAIN_NAME]) [PERSON_NAME] ([EMA…" at bounding box center [612, 251] width 812 height 22
click at [206, 240] on select "Select Item... [PERSON_NAME] ([EMAIL_ADDRESS][DOMAIN_NAME]) [PERSON_NAME] ([EMA…" at bounding box center [612, 251] width 812 height 22
select select "46a67eee-2c7d-4579-9973-15a8b9f9d8c4"
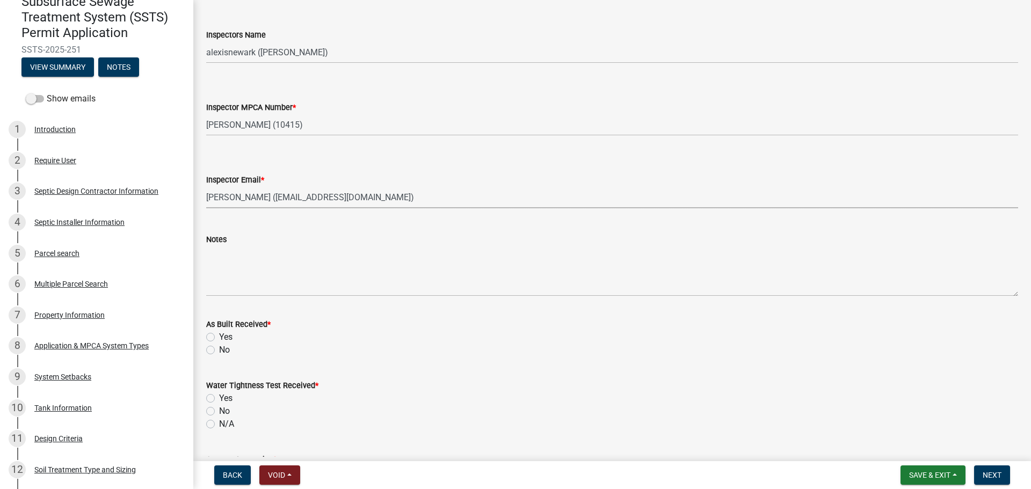
scroll to position [1302, 0]
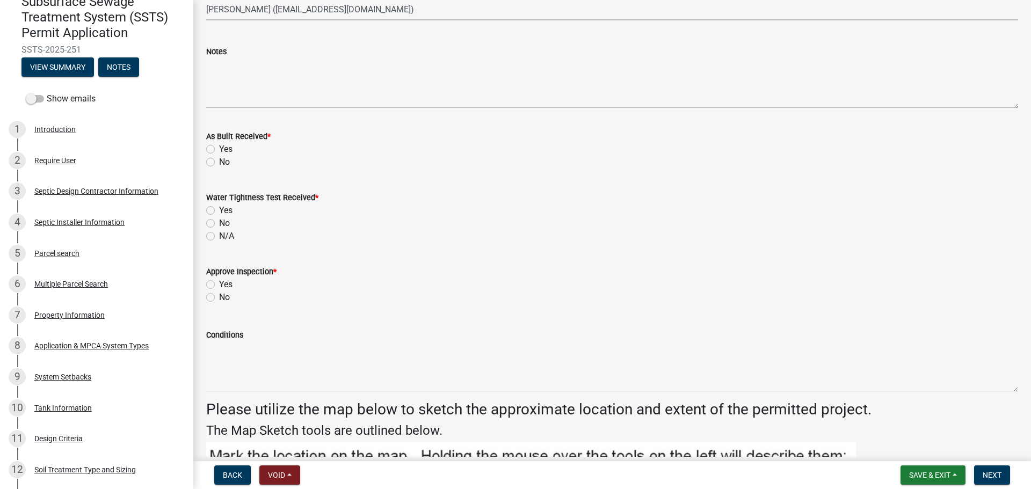
click at [219, 147] on label "Yes" at bounding box center [225, 149] width 13 height 13
click at [219, 147] on input "Yes" at bounding box center [222, 146] width 7 height 7
radio input "true"
click at [219, 223] on label "No" at bounding box center [224, 223] width 11 height 13
click at [219, 223] on input "No" at bounding box center [222, 220] width 7 height 7
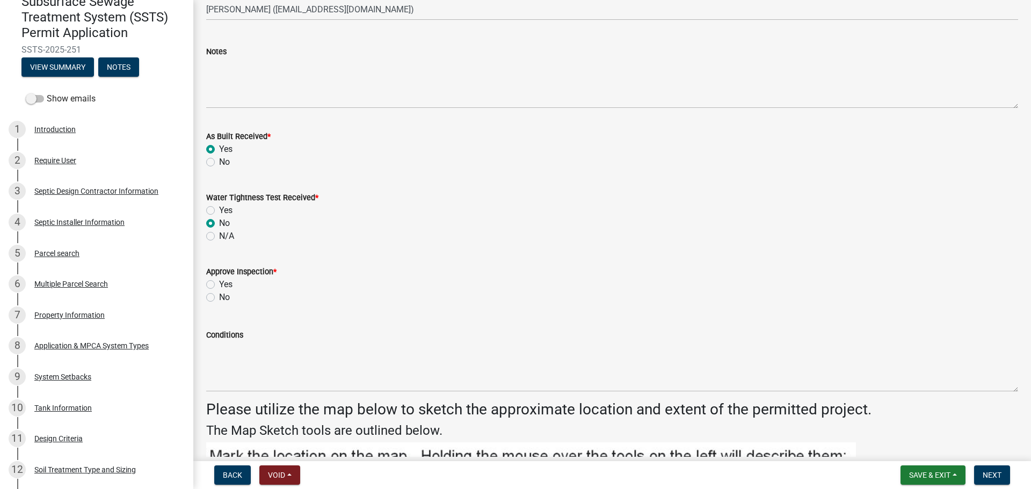
radio input "true"
click at [219, 237] on label "N/A" at bounding box center [226, 236] width 15 height 13
click at [219, 237] on input "N/A" at bounding box center [222, 233] width 7 height 7
radio input "true"
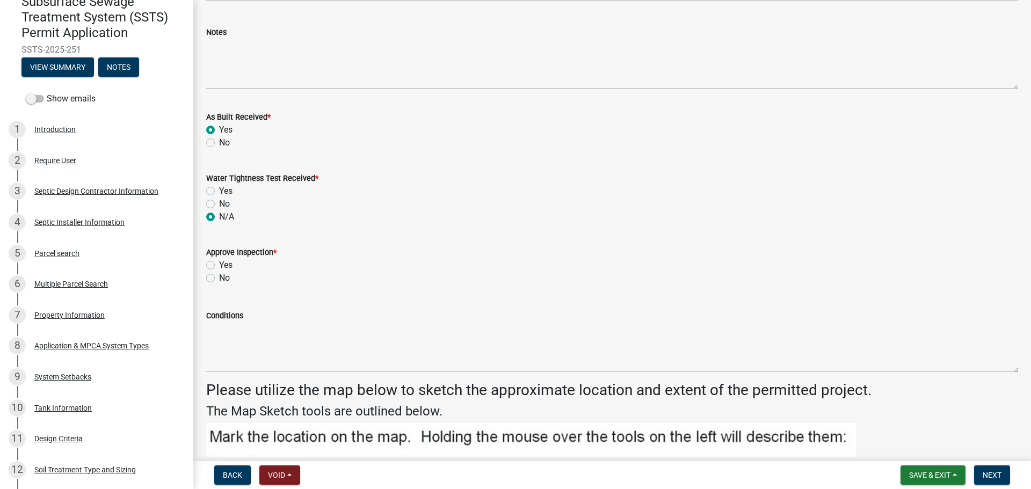
scroll to position [1342, 0]
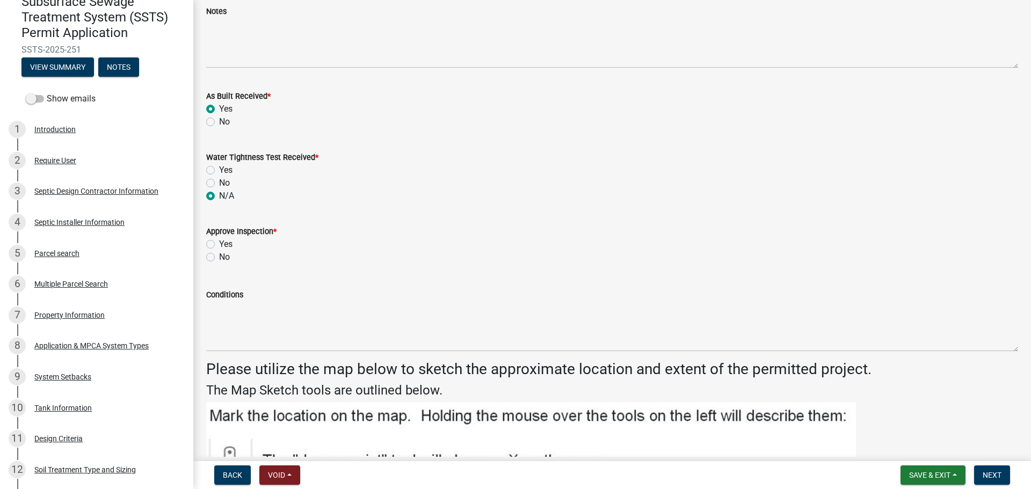
click at [231, 243] on label "Yes" at bounding box center [225, 244] width 13 height 13
click at [226, 243] on input "Yes" at bounding box center [222, 241] width 7 height 7
radio input "true"
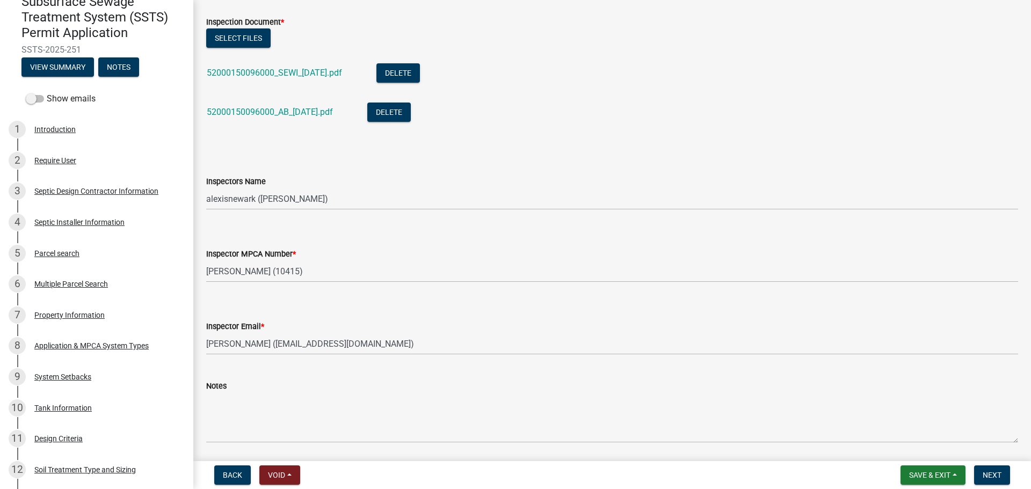
scroll to position [966, 0]
click at [824, 424] on span "Next" at bounding box center [991, 475] width 19 height 9
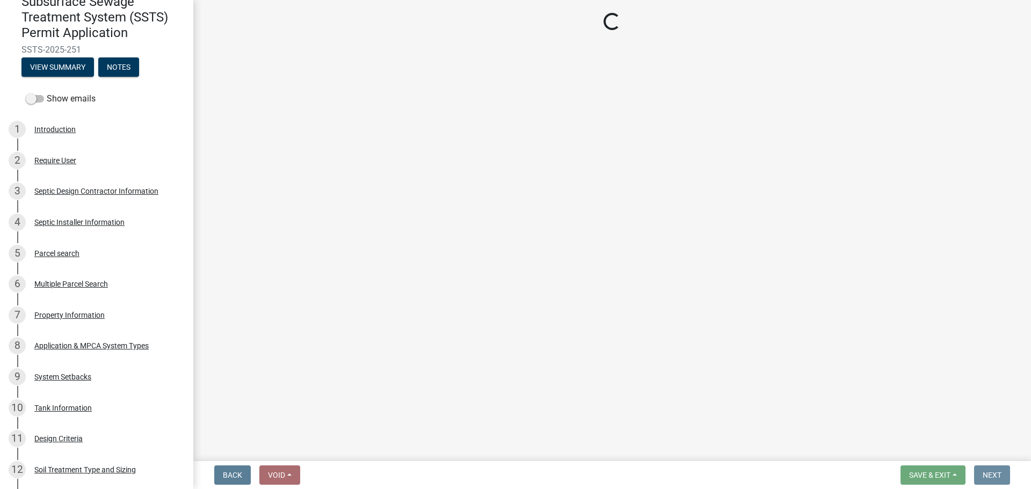
scroll to position [0, 0]
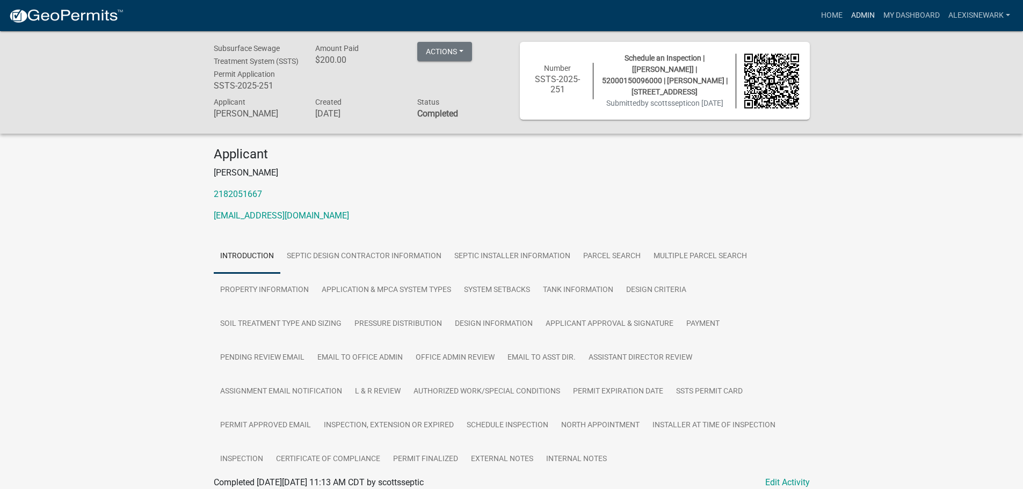
click at [824, 17] on link "Admin" at bounding box center [863, 15] width 32 height 20
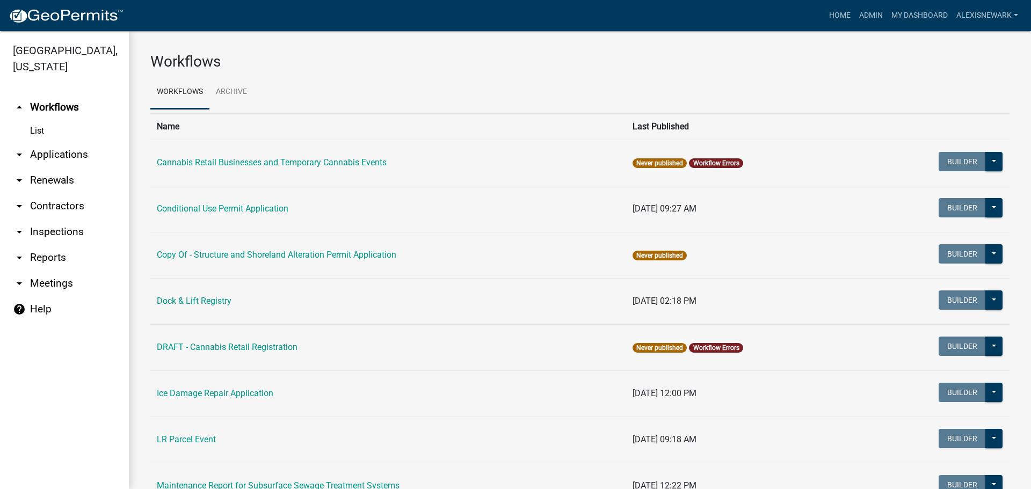
click at [61, 159] on link "arrow_drop_down Applications" at bounding box center [64, 155] width 129 height 26
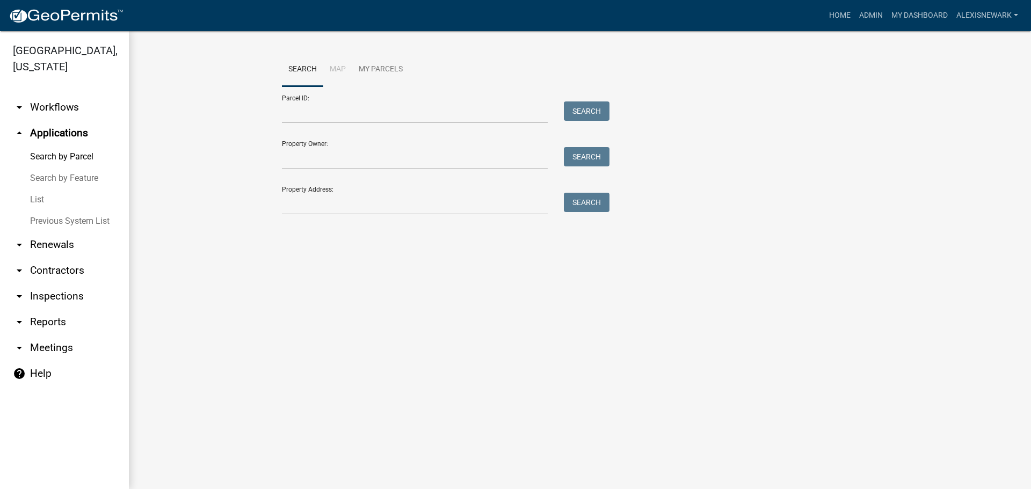
click at [278, 113] on div at bounding box center [415, 112] width 282 height 22
click at [304, 111] on input "Parcel ID:" at bounding box center [415, 112] width 266 height 22
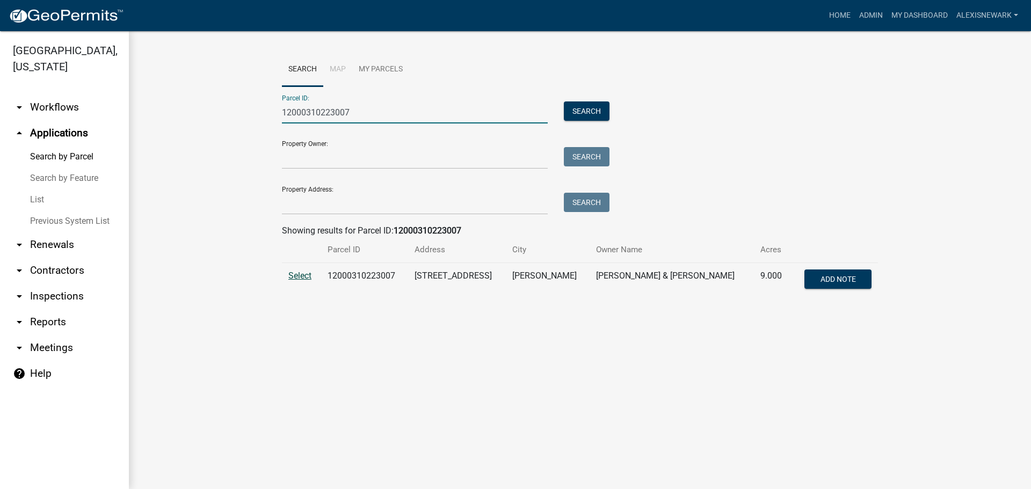
type input "12000310223007"
click at [305, 278] on span "Select" at bounding box center [299, 276] width 23 height 10
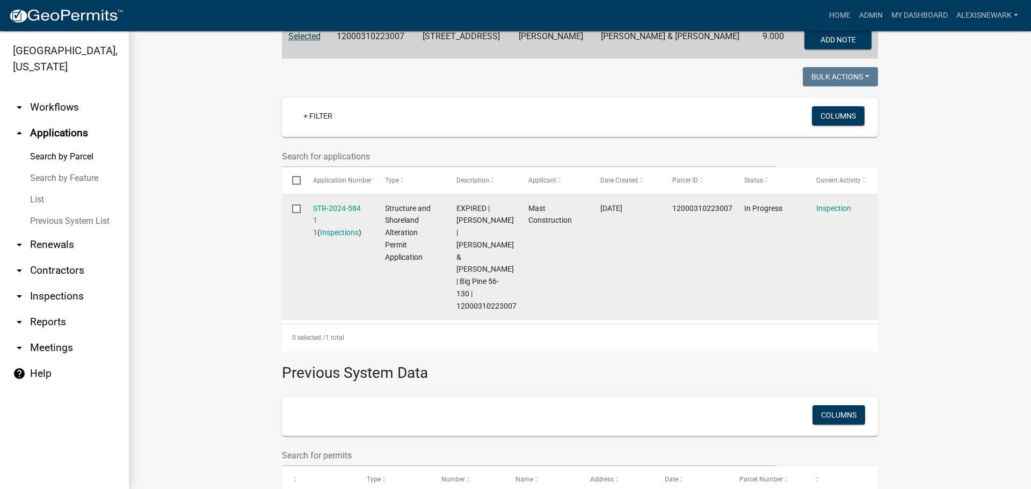
scroll to position [242, 0]
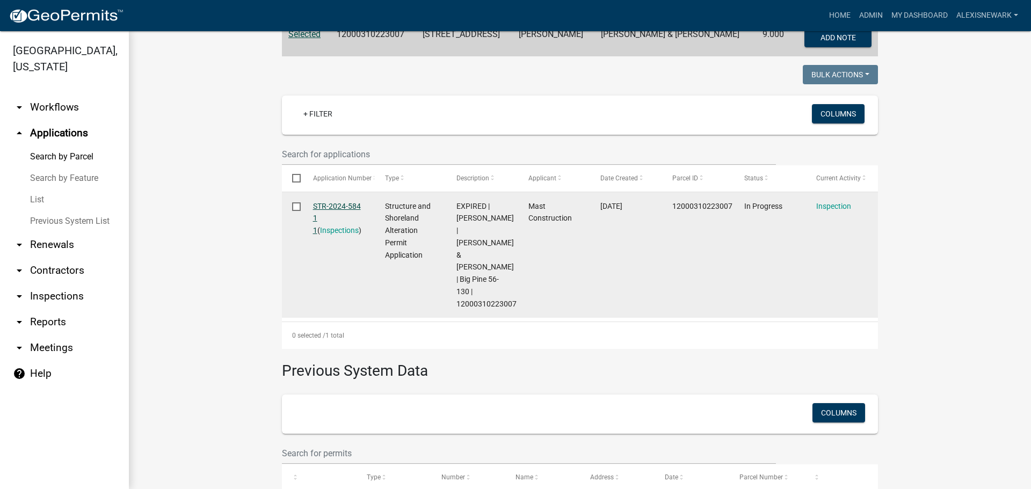
click at [341, 202] on link "STR-2024-584 1 1" at bounding box center [337, 218] width 48 height 33
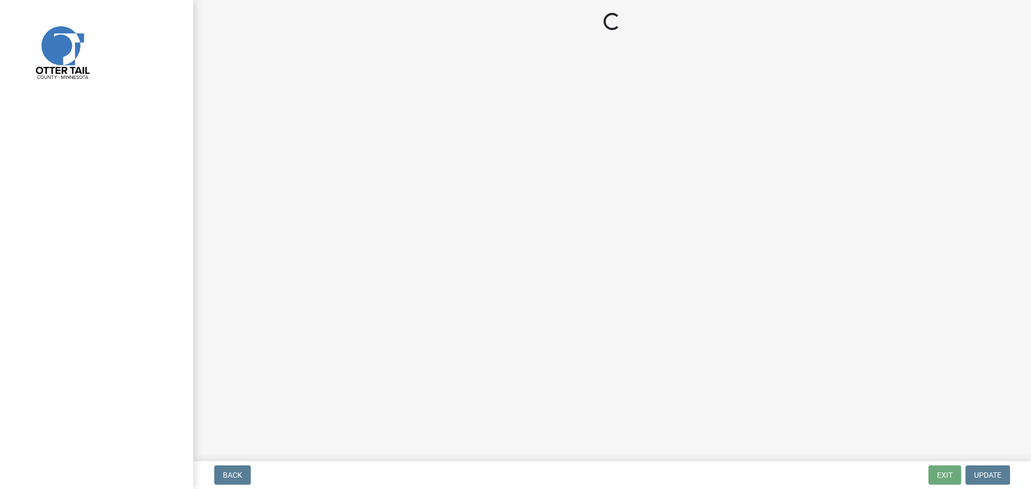
select select "710d5f49-2663-4e73-9718-d0c4e189f5ed"
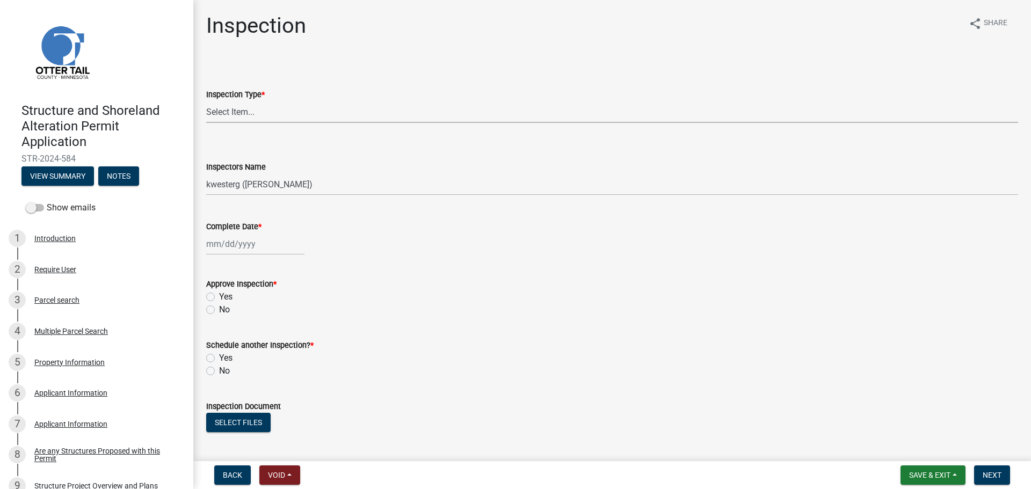
click at [315, 113] on select "Select Item... Footing / Structure Inspection Shoreland Alteration Not Built" at bounding box center [612, 112] width 812 height 22
click at [206, 101] on select "Select Item... Footing / Structure Inspection Shoreland Alteration Not Built" at bounding box center [612, 112] width 812 height 22
select select "29b027fa-a62f-4639-a4c1-67ac8b0bd2a2"
click at [310, 192] on select "Select Item... btollefson ([PERSON_NAME]) [PERSON_NAME] ([PERSON_NAME]) eplaste…" at bounding box center [612, 184] width 812 height 22
select select "540cdff0-8667-4a16-ad1f-2fbf1edb8379"
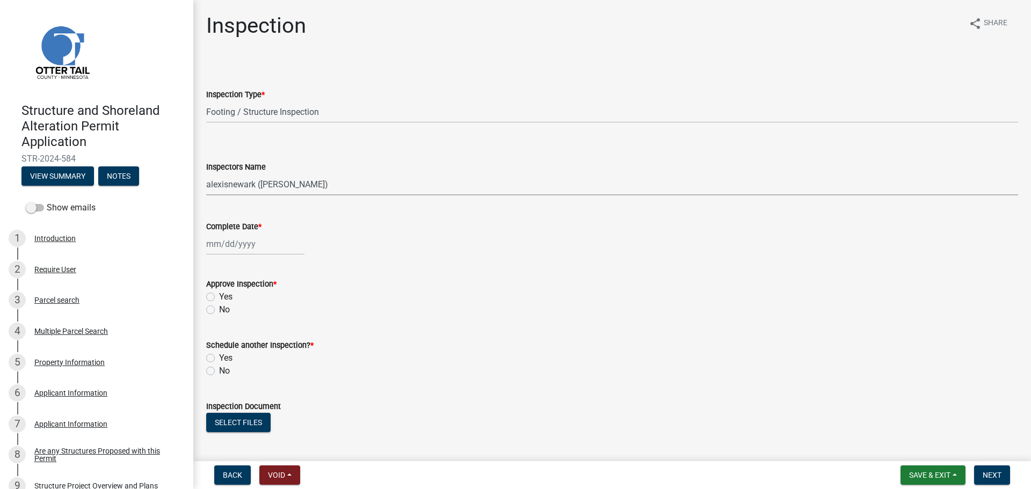
click at [206, 173] on select "Select Item... btollefson ([PERSON_NAME]) [PERSON_NAME] ([PERSON_NAME]) eplaste…" at bounding box center [612, 184] width 812 height 22
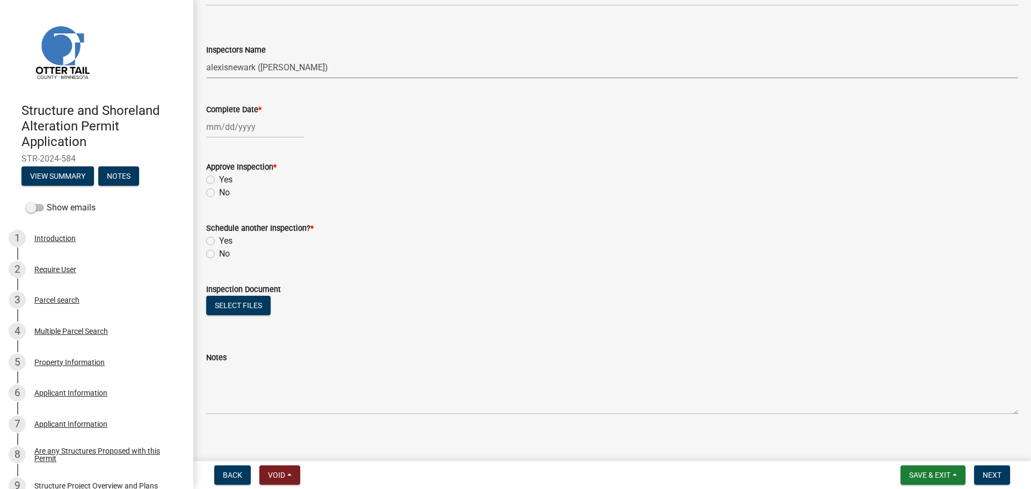
scroll to position [125, 0]
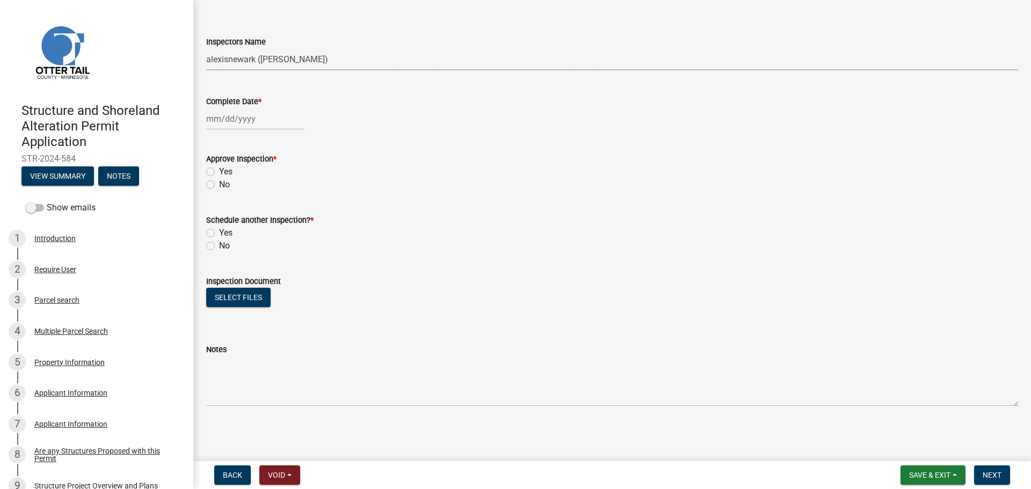
click at [247, 123] on div at bounding box center [255, 119] width 98 height 22
select select "9"
select select "2025"
click at [220, 213] on div "15" at bounding box center [216, 210] width 17 height 17
type input "[DATE]"
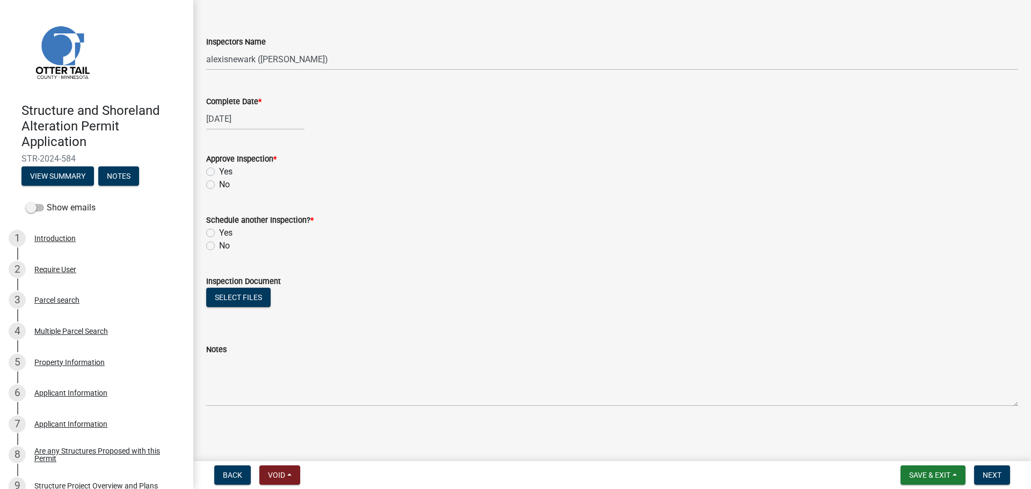
click at [219, 168] on label "Yes" at bounding box center [225, 171] width 13 height 13
click at [219, 168] on input "Yes" at bounding box center [222, 168] width 7 height 7
radio input "true"
click at [219, 244] on label "No" at bounding box center [224, 245] width 11 height 13
click at [219, 244] on input "No" at bounding box center [222, 242] width 7 height 7
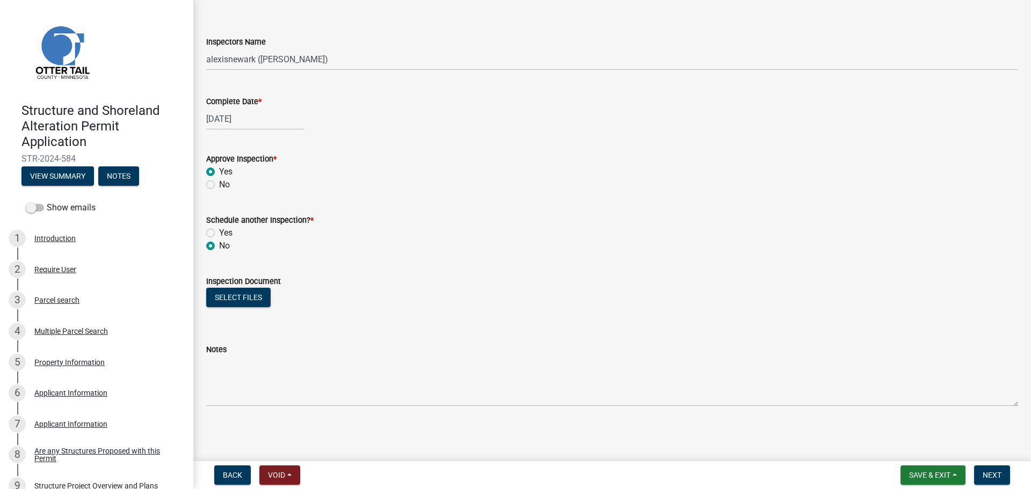
radio input "true"
click at [254, 300] on button "Select files" at bounding box center [238, 297] width 64 height 19
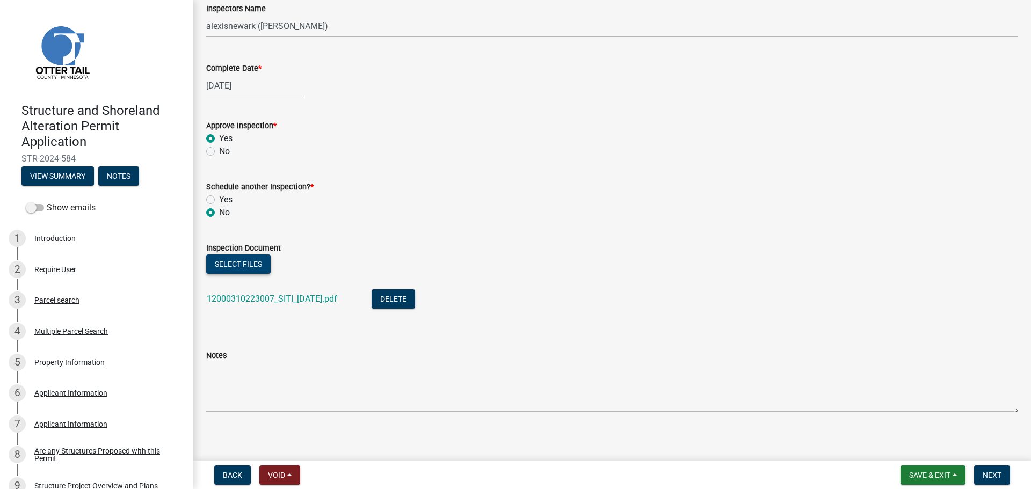
scroll to position [164, 0]
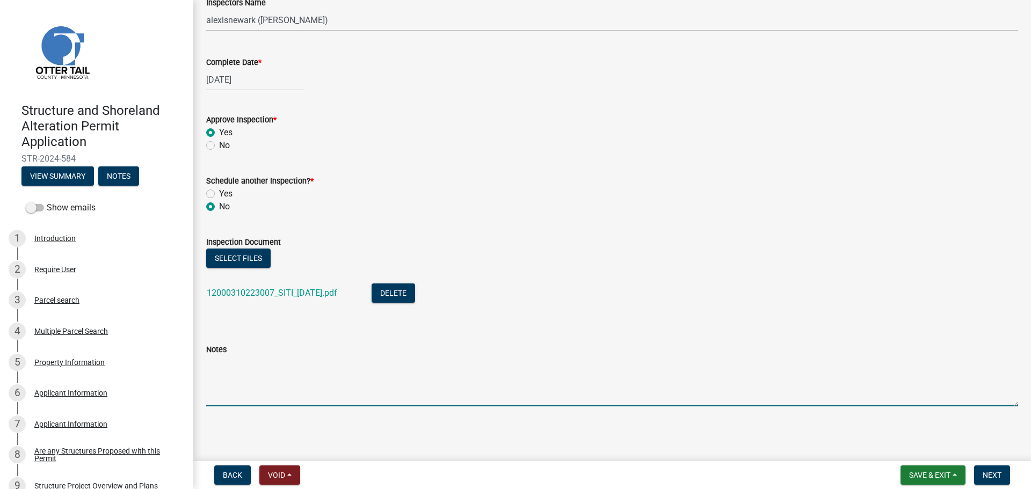
click at [334, 366] on textarea "Notes" at bounding box center [612, 381] width 812 height 50
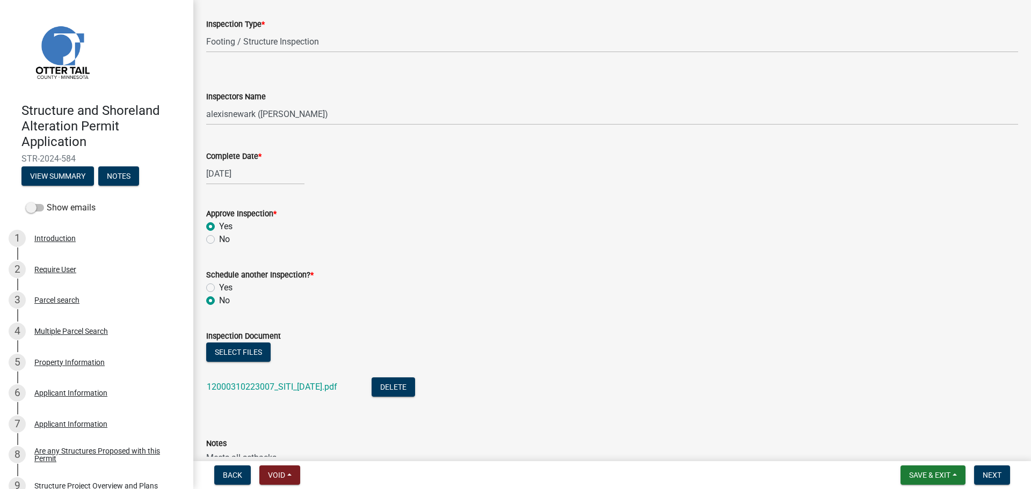
scroll to position [0, 0]
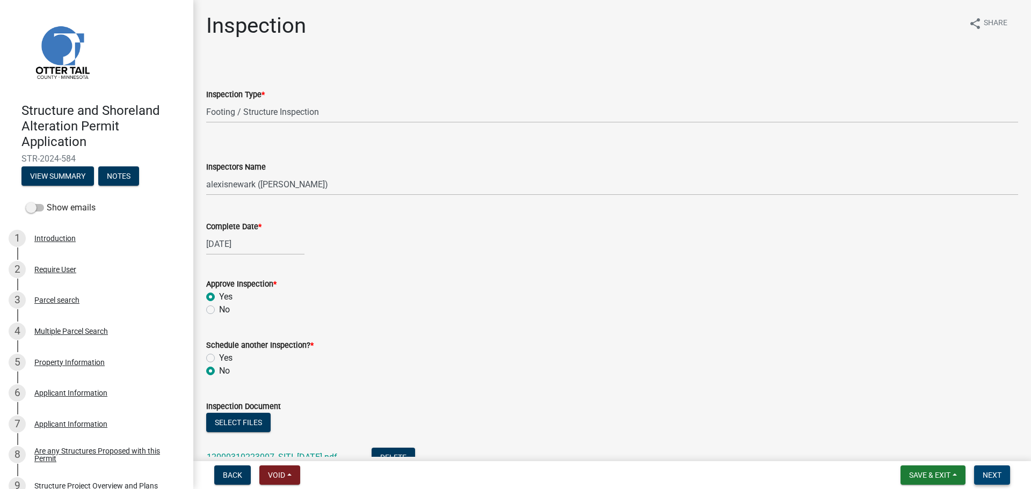
type textarea "Meets all setbacks."
click at [824, 424] on span "Next" at bounding box center [991, 475] width 19 height 9
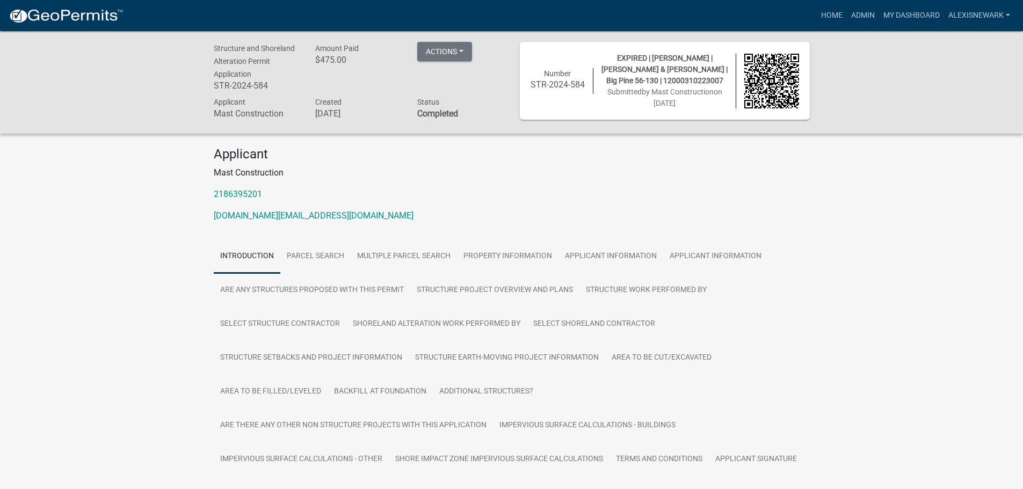
click at [824, 37] on div "Structure and Shoreland Alteration Permit Application STR-2024-584 Amount Paid …" at bounding box center [511, 82] width 1023 height 102
click at [824, 14] on link "Admin" at bounding box center [863, 15] width 32 height 20
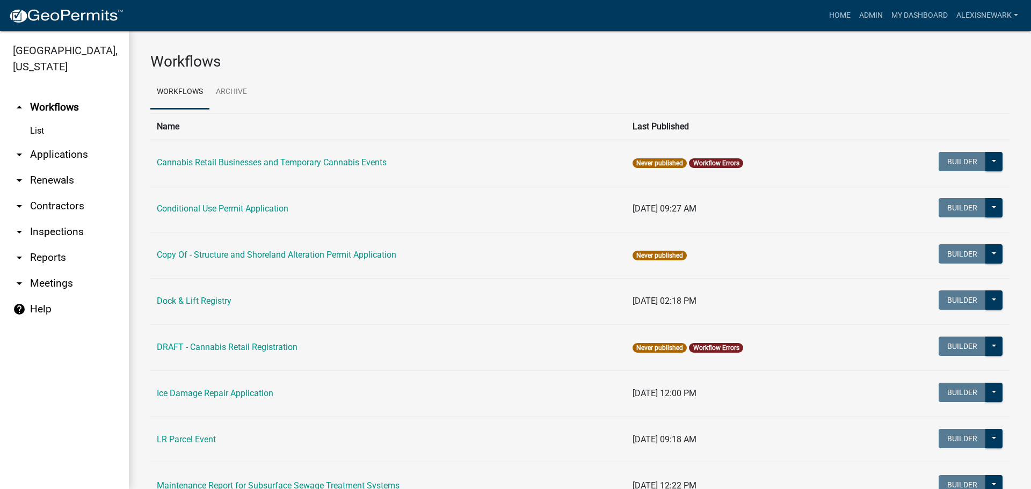
click at [86, 161] on link "arrow_drop_down Applications" at bounding box center [64, 155] width 129 height 26
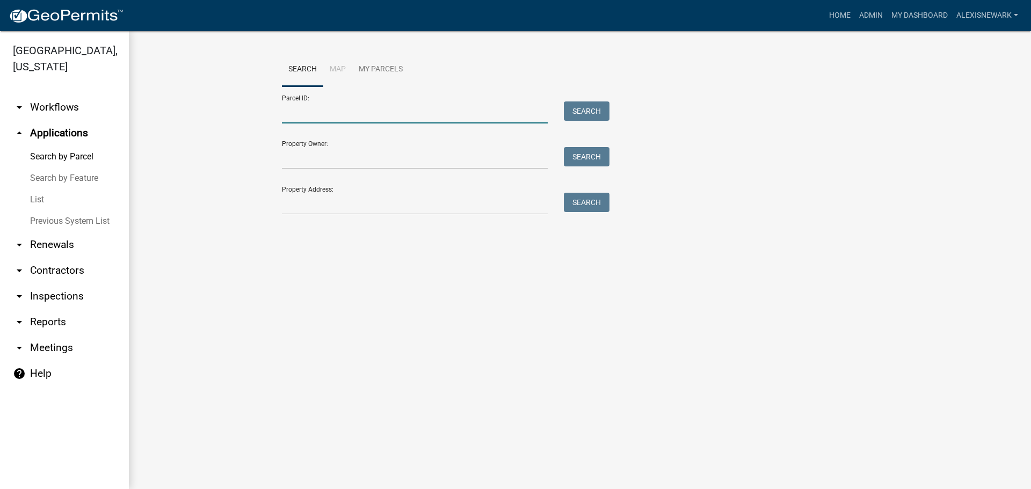
click at [314, 104] on input "Parcel ID:" at bounding box center [415, 112] width 266 height 22
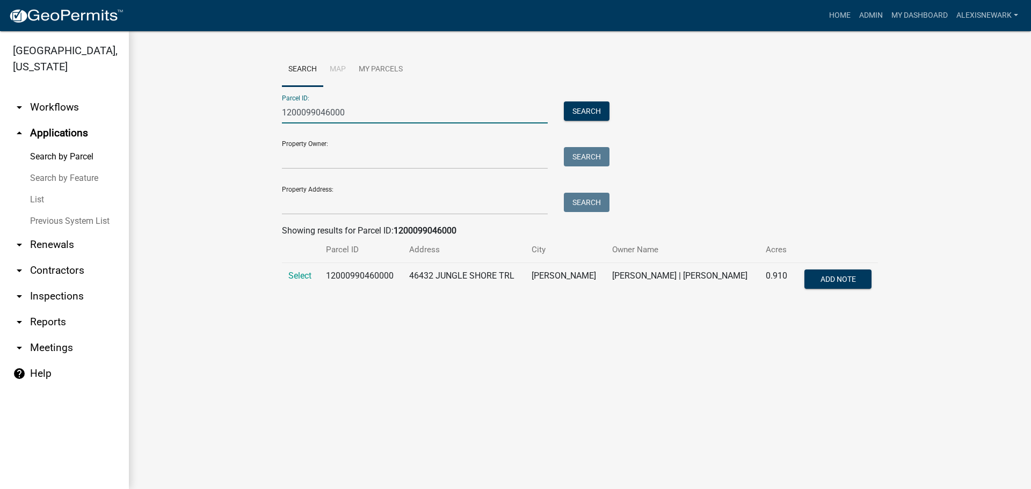
type input "1200099046000"
click at [312, 276] on td "Select" at bounding box center [301, 280] width 38 height 35
click at [308, 276] on span "Select" at bounding box center [299, 276] width 23 height 10
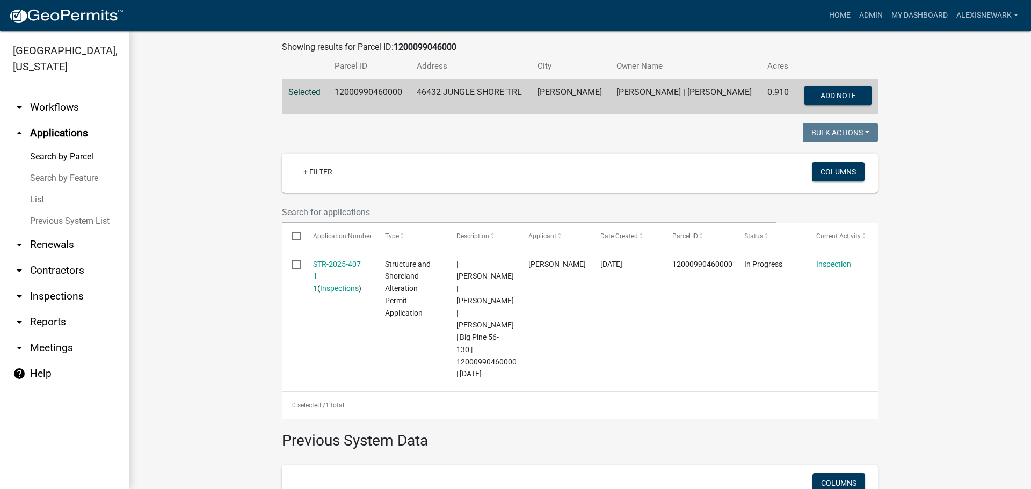
scroll to position [201, 0]
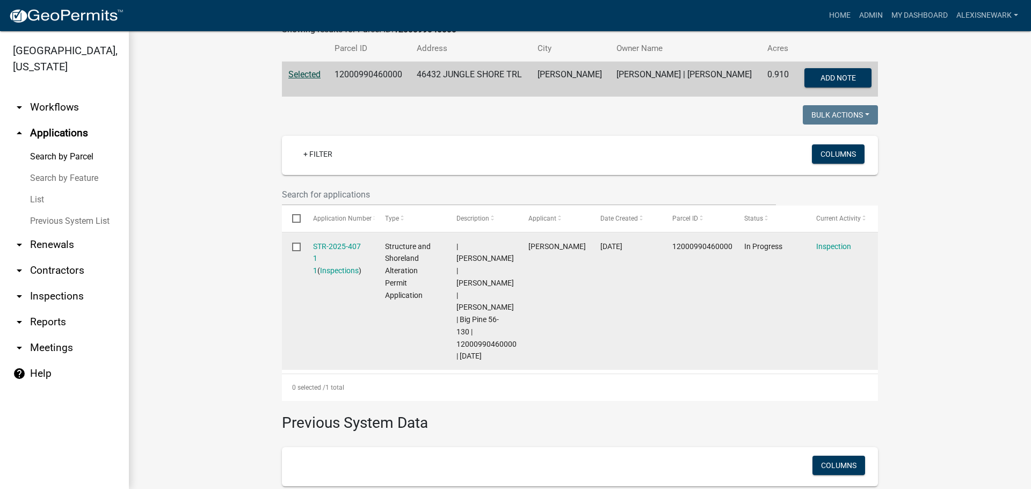
click at [338, 241] on div "STR-2025-407 1 1 ( Inspections )" at bounding box center [339, 259] width 52 height 37
click at [339, 248] on link "STR-2025-407 1 1" at bounding box center [337, 258] width 48 height 33
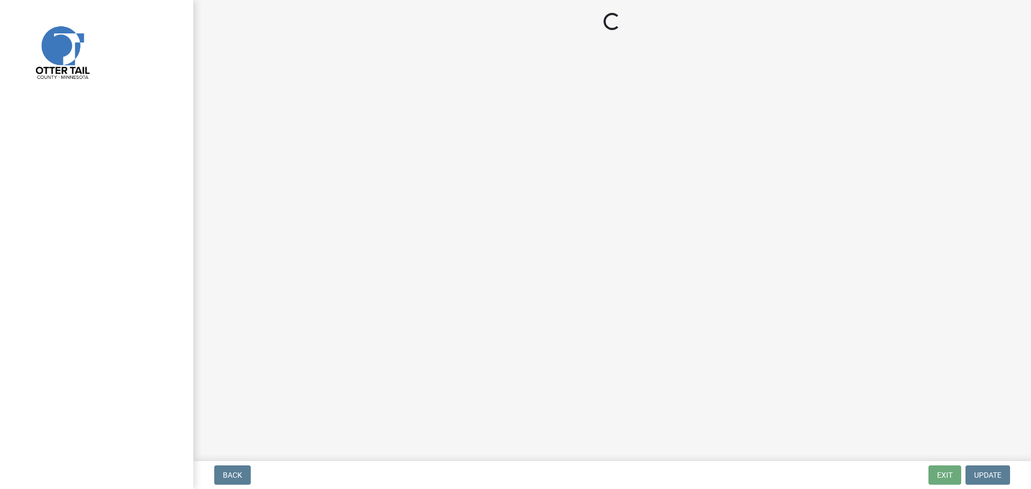
select select "710d5f49-2663-4e73-9718-d0c4e189f5ed"
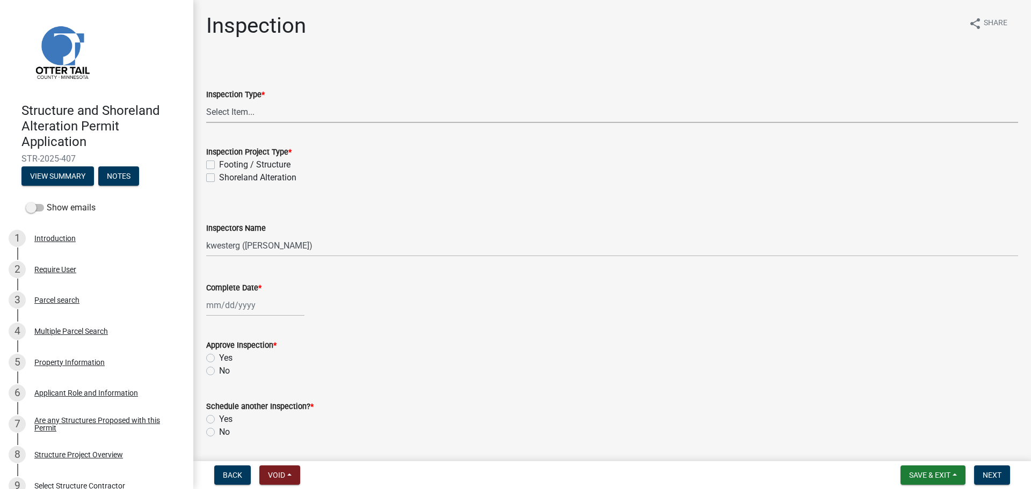
click at [305, 120] on select "Select Item... Inspection Complete Partial Inspection Inspected Not Built" at bounding box center [612, 112] width 812 height 22
click at [206, 101] on select "Select Item... Inspection Complete Partial Inspection Inspected Not Built" at bounding box center [612, 112] width 812 height 22
select select "409c2f88-eb3f-474f-aeae-54c427f2203e"
click at [219, 164] on label "Footing / Structure" at bounding box center [254, 164] width 71 height 13
click at [219, 164] on input "Footing / Structure" at bounding box center [222, 161] width 7 height 7
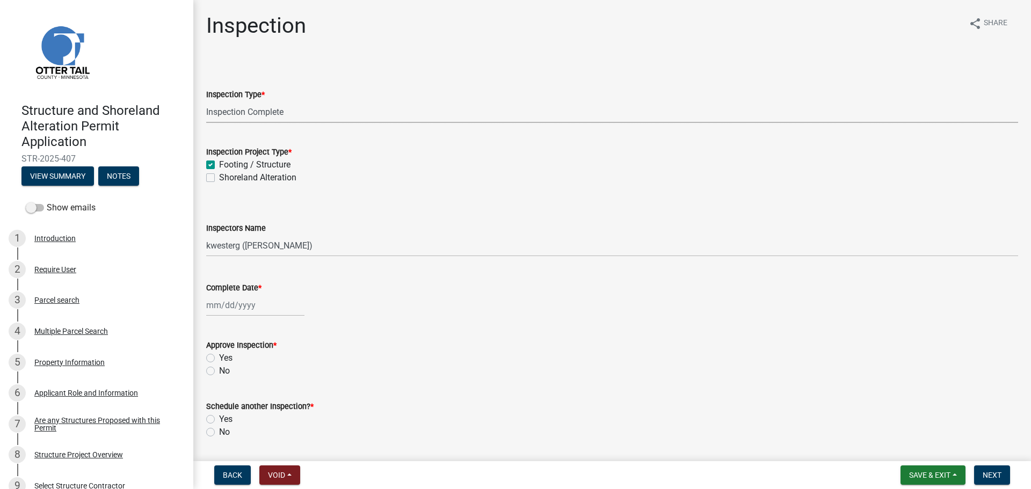
checkbox input "true"
checkbox input "false"
drag, startPoint x: 224, startPoint y: 248, endPoint x: 229, endPoint y: 246, distance: 5.8
click at [224, 247] on select "Select Item... cwleclair ([PERSON_NAME]) btollefson ([PERSON_NAME]) abusko ([PE…" at bounding box center [612, 246] width 812 height 22
select select "540cdff0-8667-4a16-ad1f-2fbf1edb8379"
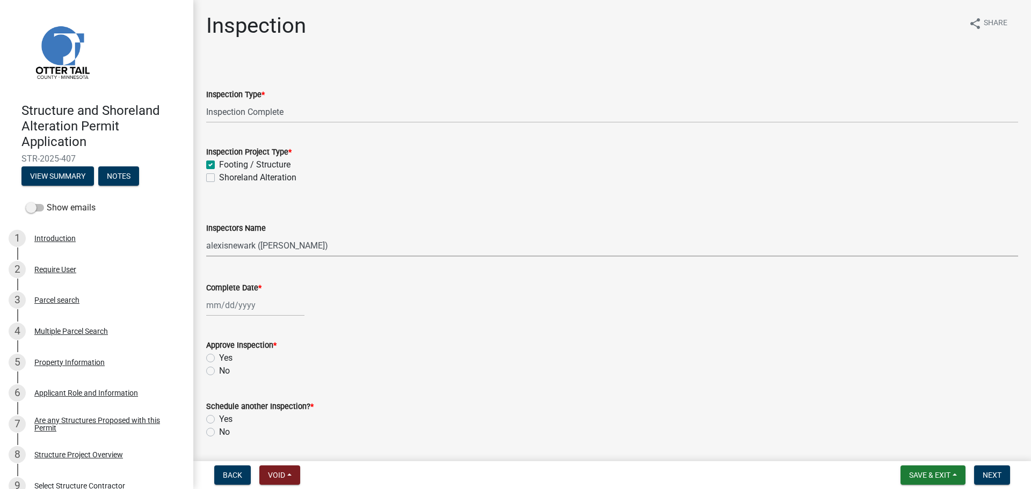
click at [206, 235] on select "Select Item... cwleclair ([PERSON_NAME]) btollefson ([PERSON_NAME]) abusko ([PE…" at bounding box center [612, 246] width 812 height 22
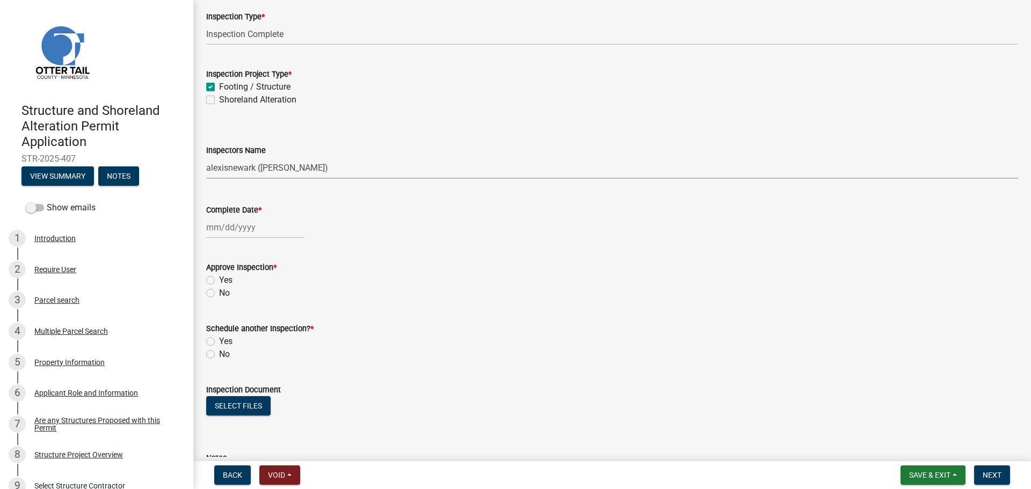
scroll to position [242, 0]
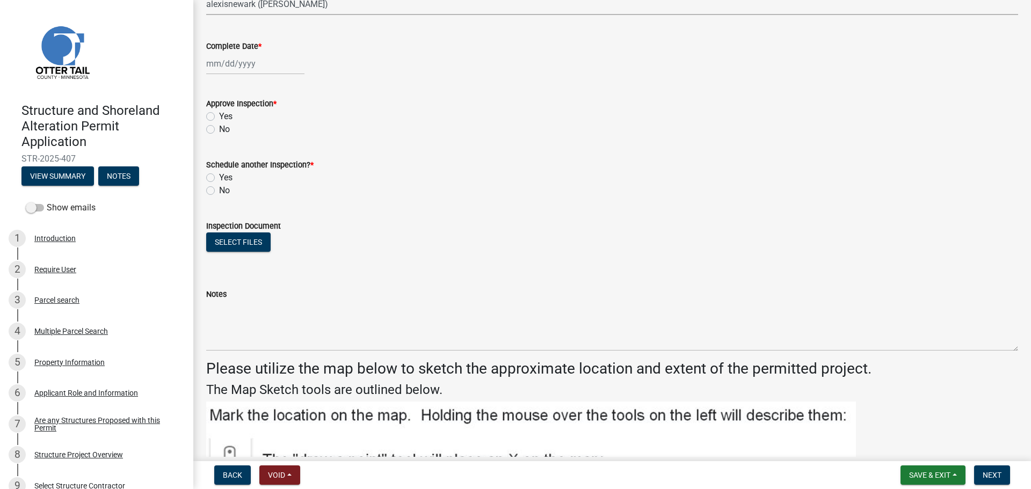
click at [216, 57] on div at bounding box center [255, 64] width 98 height 22
select select "9"
select select "2025"
click at [221, 156] on div "15" at bounding box center [216, 155] width 17 height 17
type input "[DATE]"
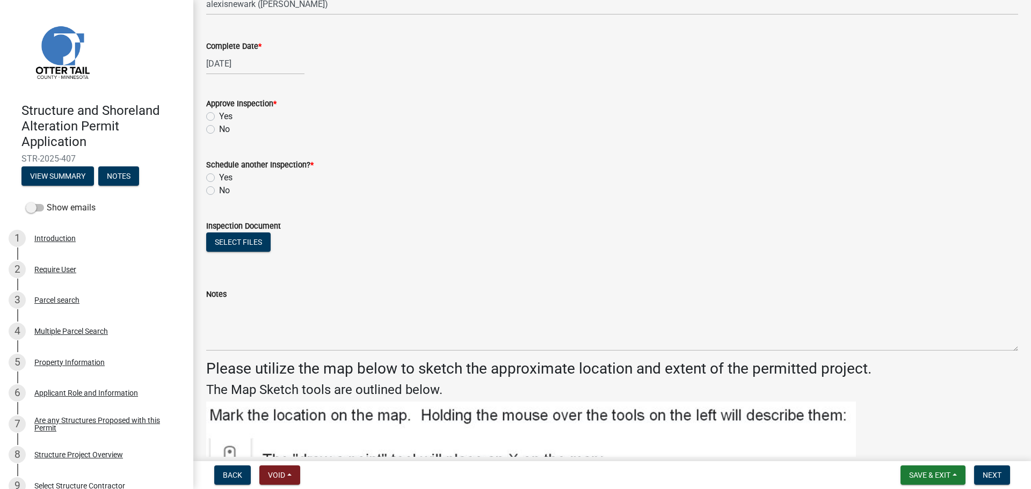
click at [219, 115] on label "Yes" at bounding box center [225, 116] width 13 height 13
click at [219, 115] on input "Yes" at bounding box center [222, 113] width 7 height 7
radio input "true"
click at [219, 194] on label "No" at bounding box center [224, 190] width 11 height 13
click at [219, 191] on input "No" at bounding box center [222, 187] width 7 height 7
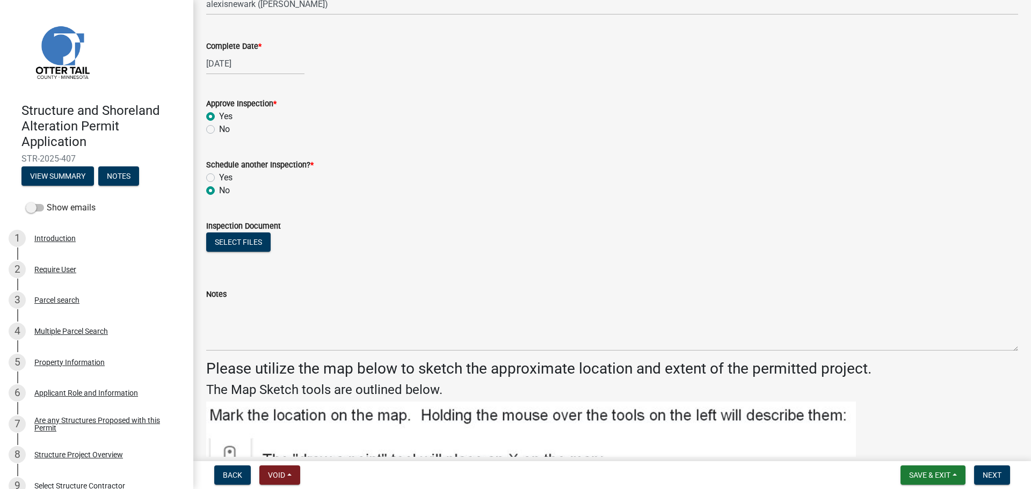
radio input "true"
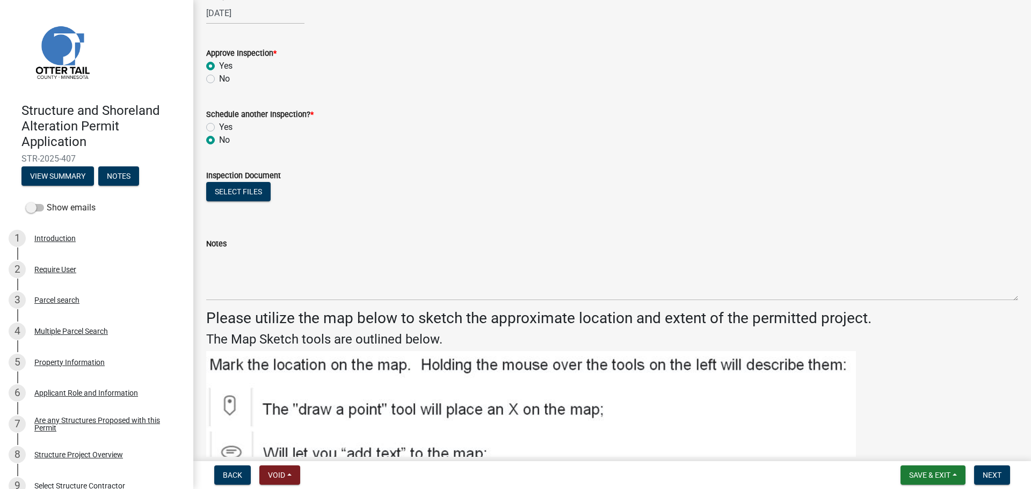
scroll to position [295, 0]
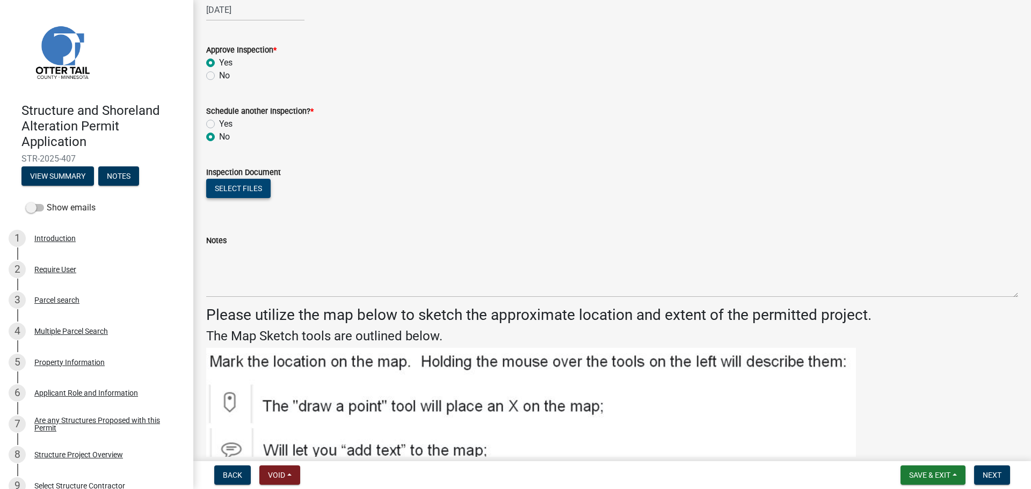
click at [245, 188] on button "Select files" at bounding box center [238, 188] width 64 height 19
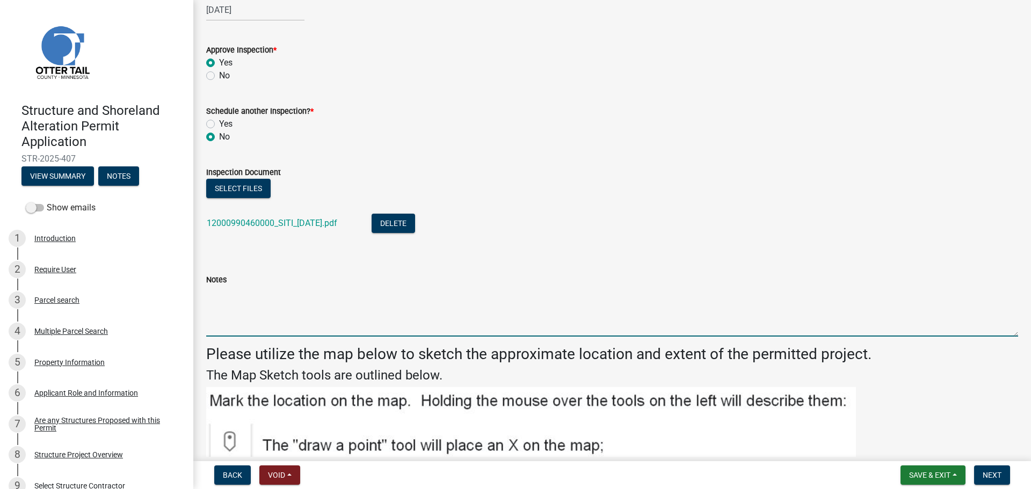
click at [249, 315] on textarea "Notes" at bounding box center [612, 311] width 812 height 50
type textarea "Meets all setbacks."
click at [824, 424] on button "Next" at bounding box center [992, 474] width 36 height 19
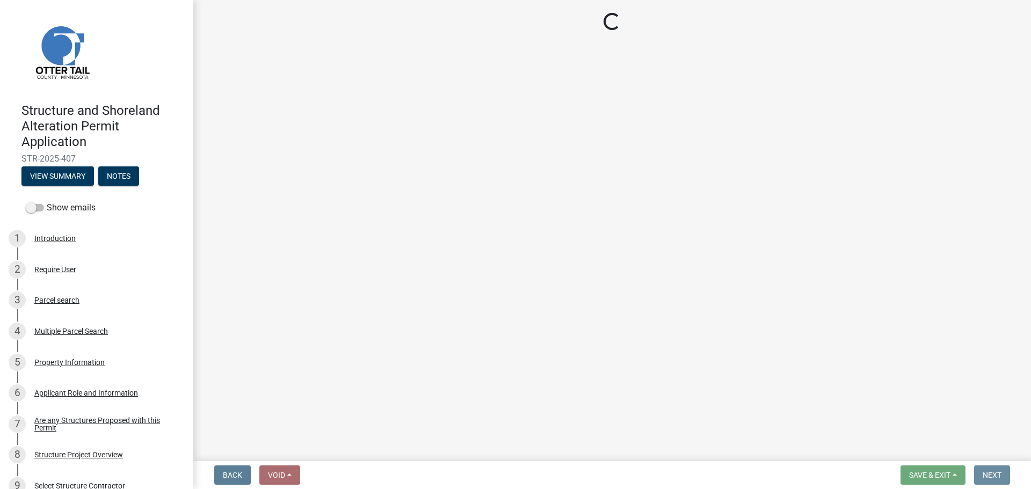
scroll to position [0, 0]
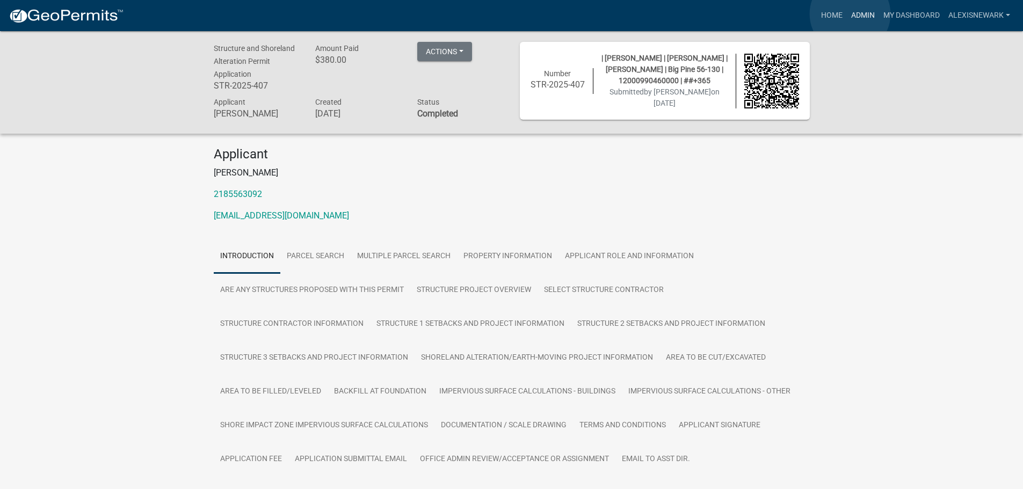
click at [824, 14] on link "Admin" at bounding box center [863, 15] width 32 height 20
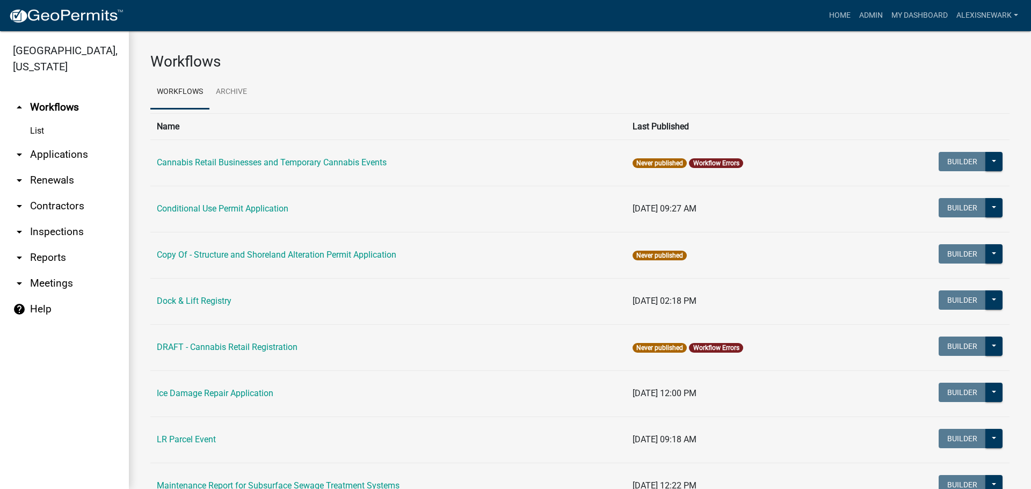
click at [115, 163] on link "arrow_drop_down Applications" at bounding box center [64, 155] width 129 height 26
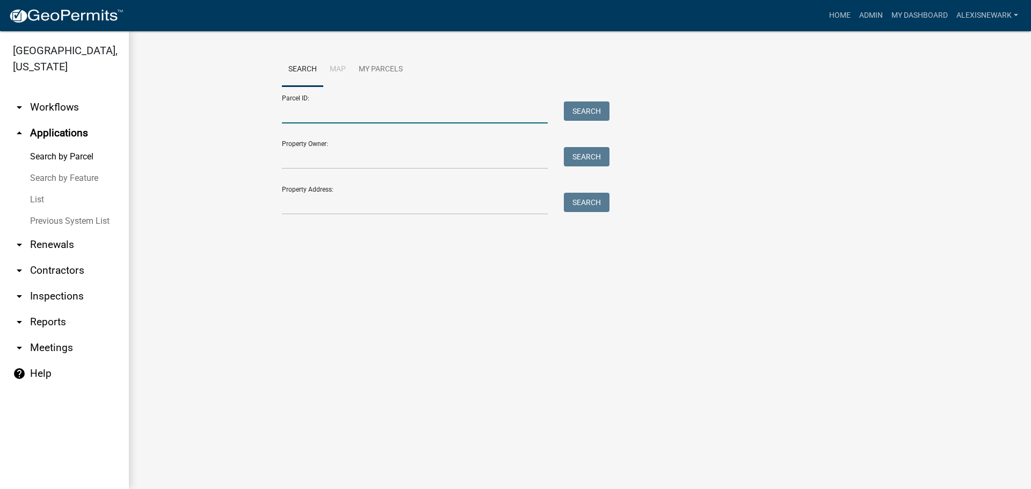
click at [298, 106] on input "Parcel ID:" at bounding box center [415, 112] width 266 height 22
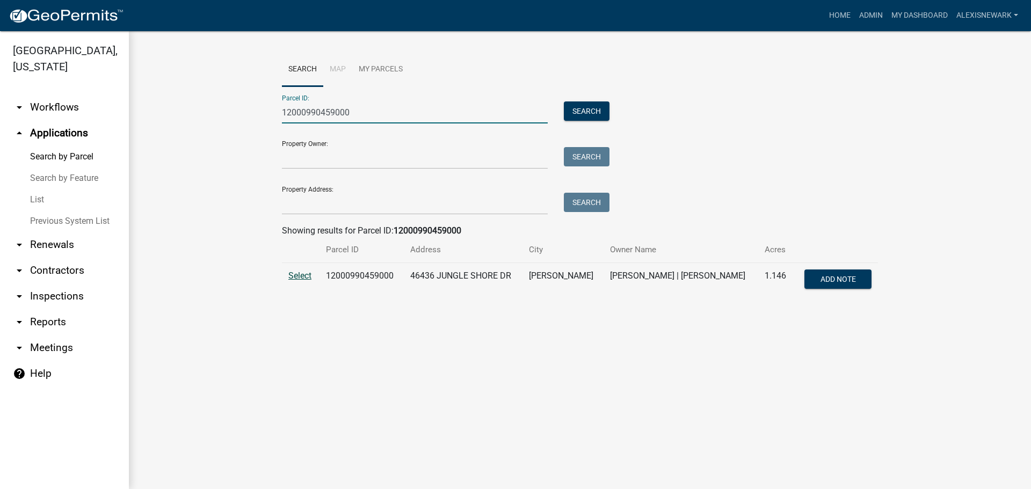
type input "12000990459000"
click at [307, 275] on span "Select" at bounding box center [299, 276] width 23 height 10
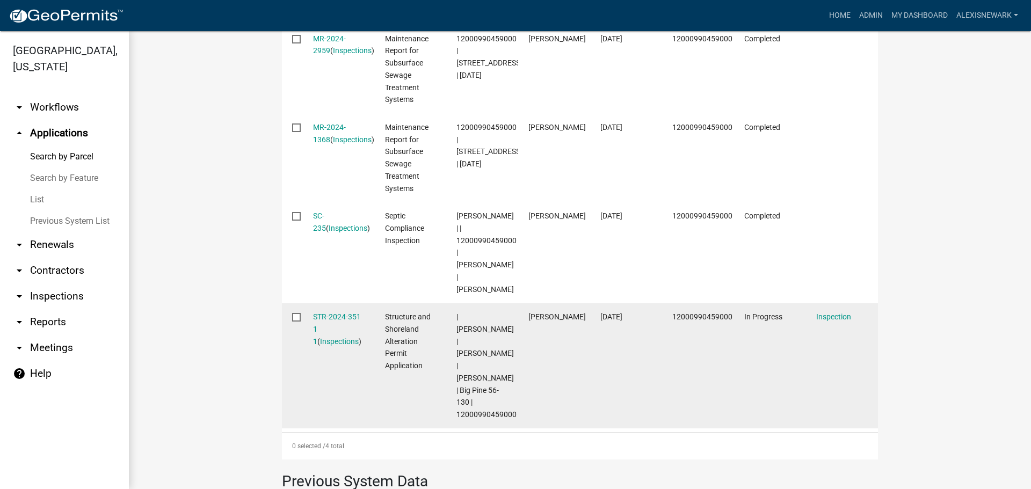
scroll to position [443, 0]
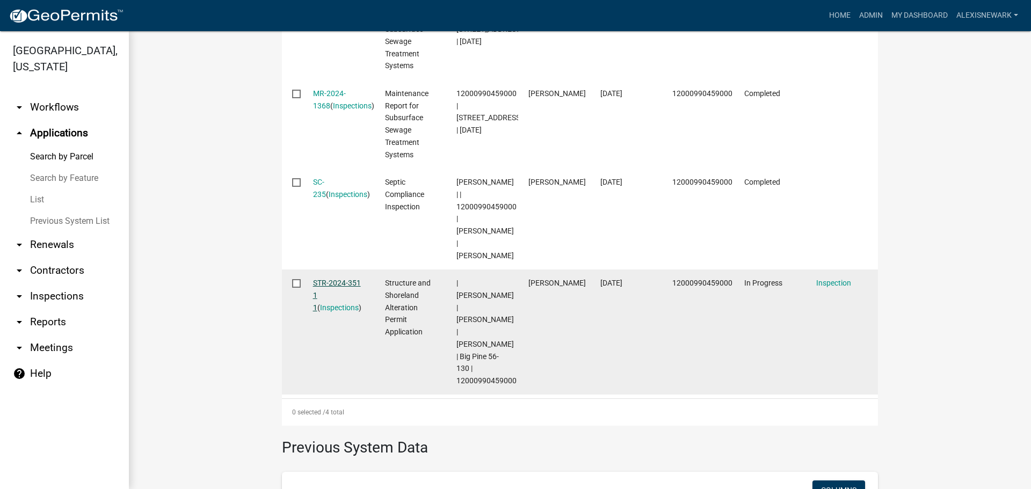
click at [332, 287] on link "STR-2024-351 1 1" at bounding box center [337, 295] width 48 height 33
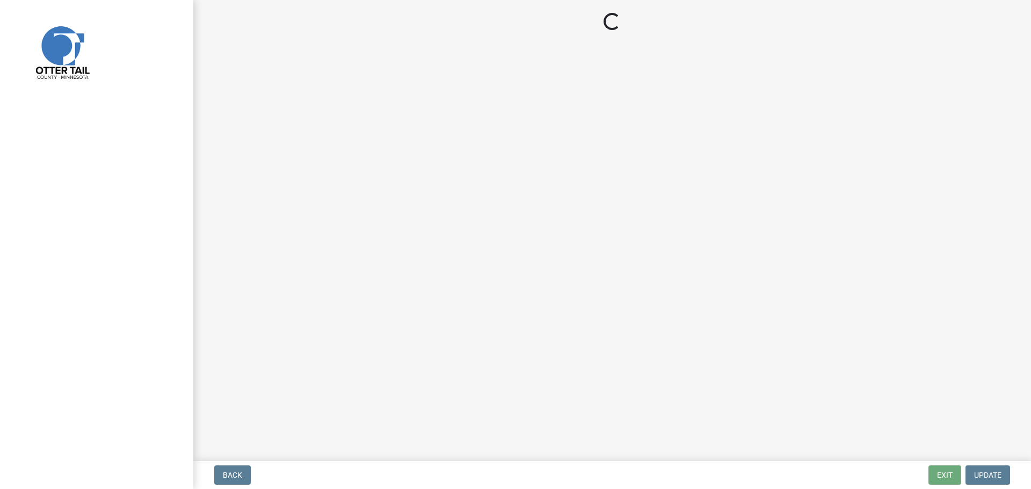
select select "710d5f49-2663-4e73-9718-d0c4e189f5ed"
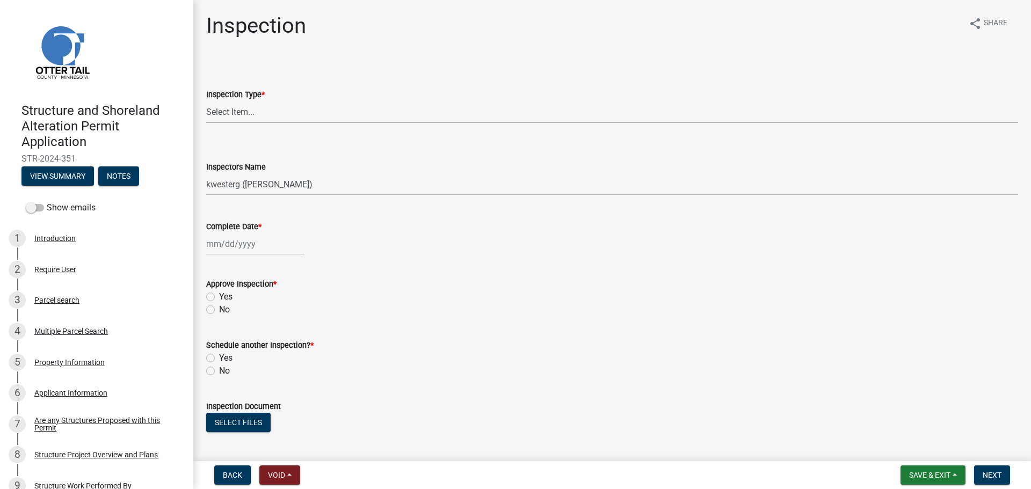
click at [220, 108] on select "Select Item... Footing / Structure Inspection Shoreland Alteration Not Built" at bounding box center [612, 112] width 812 height 22
click at [206, 101] on select "Select Item... Footing / Structure Inspection Shoreland Alteration Not Built" at bounding box center [612, 112] width 812 height 22
select select "29b027fa-a62f-4639-a4c1-67ac8b0bd2a2"
click at [244, 186] on select "Select Item... btollefson ([PERSON_NAME]) [PERSON_NAME] ([PERSON_NAME]) eplaste…" at bounding box center [612, 184] width 812 height 22
select select "540cdff0-8667-4a16-ad1f-2fbf1edb8379"
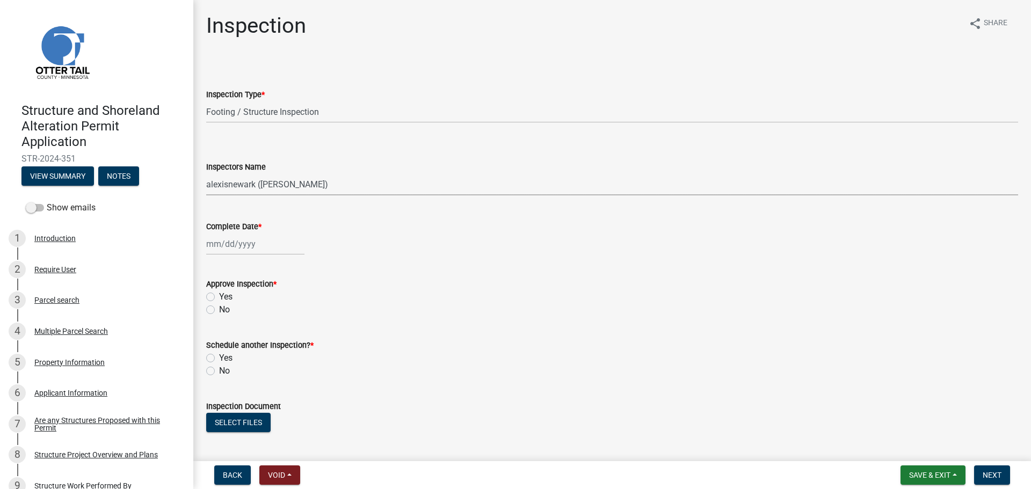
click at [206, 173] on select "Select Item... btollefson ([PERSON_NAME]) [PERSON_NAME] ([PERSON_NAME]) eplaste…" at bounding box center [612, 184] width 812 height 22
click at [248, 250] on div at bounding box center [255, 244] width 98 height 22
select select "9"
select select "2025"
click at [217, 332] on div "15" at bounding box center [216, 335] width 17 height 17
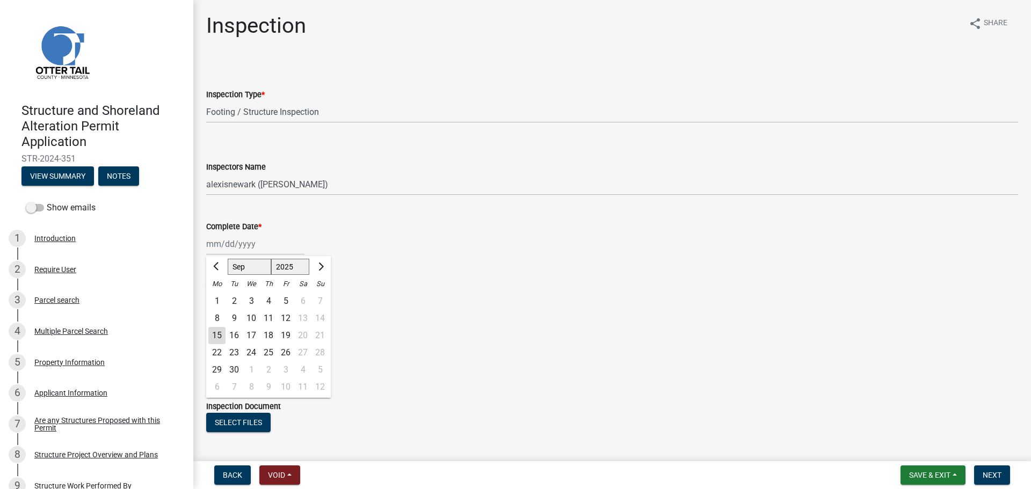
type input "[DATE]"
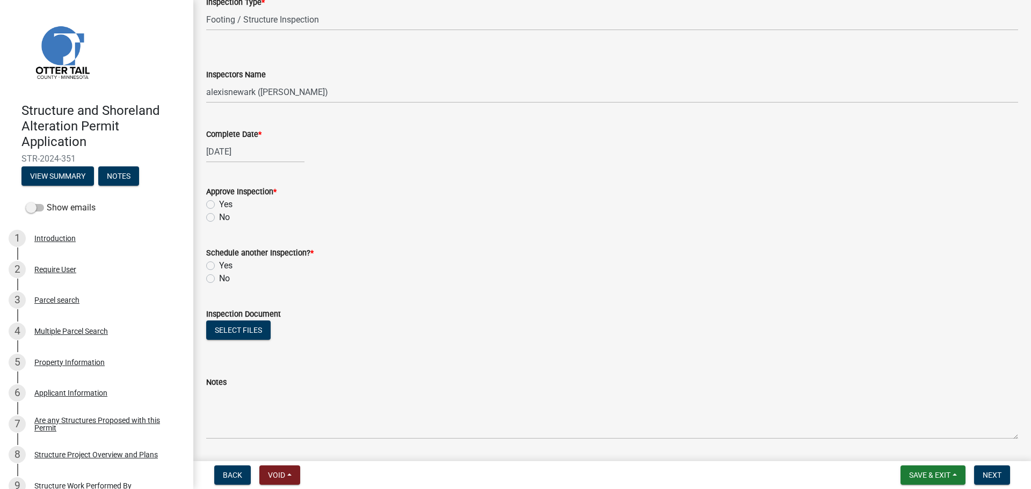
scroll to position [94, 0]
click at [219, 206] on label "Yes" at bounding box center [225, 202] width 13 height 13
click at [219, 203] on input "Yes" at bounding box center [222, 199] width 7 height 7
radio input "true"
click at [219, 274] on label "No" at bounding box center [224, 277] width 11 height 13
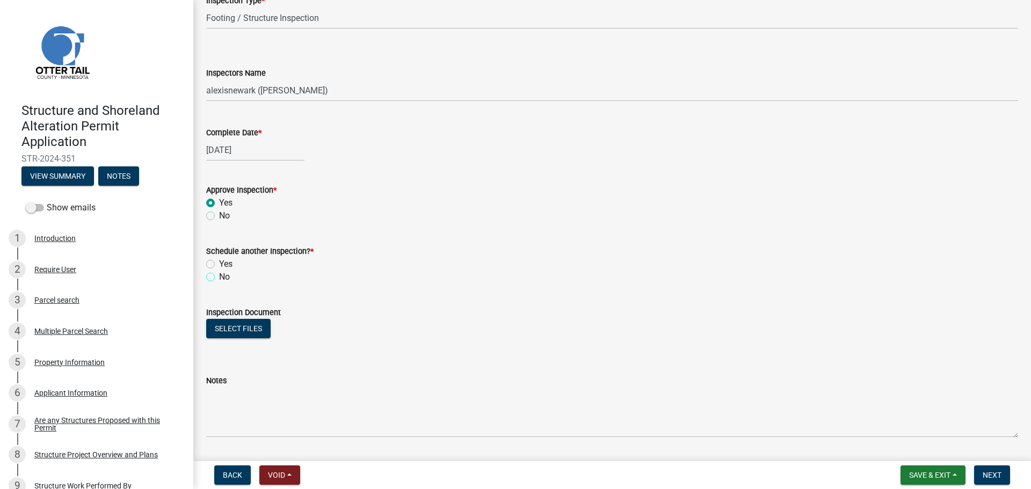
click at [219, 274] on input "No" at bounding box center [222, 274] width 7 height 7
radio input "true"
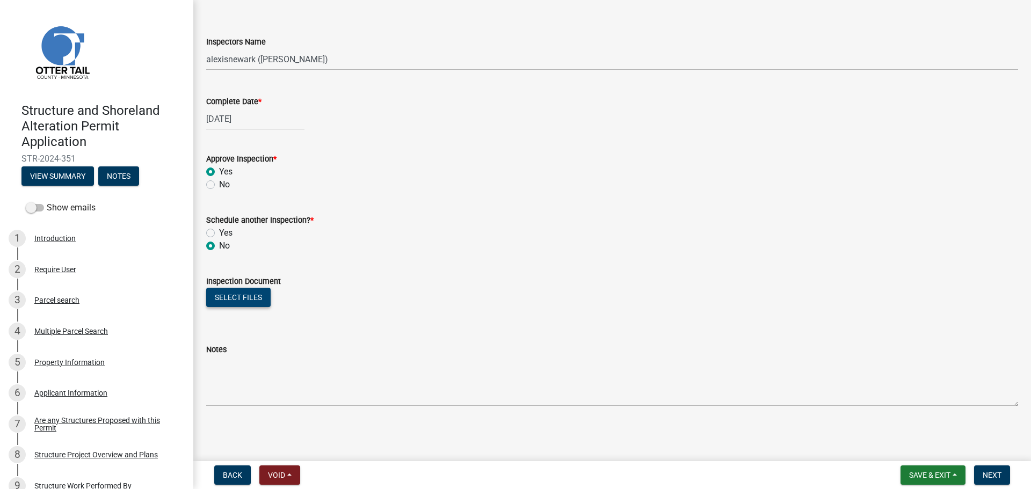
click at [247, 299] on button "Select files" at bounding box center [238, 297] width 64 height 19
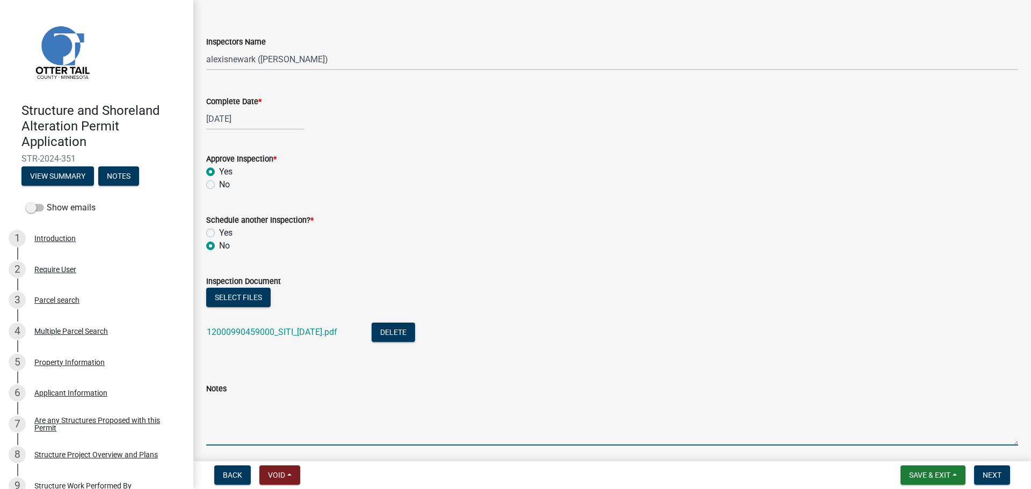
click at [392, 404] on textarea "Notes" at bounding box center [612, 420] width 812 height 50
type textarea "Meets all setbacks."
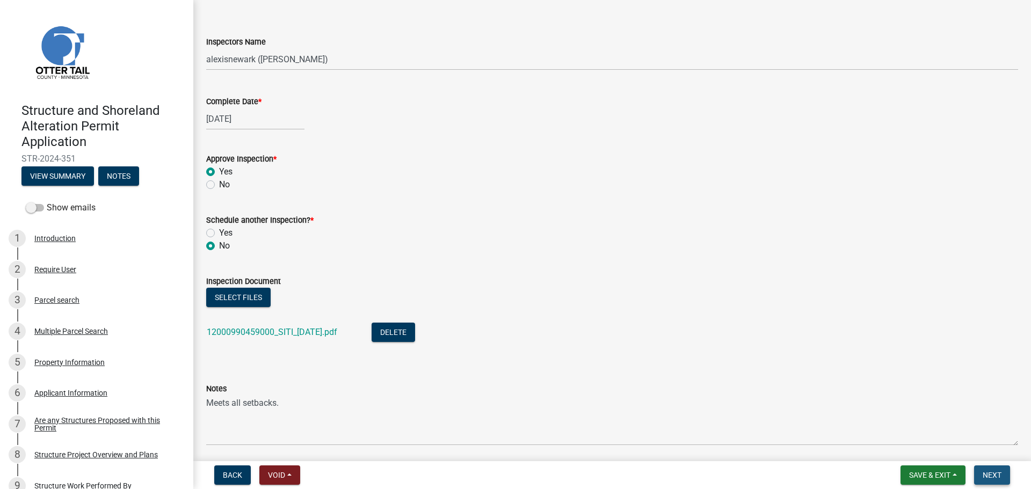
click at [824, 424] on button "Next" at bounding box center [992, 474] width 36 height 19
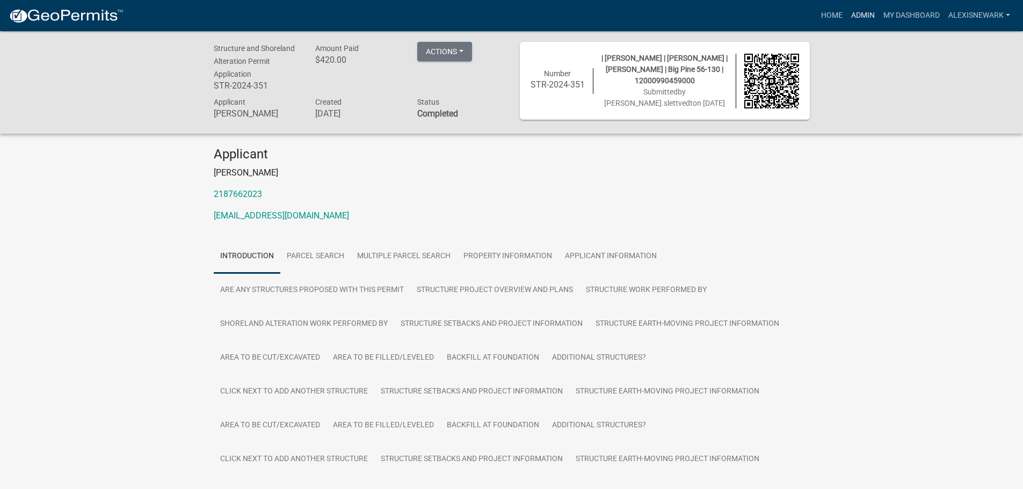
click at [824, 21] on link "Admin" at bounding box center [863, 15] width 32 height 20
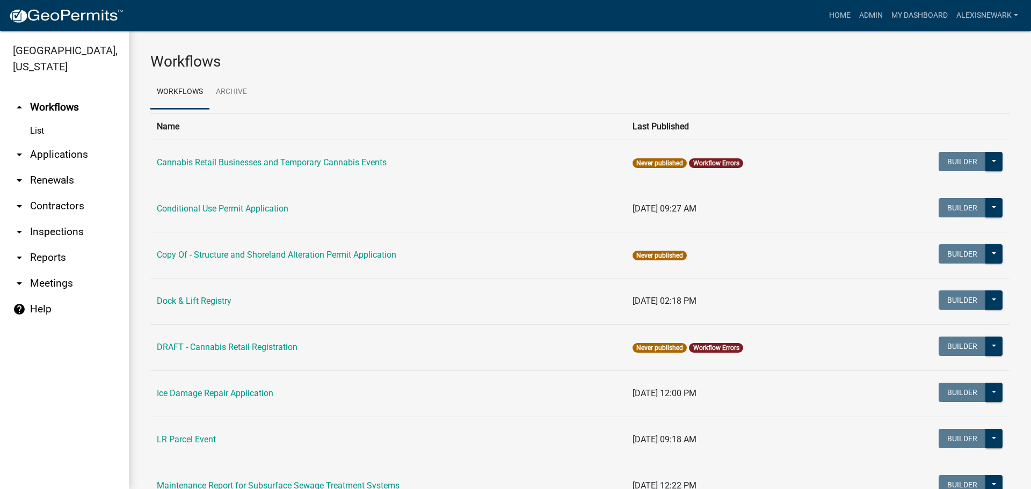
click at [121, 155] on link "arrow_drop_down Applications" at bounding box center [64, 155] width 129 height 26
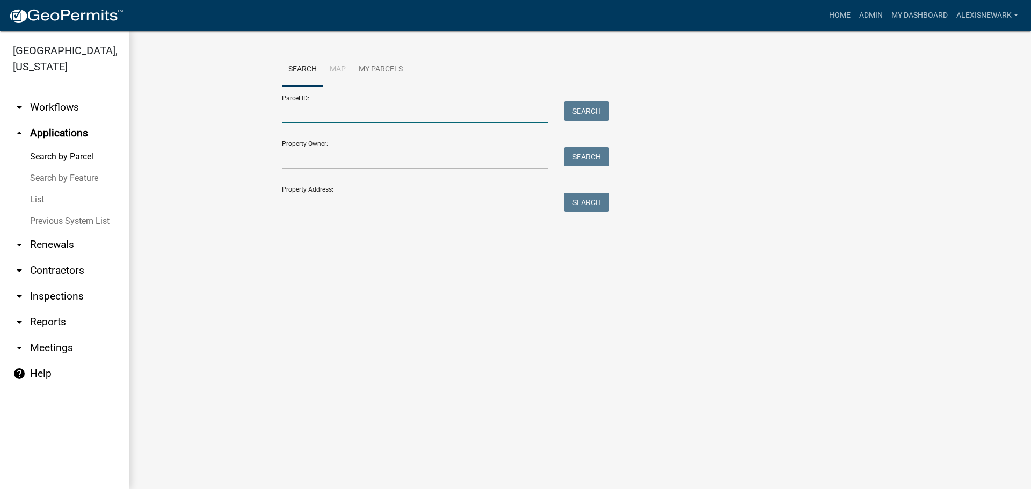
click at [317, 113] on input "Parcel ID:" at bounding box center [415, 112] width 266 height 22
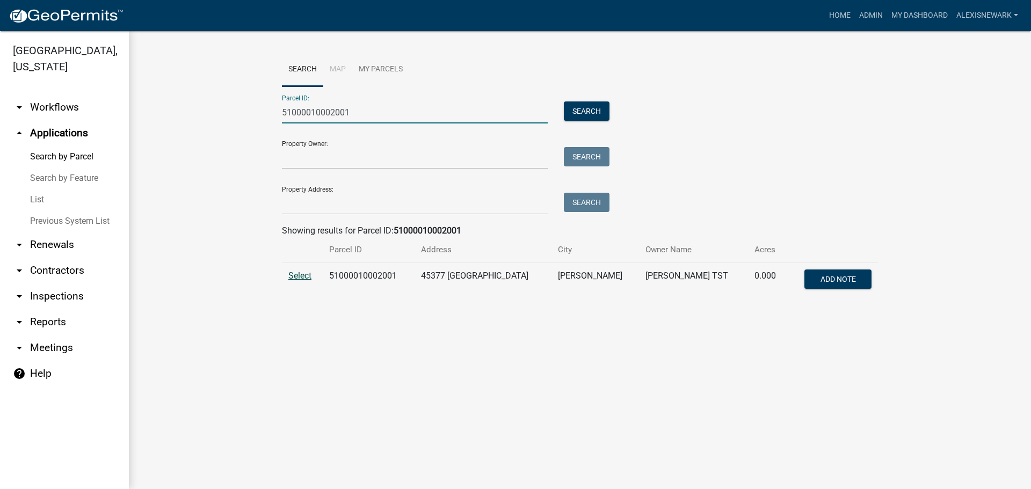
type input "51000010002001"
click at [310, 276] on span "Select" at bounding box center [299, 276] width 23 height 10
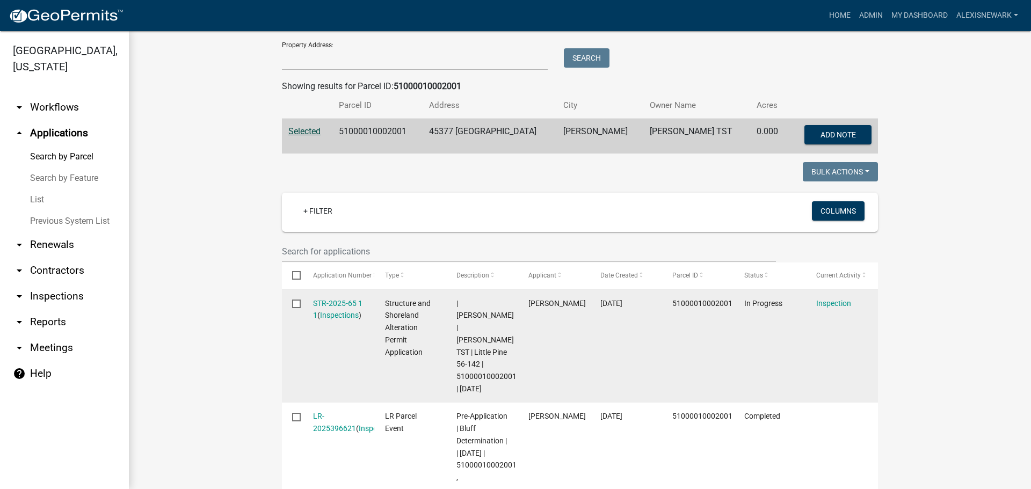
scroll to position [215, 0]
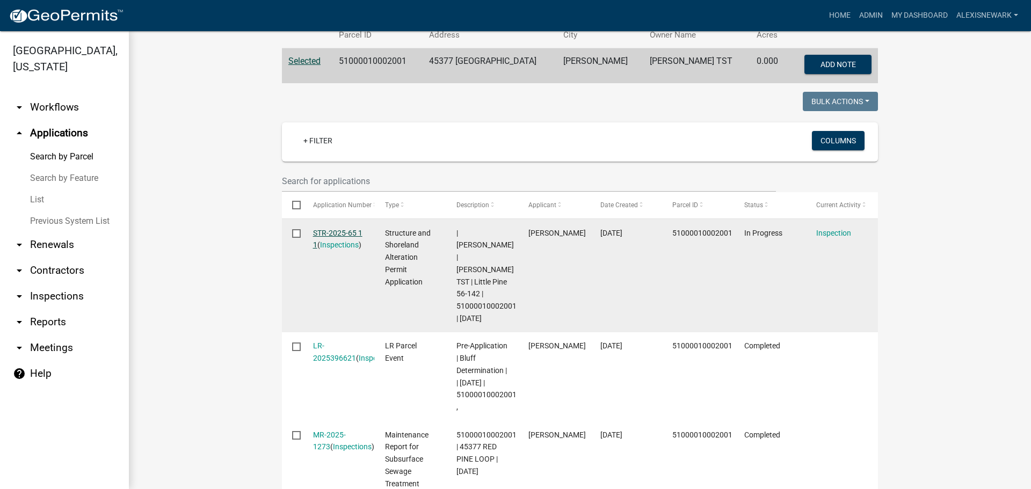
click at [336, 229] on link "STR-2025-65 1 1" at bounding box center [337, 239] width 49 height 21
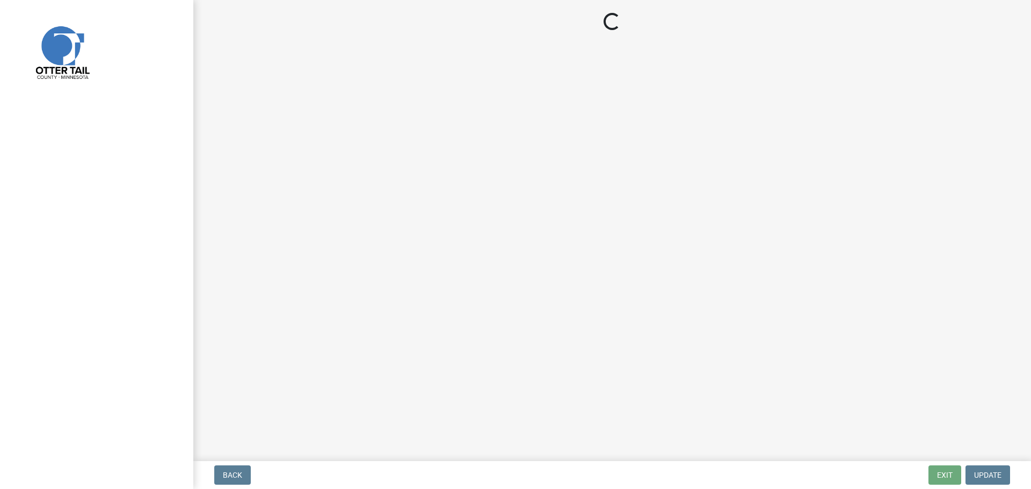
select select "710d5f49-2663-4e73-9718-d0c4e189f5ed"
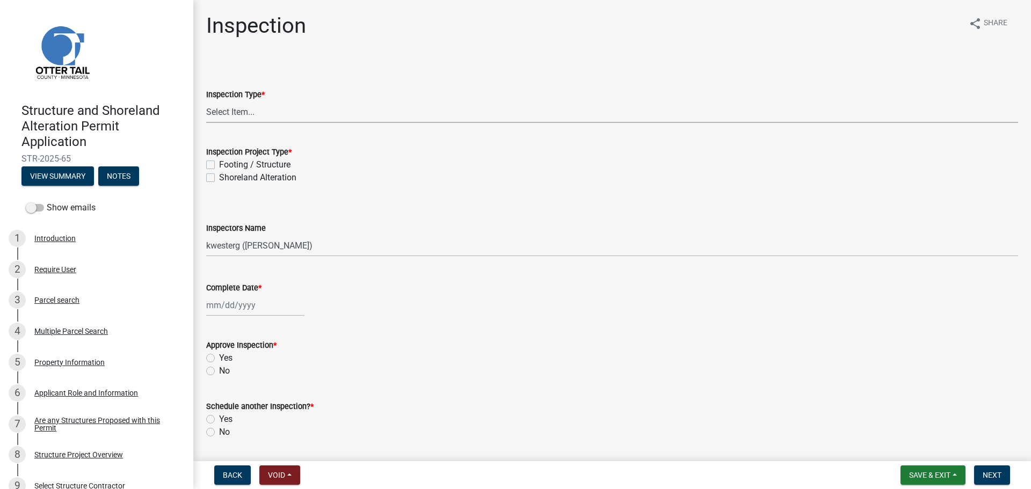
click at [269, 108] on select "Select Item... Inspection Complete Partial Inspection Inspected Not Built" at bounding box center [612, 112] width 812 height 22
click at [206, 101] on select "Select Item... Inspection Complete Partial Inspection Inspected Not Built" at bounding box center [612, 112] width 812 height 22
click at [260, 163] on label "Footing / Structure" at bounding box center [254, 164] width 71 height 13
click at [226, 163] on input "Footing / Structure" at bounding box center [222, 161] width 7 height 7
click at [249, 245] on select "Select Item... cwleclair ([PERSON_NAME]) btollefson ([PERSON_NAME]) abusko ([PE…" at bounding box center [612, 246] width 812 height 22
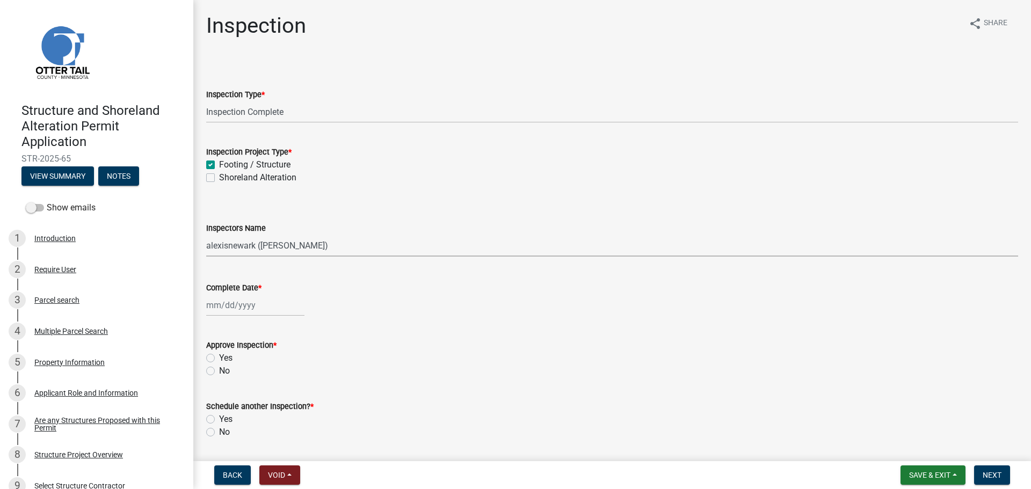
click at [206, 235] on select "Select Item... cwleclair ([PERSON_NAME]) btollefson ([PERSON_NAME]) abusko ([PE…" at bounding box center [612, 246] width 812 height 22
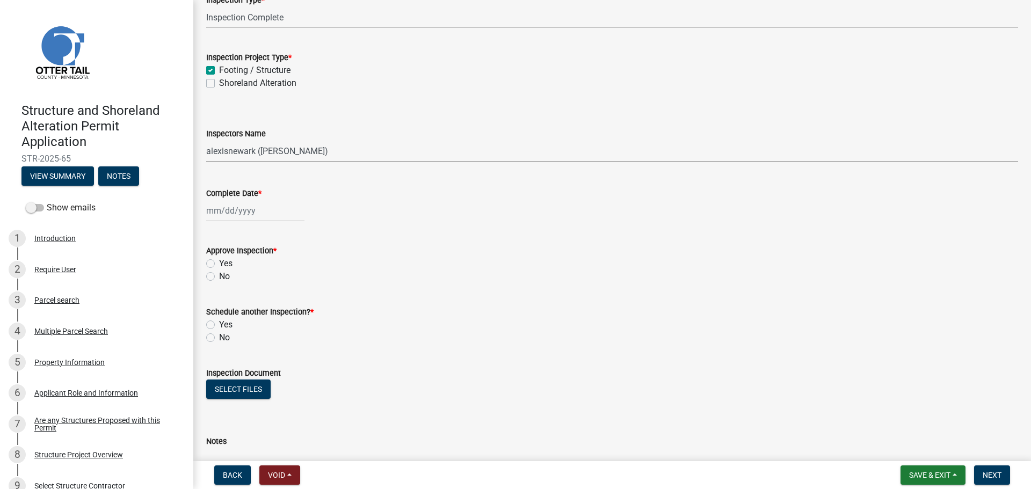
scroll to position [121, 0]
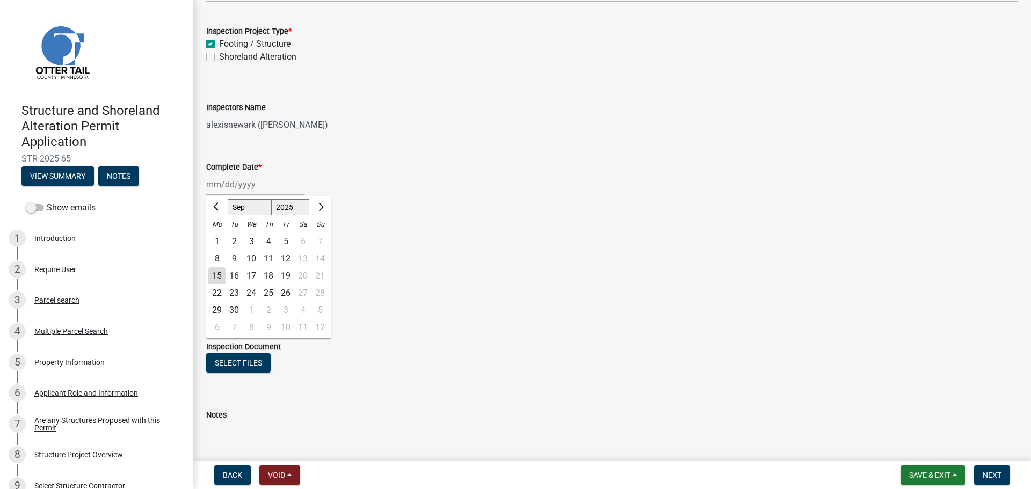
drag, startPoint x: 250, startPoint y: 183, endPoint x: 248, endPoint y: 195, distance: 13.0
click at [250, 183] on div "[PERSON_NAME] Feb Mar Apr [PERSON_NAME][DATE] Oct Nov [DATE] 1526 1527 1528 152…" at bounding box center [255, 184] width 98 height 22
click at [217, 279] on div "15" at bounding box center [216, 275] width 17 height 17
click at [219, 236] on label "Yes" at bounding box center [225, 237] width 13 height 13
click at [219, 236] on input "Yes" at bounding box center [222, 234] width 7 height 7
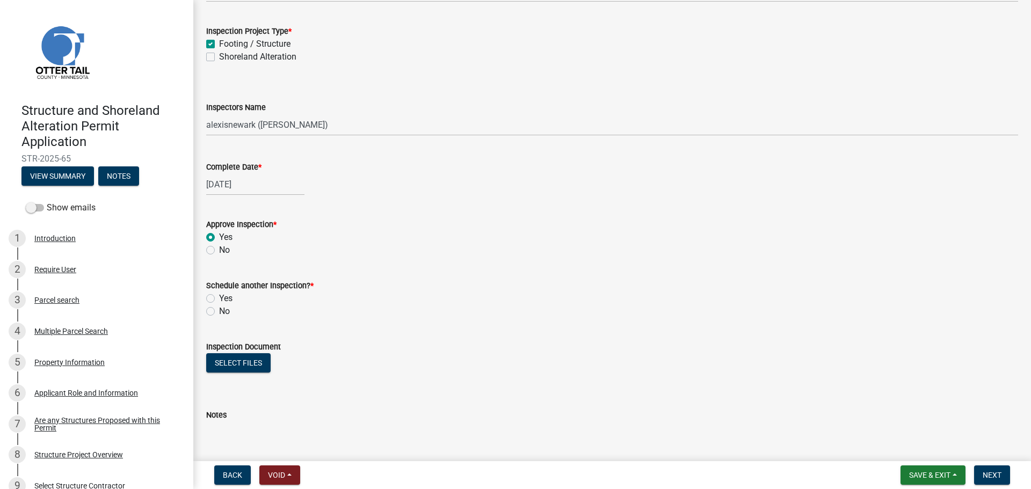
click at [219, 311] on label "No" at bounding box center [224, 311] width 11 height 13
click at [219, 311] on input "No" at bounding box center [222, 308] width 7 height 7
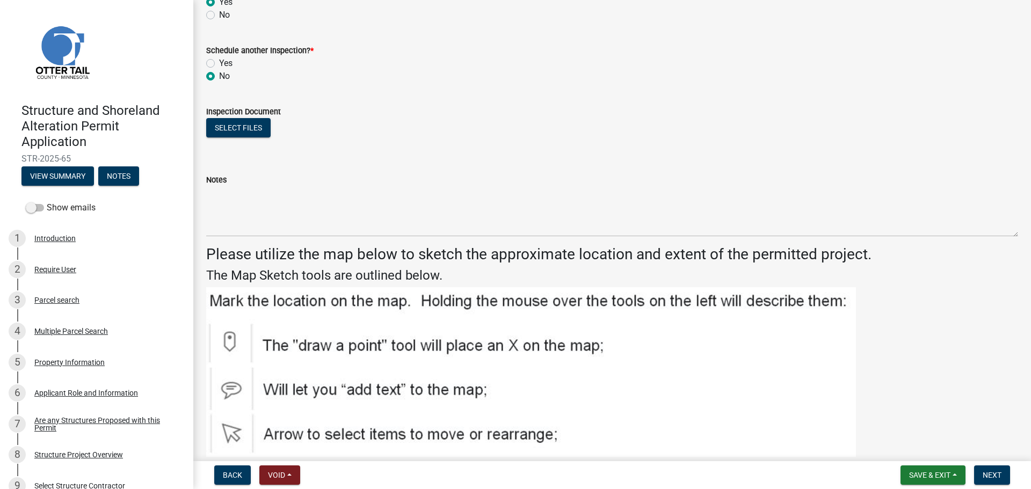
scroll to position [362, 0]
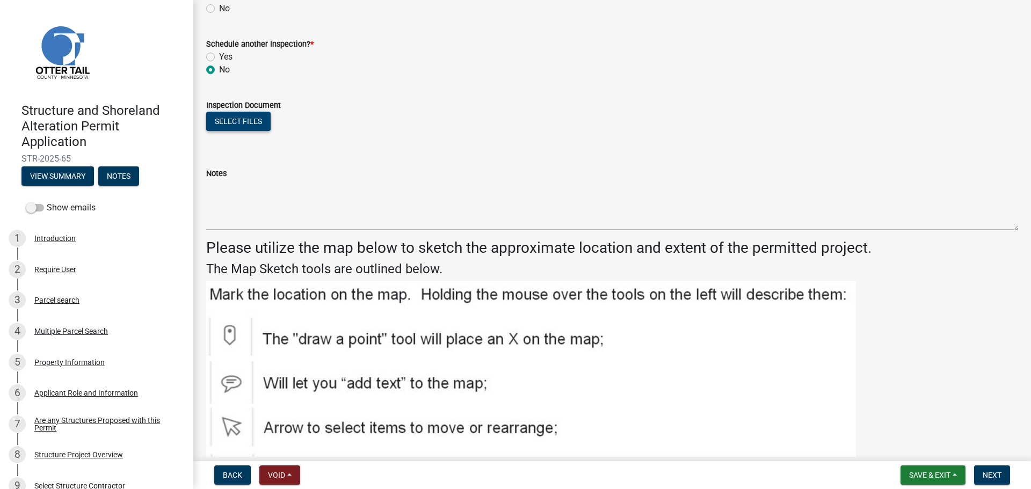
click at [249, 115] on button "Select files" at bounding box center [238, 121] width 64 height 19
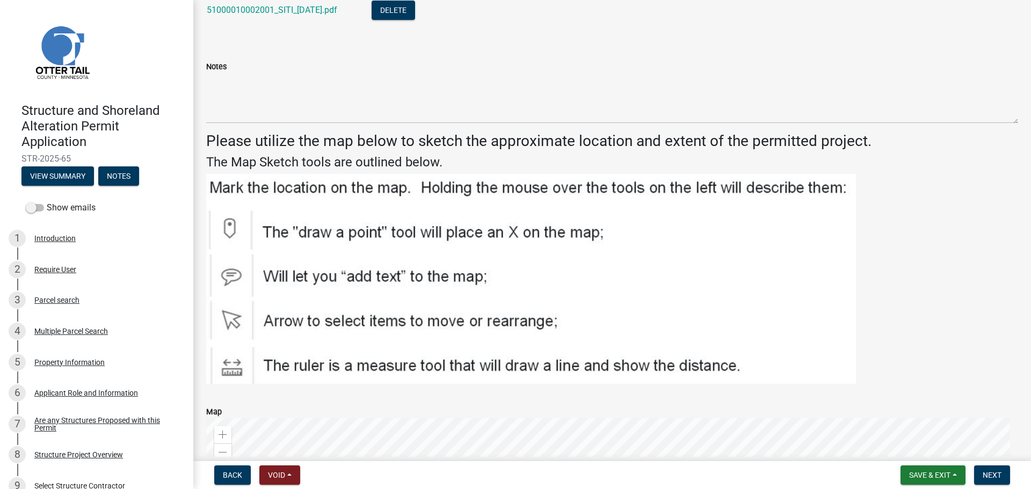
scroll to position [537, 0]
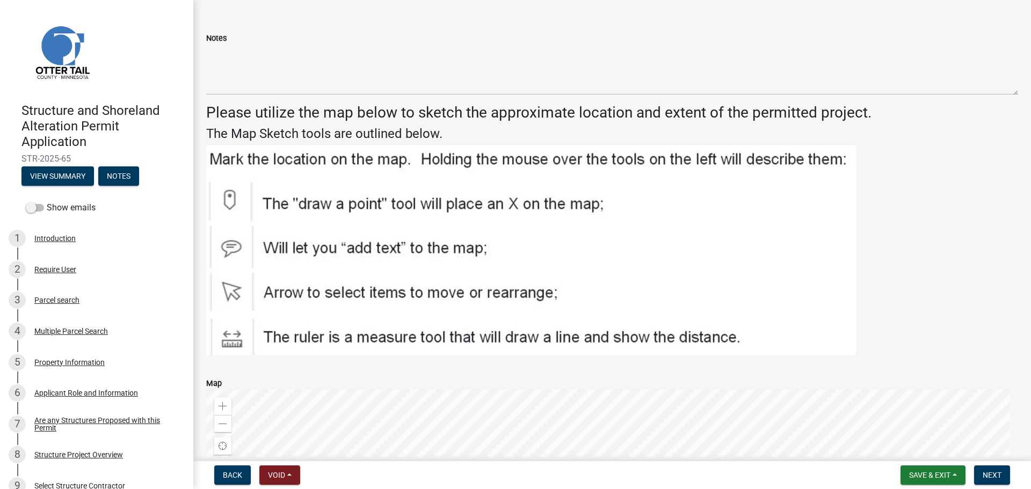
click at [270, 33] on div "Notes" at bounding box center [612, 38] width 812 height 13
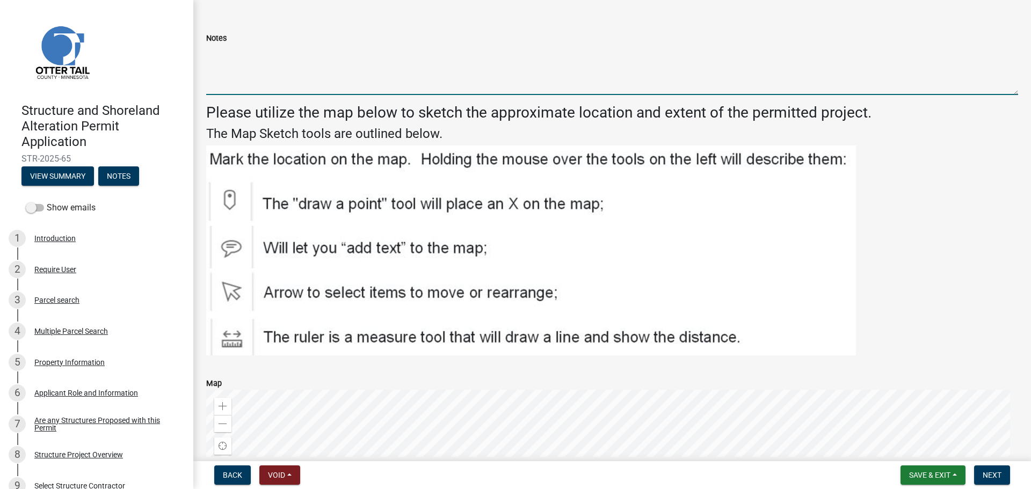
click at [299, 76] on textarea "Notes" at bounding box center [612, 70] width 812 height 50
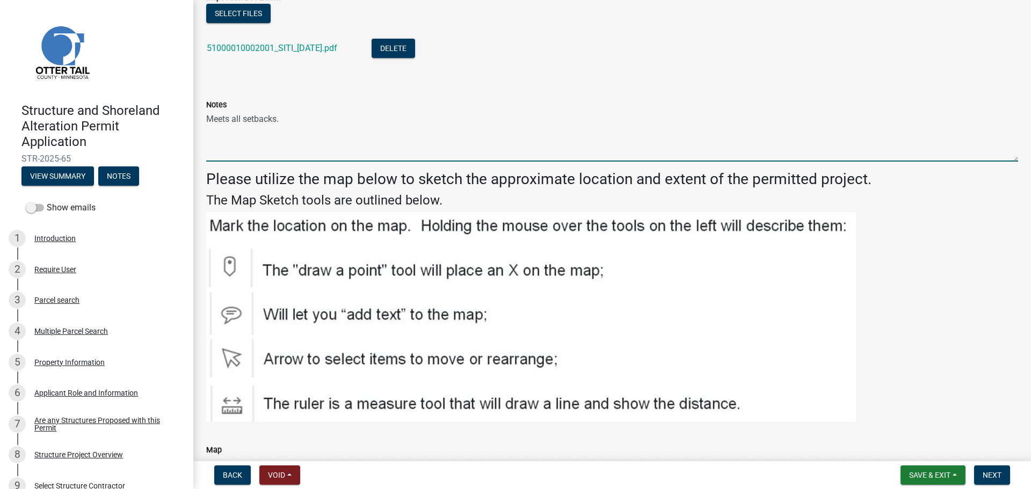
scroll to position [470, 0]
click at [824, 424] on span "Next" at bounding box center [991, 475] width 19 height 9
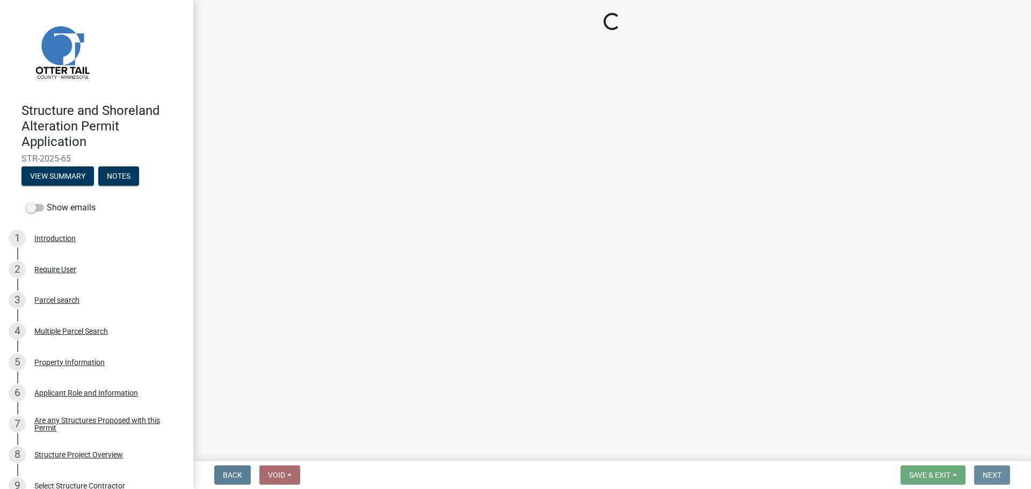
scroll to position [0, 0]
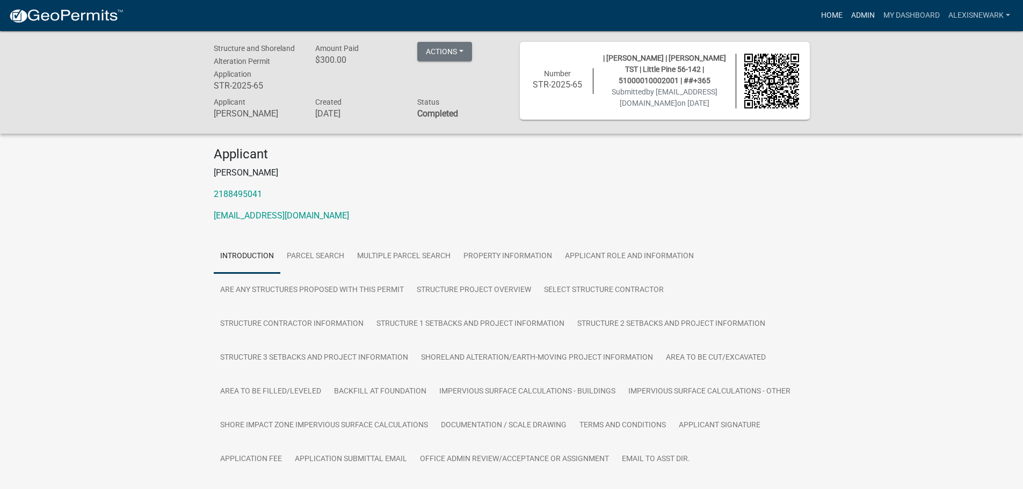
drag, startPoint x: 862, startPoint y: 20, endPoint x: 844, endPoint y: 17, distance: 18.6
click at [824, 20] on link "Admin" at bounding box center [863, 15] width 32 height 20
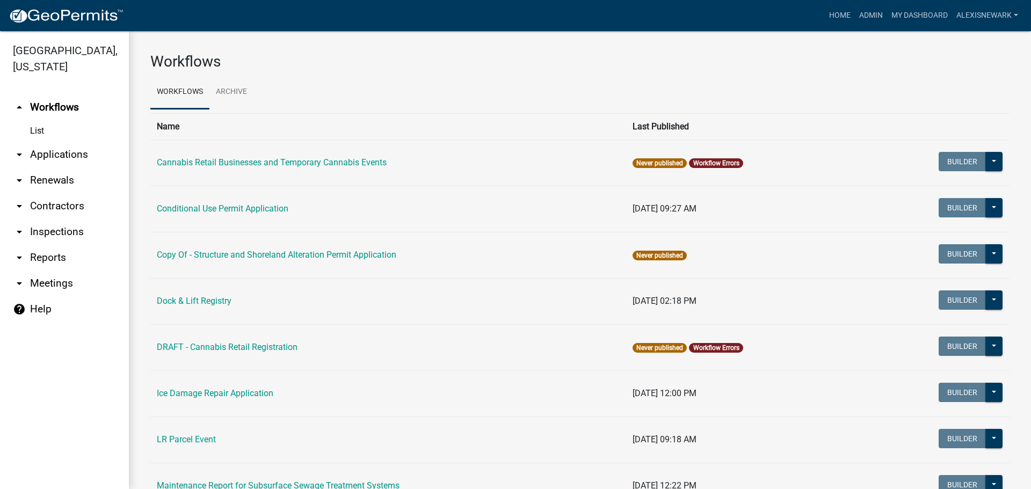
click at [115, 159] on link "arrow_drop_down Applications" at bounding box center [64, 155] width 129 height 26
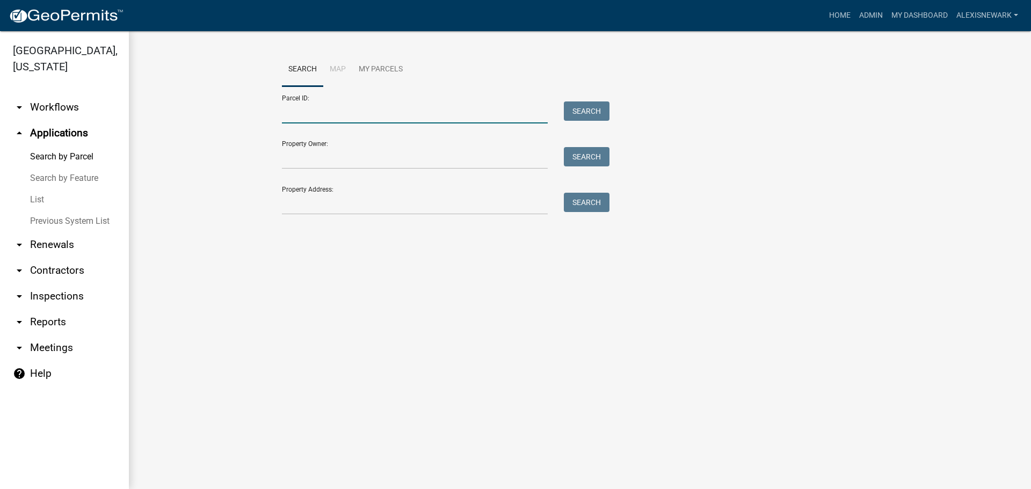
click at [283, 110] on input "Parcel ID:" at bounding box center [415, 112] width 266 height 22
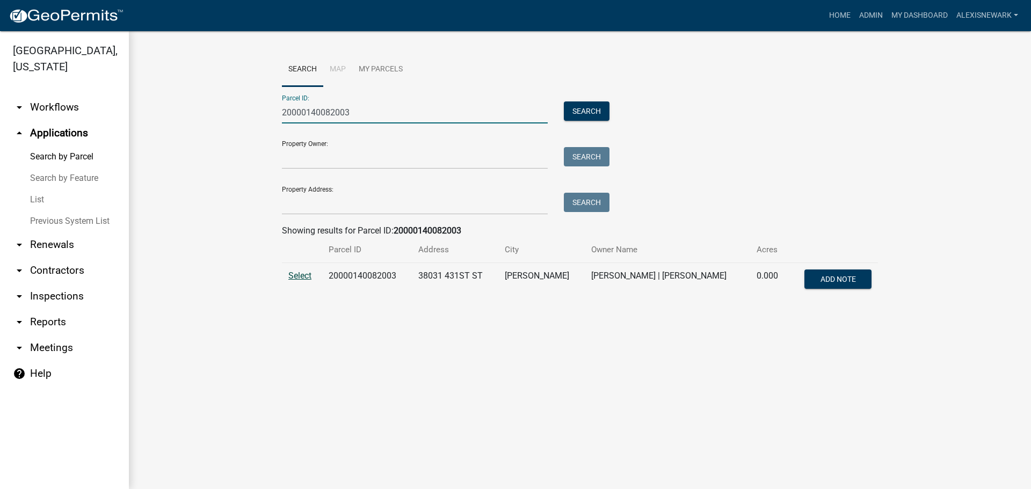
click at [305, 276] on span "Select" at bounding box center [299, 276] width 23 height 10
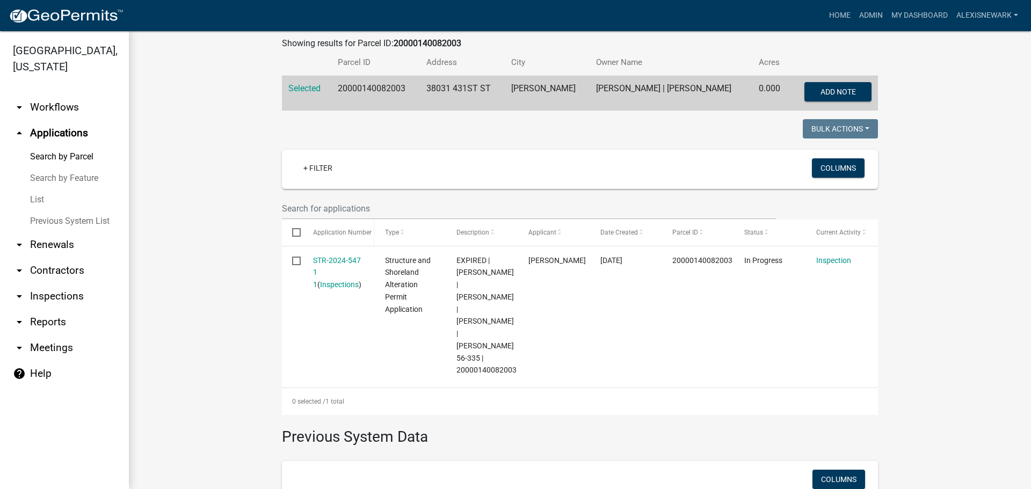
scroll to position [188, 0]
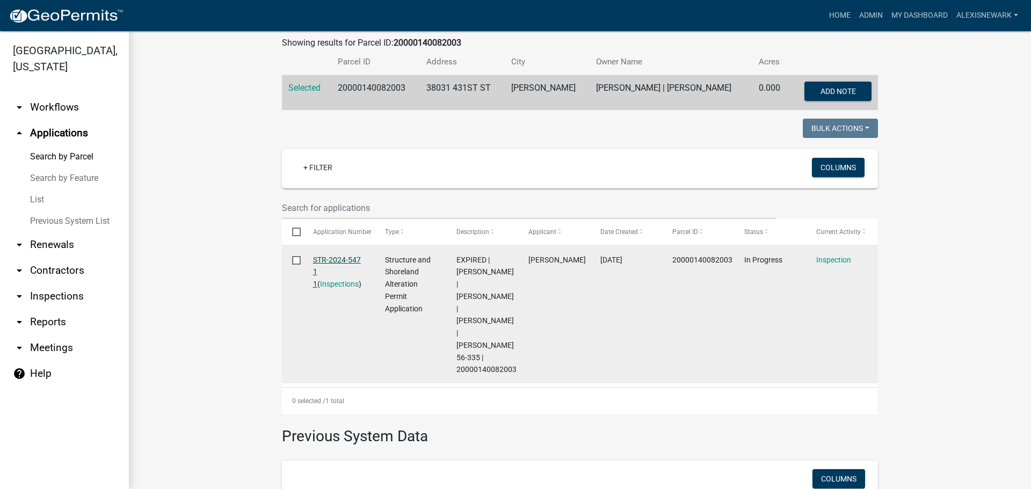
click at [324, 258] on link "STR-2024-547 1 1" at bounding box center [337, 272] width 48 height 33
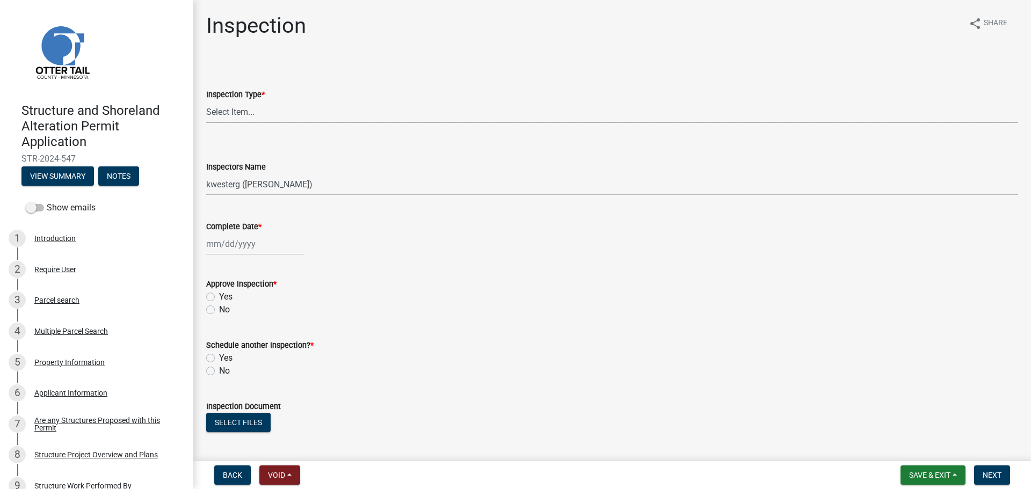
drag, startPoint x: 274, startPoint y: 115, endPoint x: 275, endPoint y: 121, distance: 6.1
click at [274, 115] on select "Select Item... Footing / Structure Inspection Shoreland Alteration Not Built" at bounding box center [612, 112] width 812 height 22
click at [206, 101] on select "Select Item... Footing / Structure Inspection Shoreland Alteration Not Built" at bounding box center [612, 112] width 812 height 22
click at [281, 177] on select "Select Item... btollefson ([PERSON_NAME]) [PERSON_NAME] ([PERSON_NAME]) eplaste…" at bounding box center [612, 184] width 812 height 22
click at [206, 173] on select "Select Item... btollefson ([PERSON_NAME]) [PERSON_NAME] ([PERSON_NAME]) eplaste…" at bounding box center [612, 184] width 812 height 22
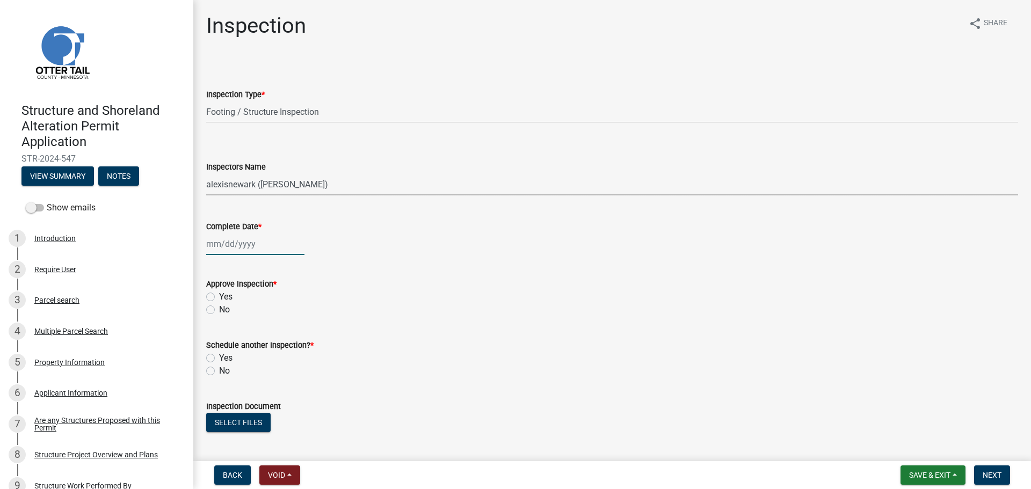
click at [265, 248] on div at bounding box center [255, 244] width 98 height 22
click at [220, 333] on div "15" at bounding box center [216, 335] width 17 height 17
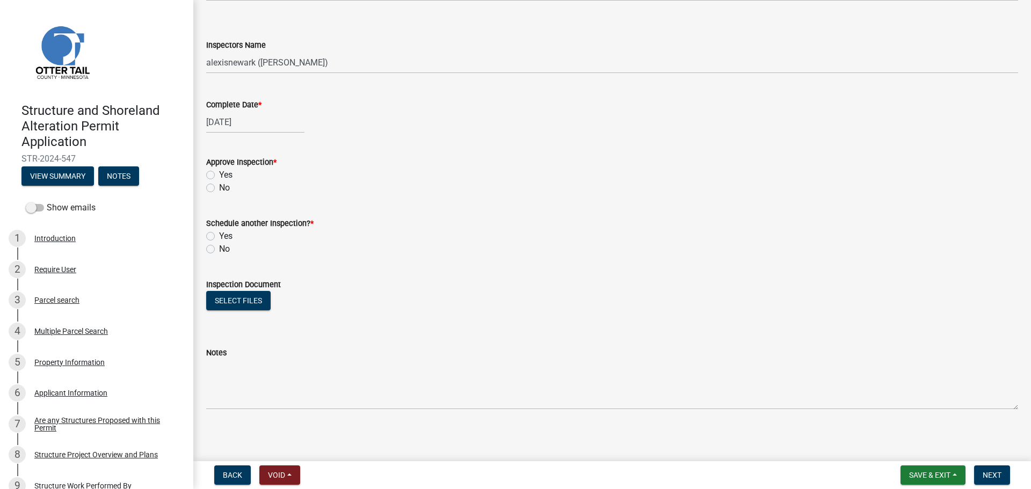
scroll to position [125, 0]
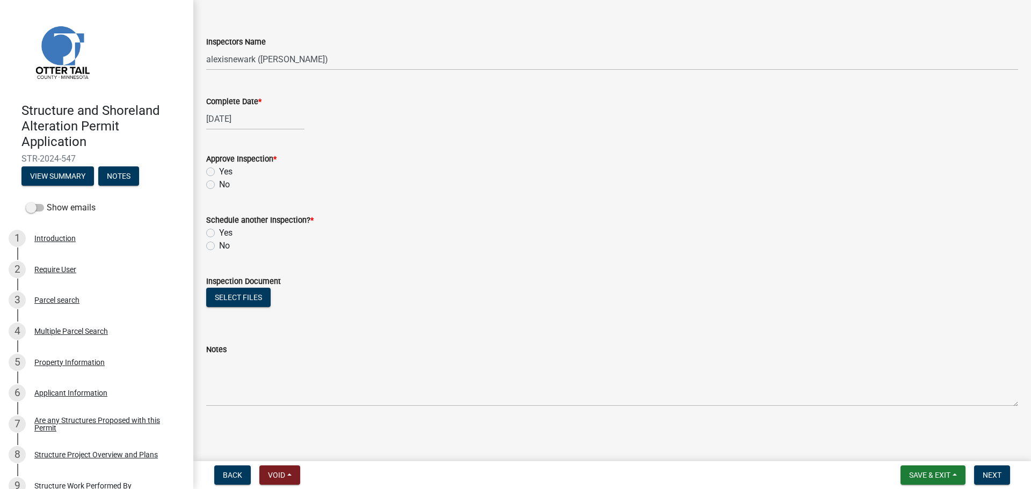
click at [210, 166] on div "Yes" at bounding box center [612, 171] width 812 height 13
click at [219, 249] on label "No" at bounding box center [224, 245] width 11 height 13
click at [219, 246] on input "No" at bounding box center [222, 242] width 7 height 7
click at [219, 169] on label "Yes" at bounding box center [225, 171] width 13 height 13
click at [219, 169] on input "Yes" at bounding box center [222, 168] width 7 height 7
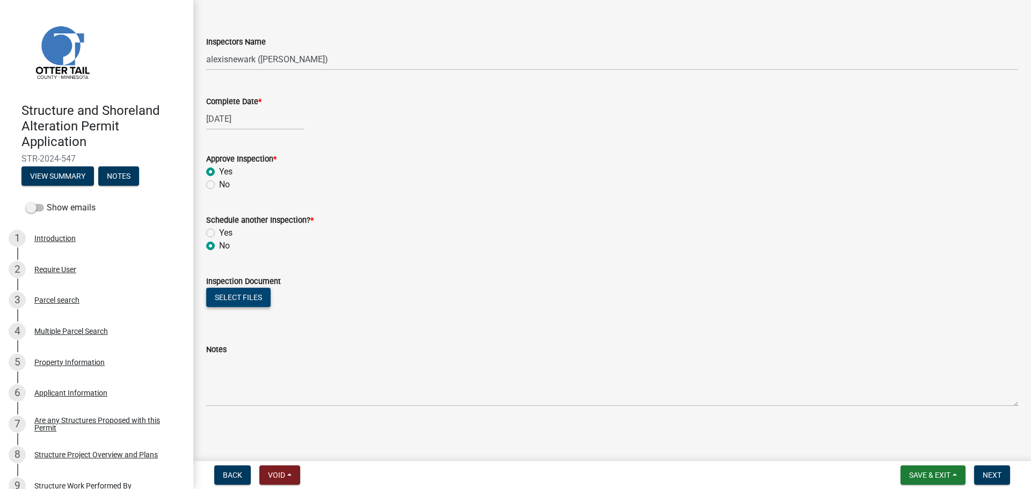
click at [239, 300] on button "Select files" at bounding box center [238, 297] width 64 height 19
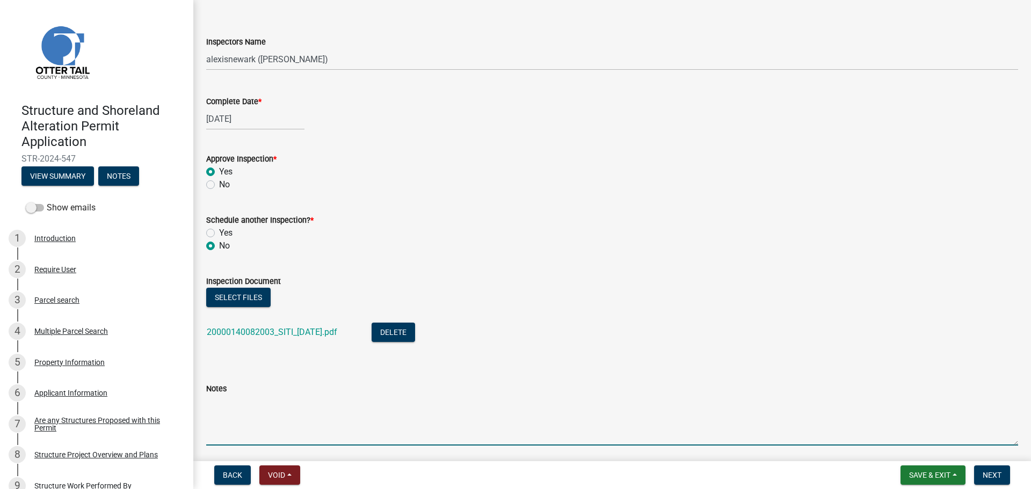
click at [370, 407] on textarea "Notes" at bounding box center [612, 420] width 812 height 50
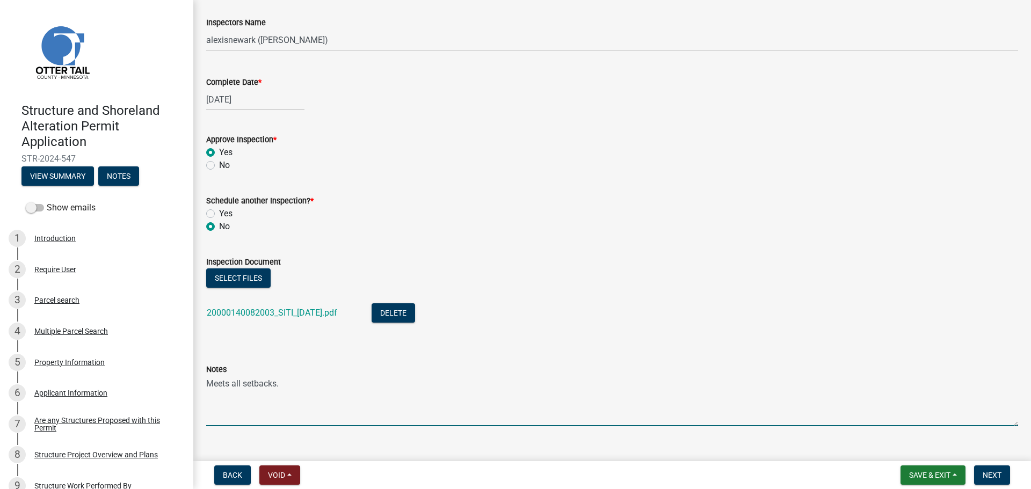
scroll to position [164, 0]
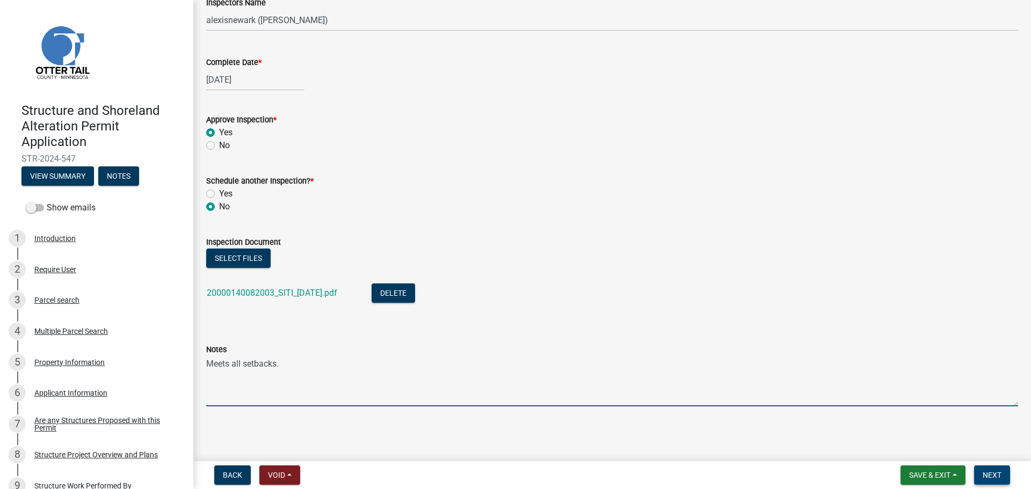
click at [824, 424] on span "Next" at bounding box center [991, 475] width 19 height 9
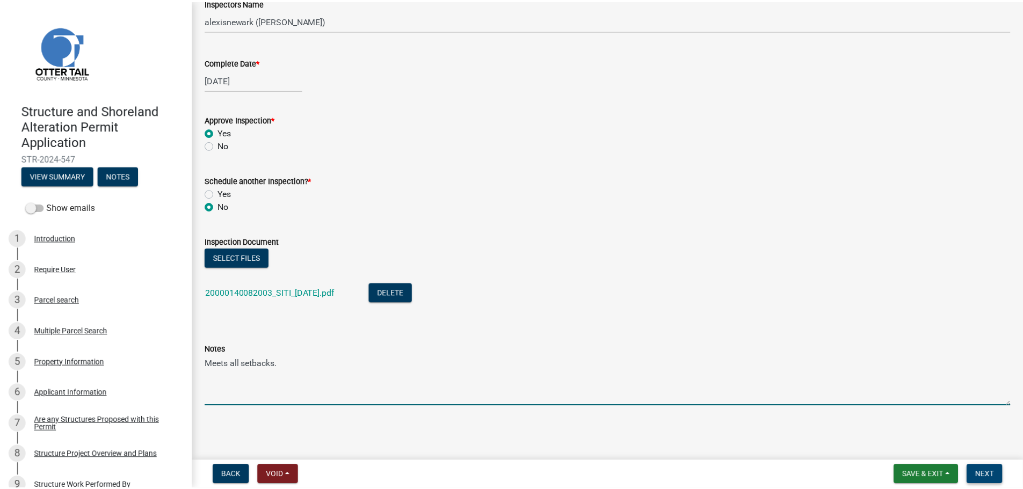
scroll to position [0, 0]
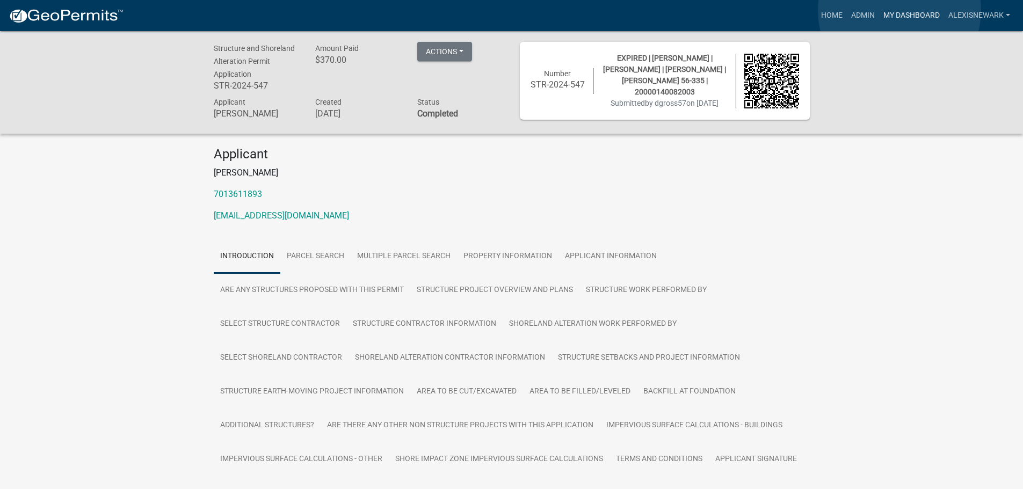
click at [824, 11] on link "My Dashboard" at bounding box center [911, 15] width 65 height 20
